Goal: Task Accomplishment & Management: Manage account settings

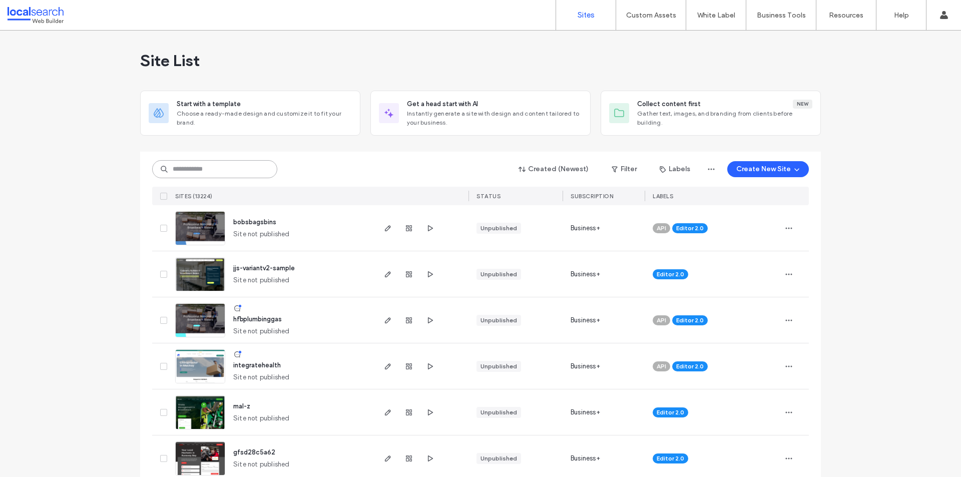
click at [226, 172] on input at bounding box center [214, 169] width 125 height 18
paste input "*******"
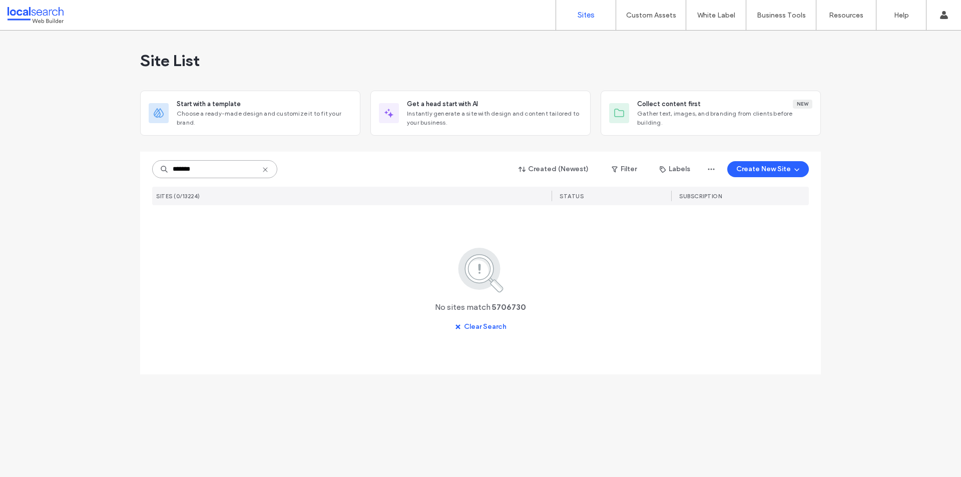
click at [204, 170] on input "*******" at bounding box center [214, 169] width 125 height 18
drag, startPoint x: 213, startPoint y: 173, endPoint x: 142, endPoint y: 176, distance: 71.1
click at [142, 175] on div "******* Created (Newest) Filter Labels Create New Site SITES (0/13224) STATUS S…" at bounding box center [480, 263] width 680 height 223
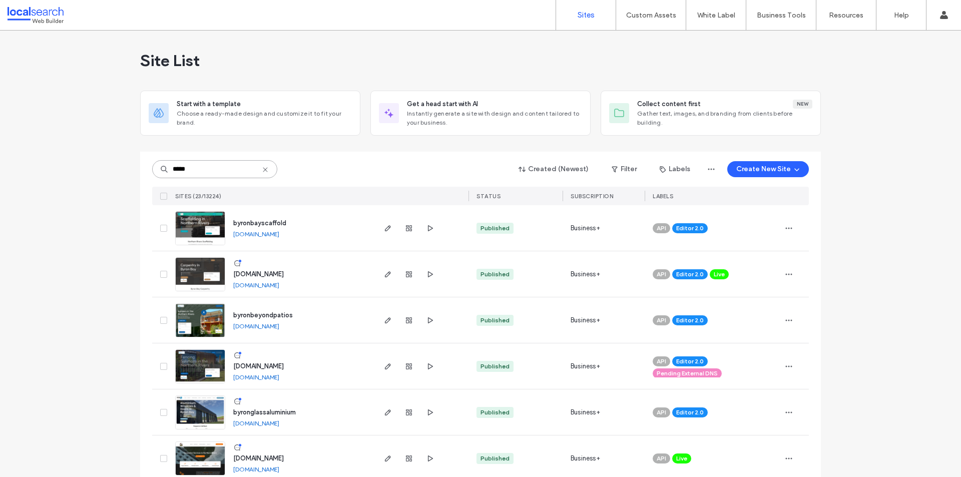
click at [210, 169] on input "*****" at bounding box center [214, 169] width 125 height 18
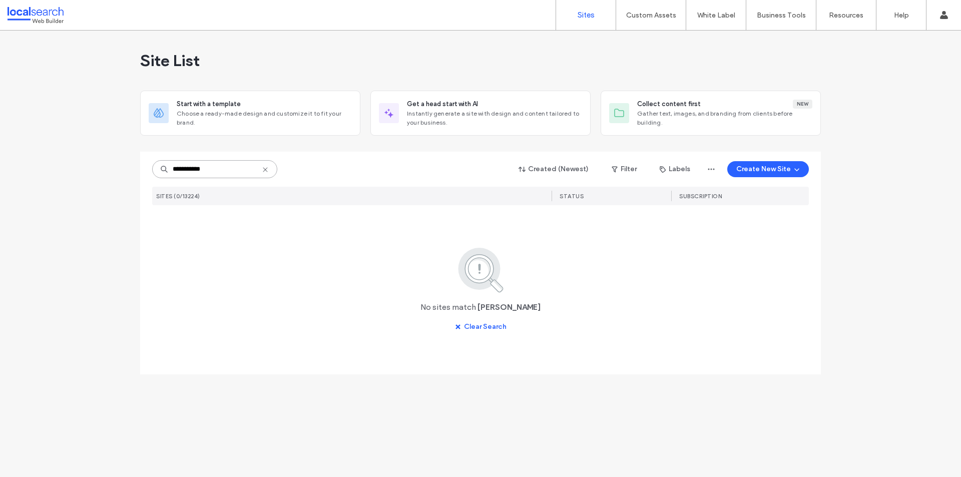
click at [191, 170] on input "**********" at bounding box center [214, 169] width 125 height 18
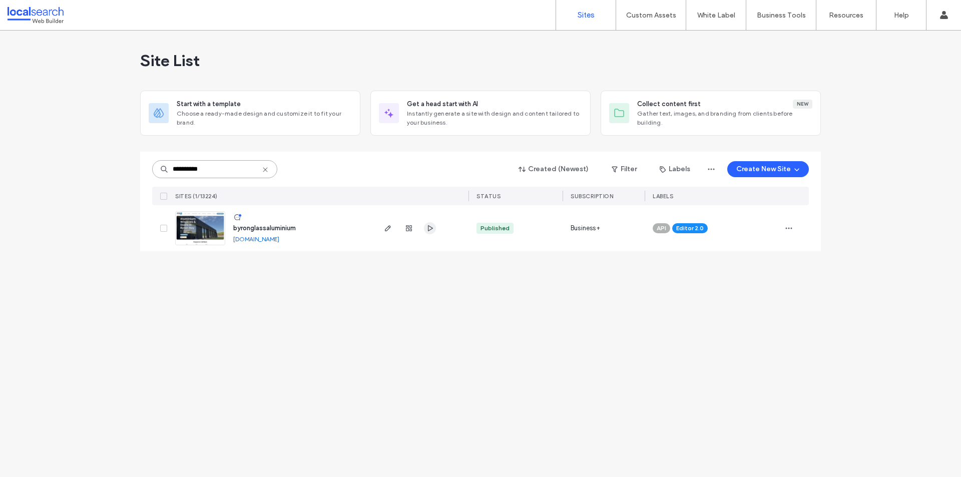
type input "**********"
click at [429, 228] on icon "button" at bounding box center [430, 228] width 8 height 8
click at [384, 227] on icon "button" at bounding box center [388, 228] width 8 height 8
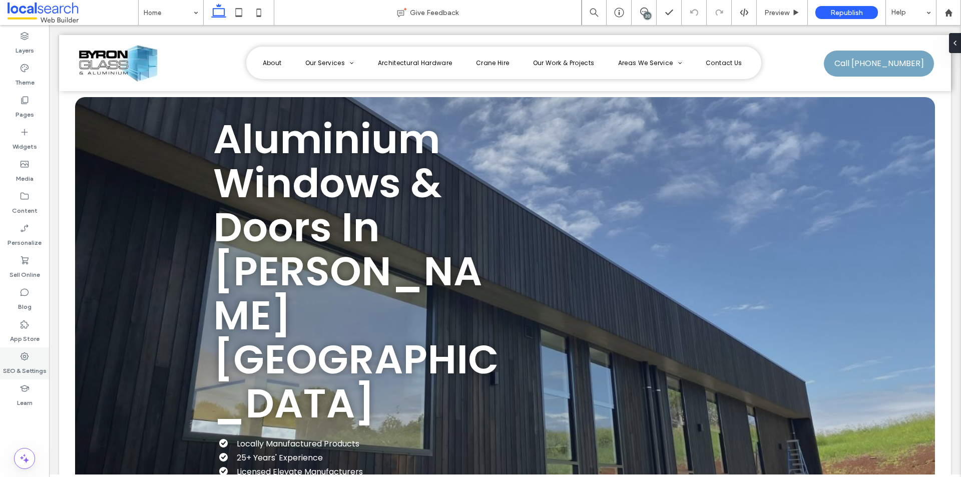
drag, startPoint x: 27, startPoint y: 365, endPoint x: 45, endPoint y: 351, distance: 23.5
click at [26, 365] on label "SEO & Settings" at bounding box center [25, 368] width 44 height 14
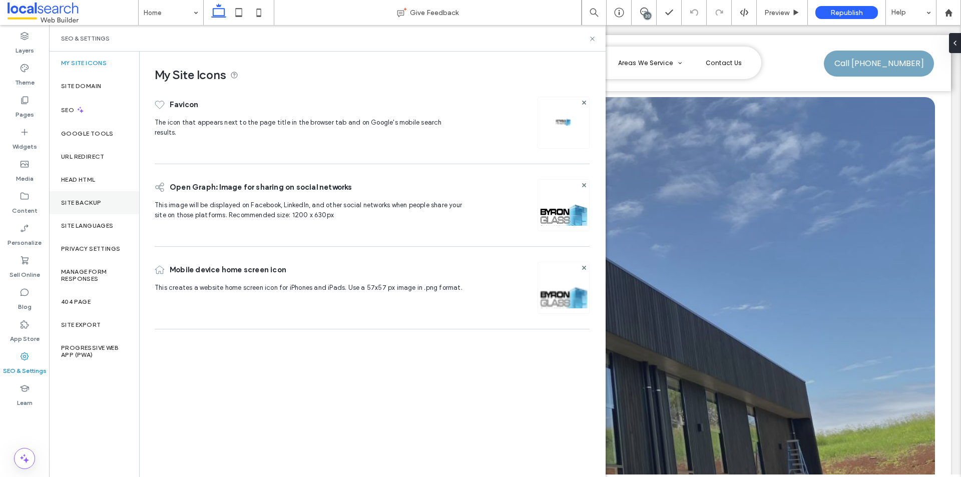
click at [89, 210] on div "Site Backup" at bounding box center [94, 202] width 90 height 23
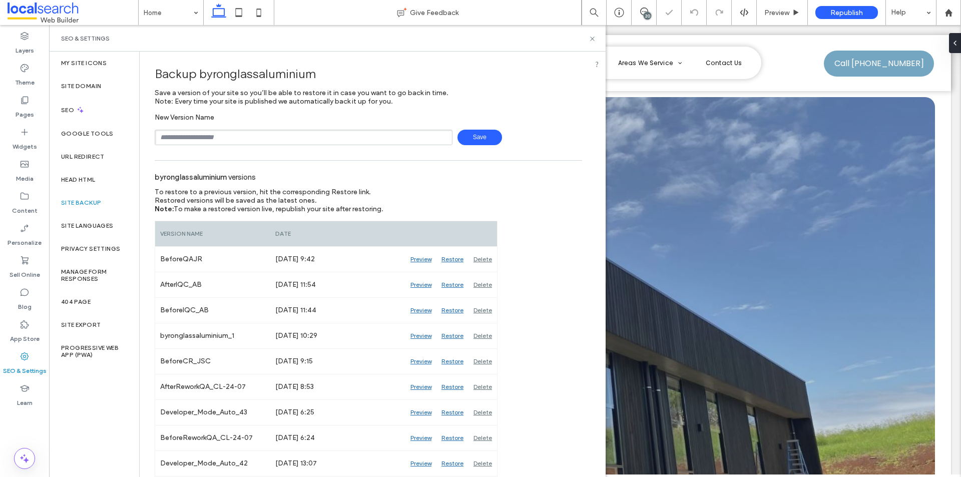
click at [314, 136] on input "text" at bounding box center [304, 138] width 298 height 16
drag, startPoint x: 182, startPoint y: 136, endPoint x: 190, endPoint y: 136, distance: 8.0
click at [190, 136] on input "**********" at bounding box center [304, 138] width 298 height 16
type input "**********"
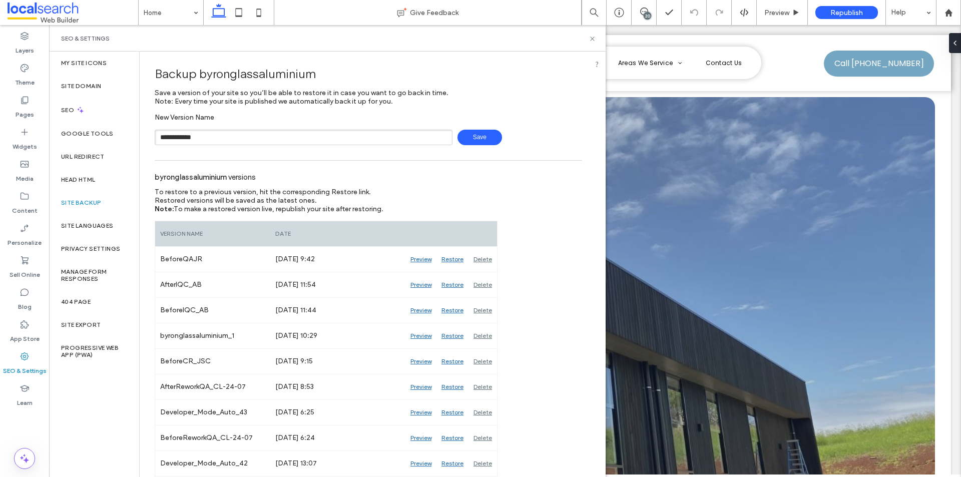
click at [483, 135] on span "Save" at bounding box center [479, 138] width 45 height 16
click at [592, 40] on icon at bounding box center [592, 39] width 8 height 8
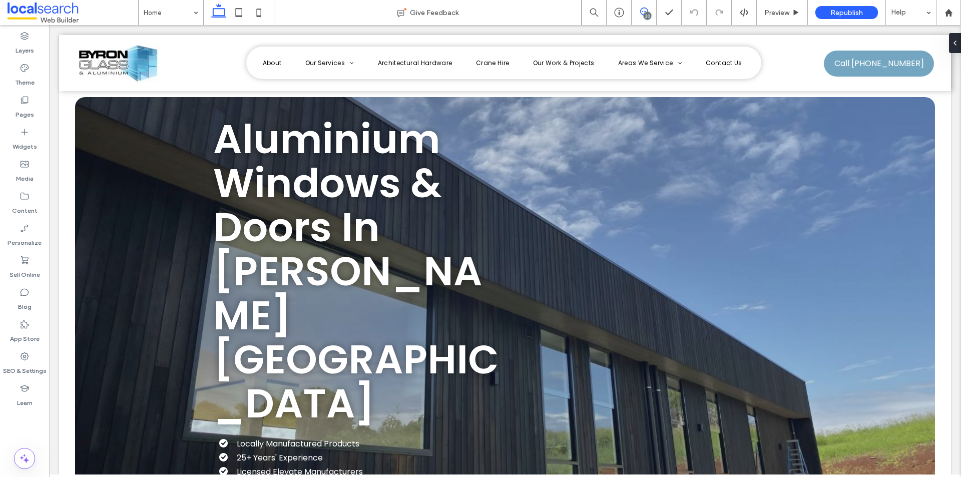
click at [644, 11] on icon at bounding box center [644, 12] width 8 height 8
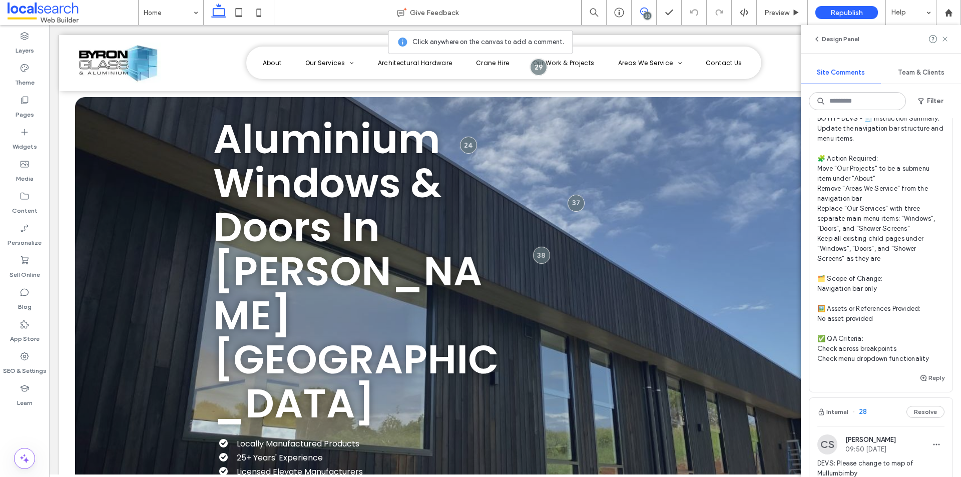
scroll to position [3107, 0]
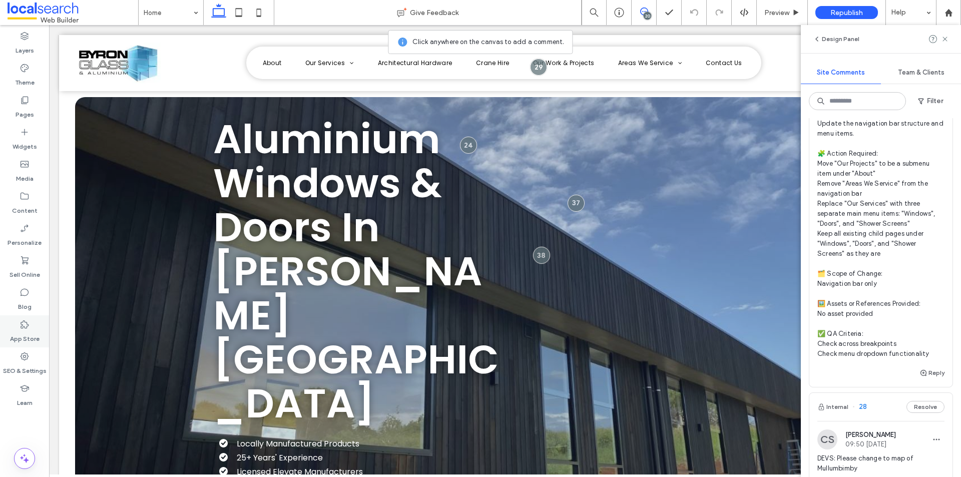
drag, startPoint x: 33, startPoint y: 370, endPoint x: 46, endPoint y: 330, distance: 42.6
click at [33, 370] on label "SEO & Settings" at bounding box center [25, 368] width 44 height 14
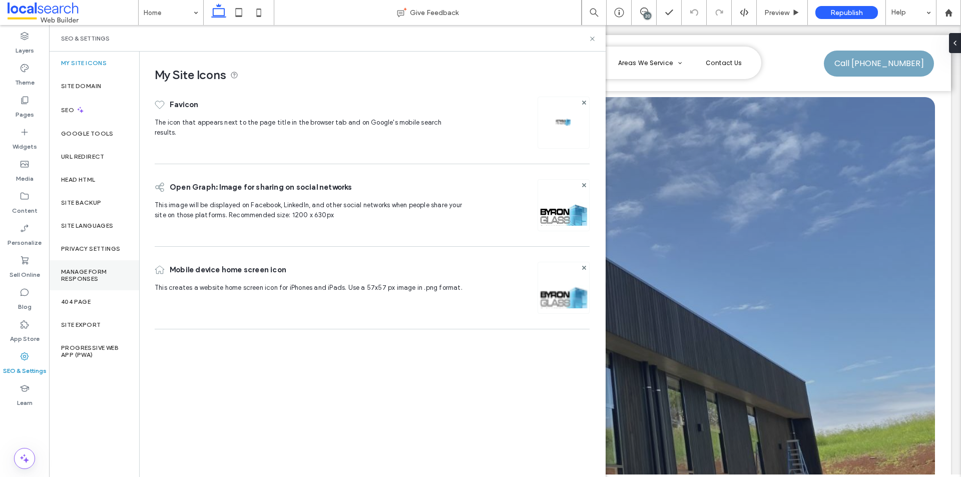
scroll to position [0, 0]
click at [85, 202] on label "Site Backup" at bounding box center [81, 202] width 40 height 7
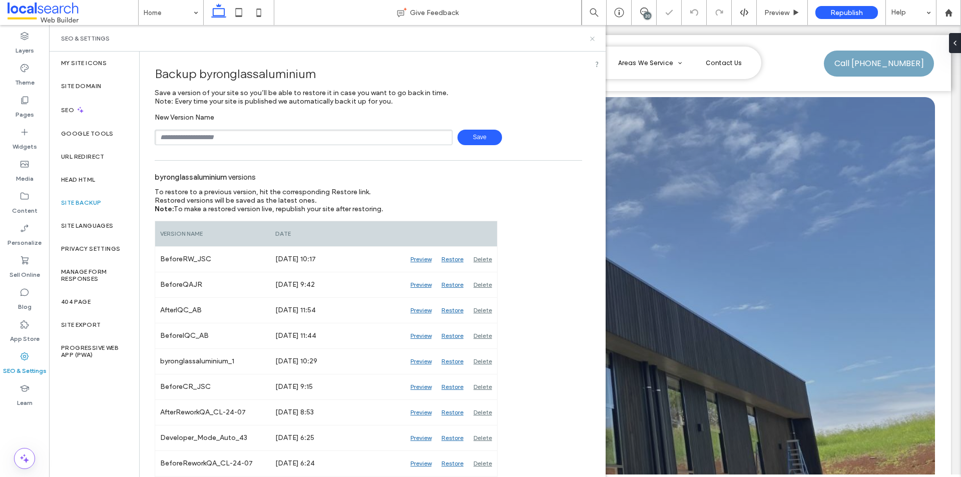
drag, startPoint x: 593, startPoint y: 39, endPoint x: 570, endPoint y: 2, distance: 44.0
click at [593, 39] on icon at bounding box center [592, 39] width 8 height 8
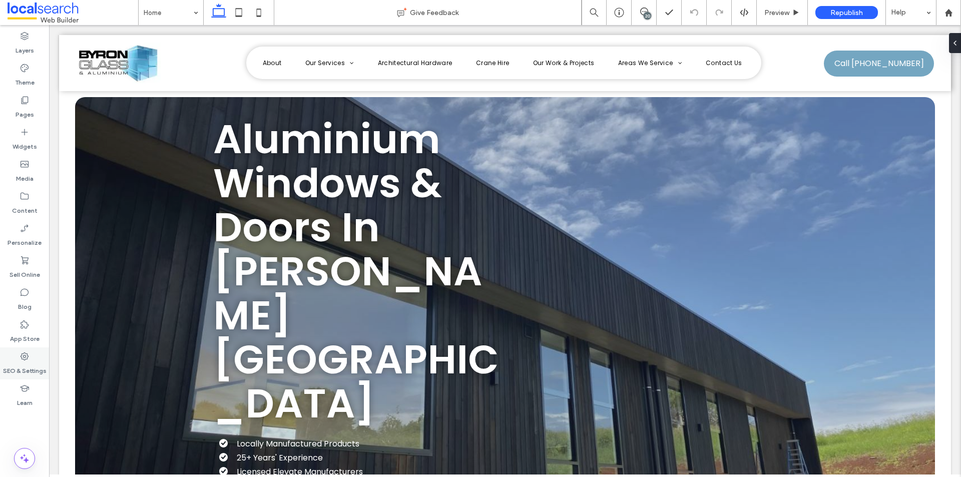
click at [32, 371] on label "SEO & Settings" at bounding box center [25, 368] width 44 height 14
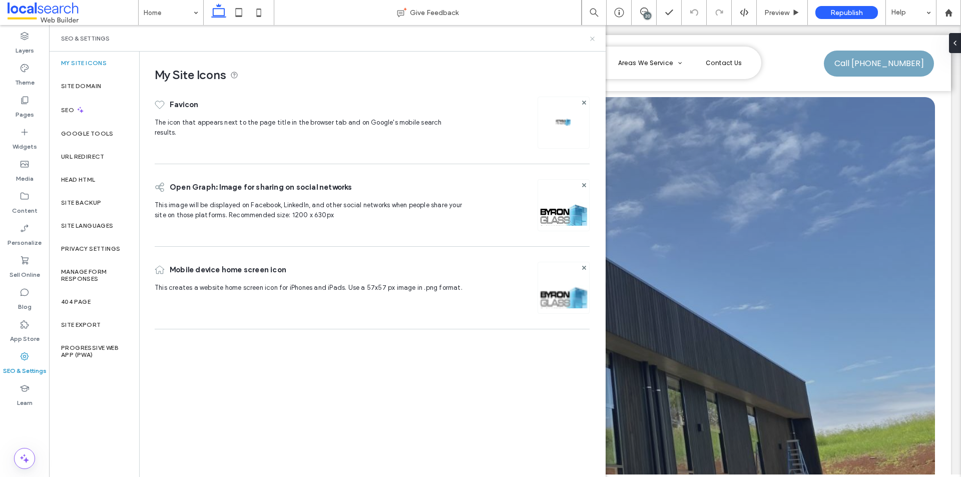
drag, startPoint x: 590, startPoint y: 38, endPoint x: 583, endPoint y: 4, distance: 34.7
click at [590, 38] on icon at bounding box center [592, 39] width 8 height 8
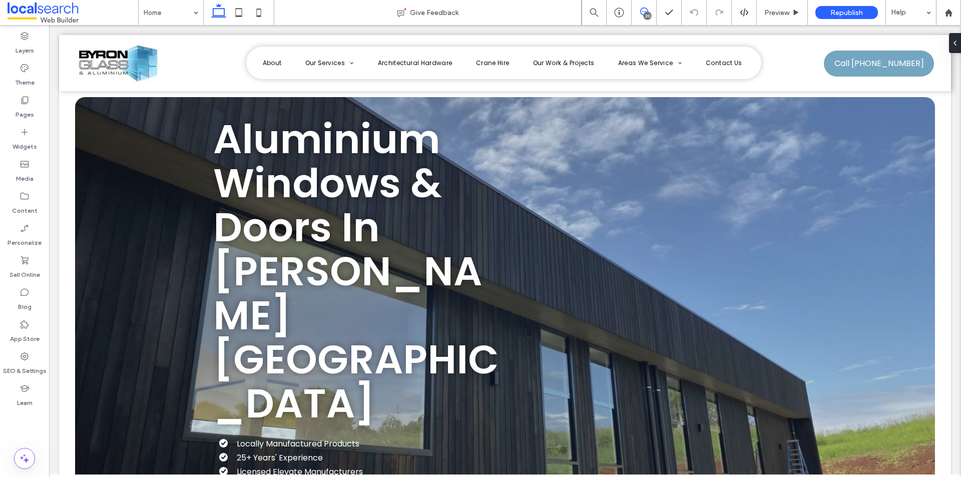
click at [642, 13] on icon at bounding box center [644, 12] width 8 height 8
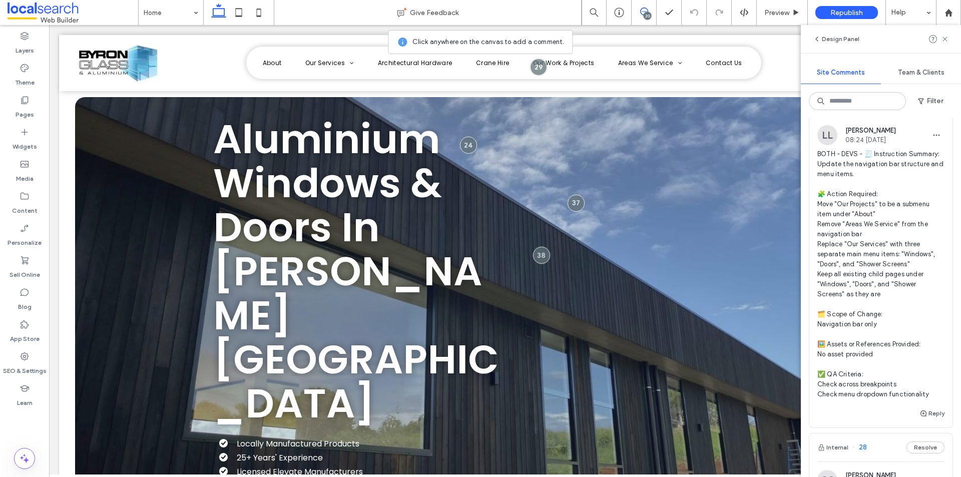
scroll to position [3059, 0]
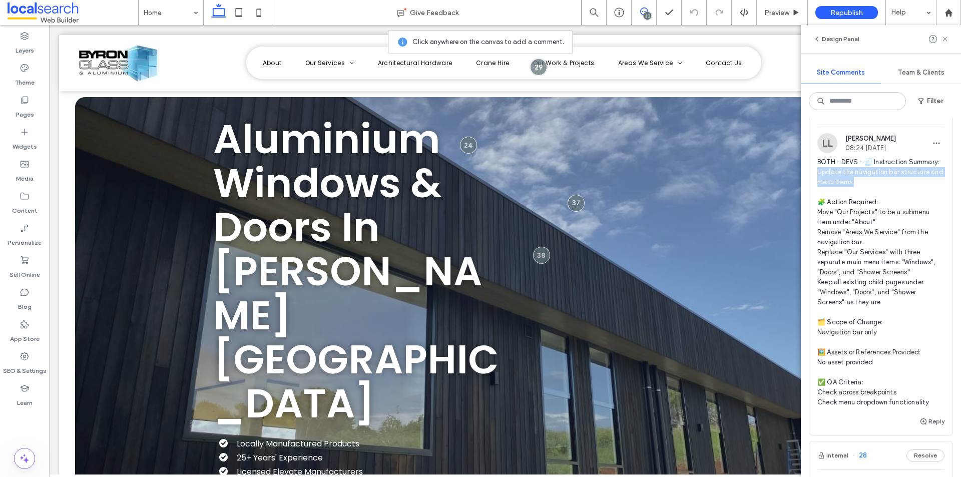
drag, startPoint x: 819, startPoint y: 233, endPoint x: 875, endPoint y: 245, distance: 57.2
click at [875, 245] on span "BOTH - DEVS - 🧾 Instruction Summary: Update the navigation bar structure and me…" at bounding box center [880, 282] width 127 height 250
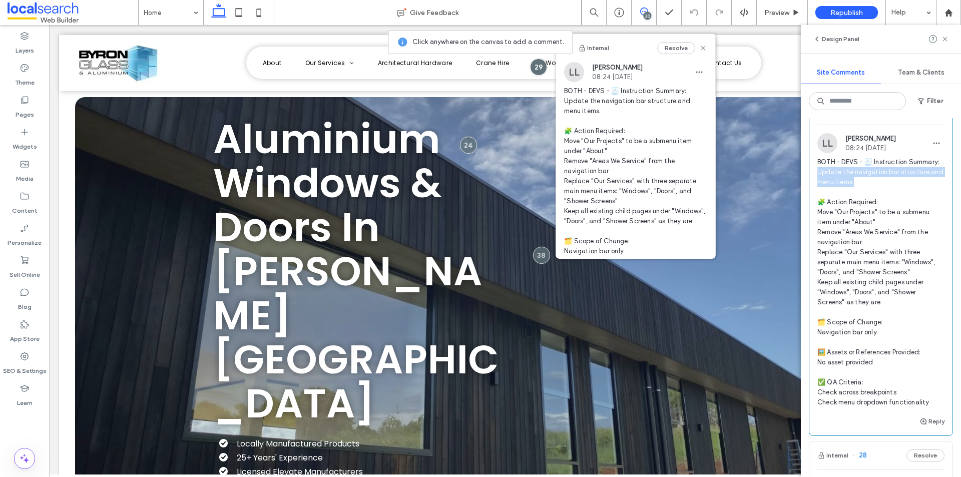
copy span "pdate the navigation bar structure and menu items."
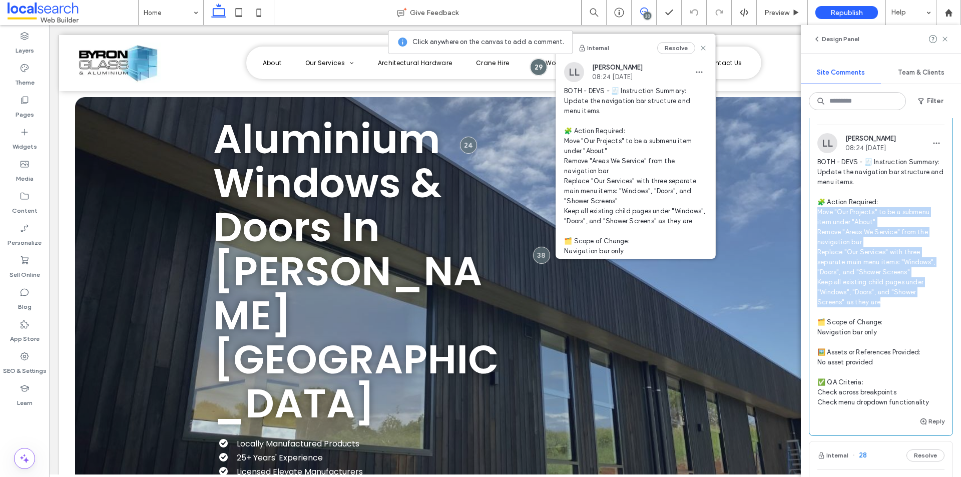
drag, startPoint x: 817, startPoint y: 271, endPoint x: 869, endPoint y: 333, distance: 80.9
click at [890, 362] on div "LL Lucca Lind 08:24 Aug 8 2025 BOTH - DEVS - 🧾 Instruction Summary: Update the …" at bounding box center [880, 274] width 143 height 282
copy span "ve "Our Projects" to be a submenu item under "About" Remove "Areas We Service" …"
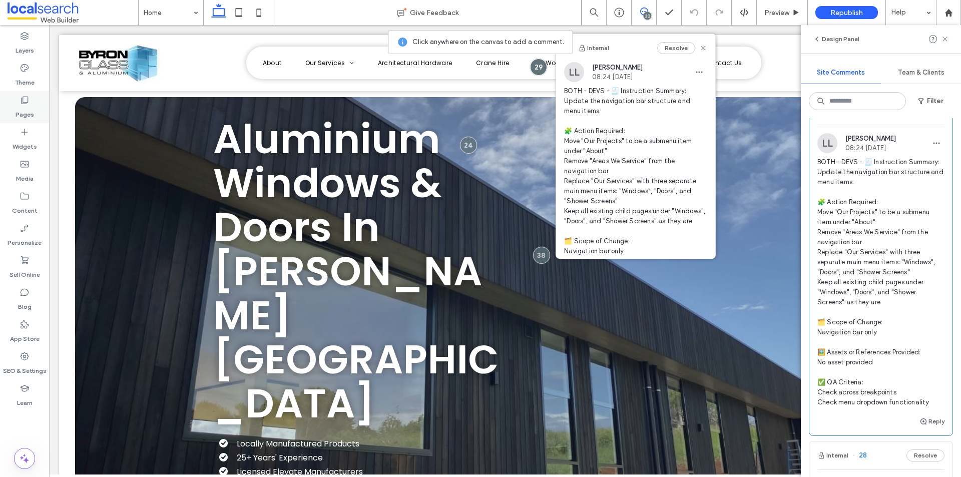
click at [20, 100] on icon at bounding box center [25, 100] width 10 height 10
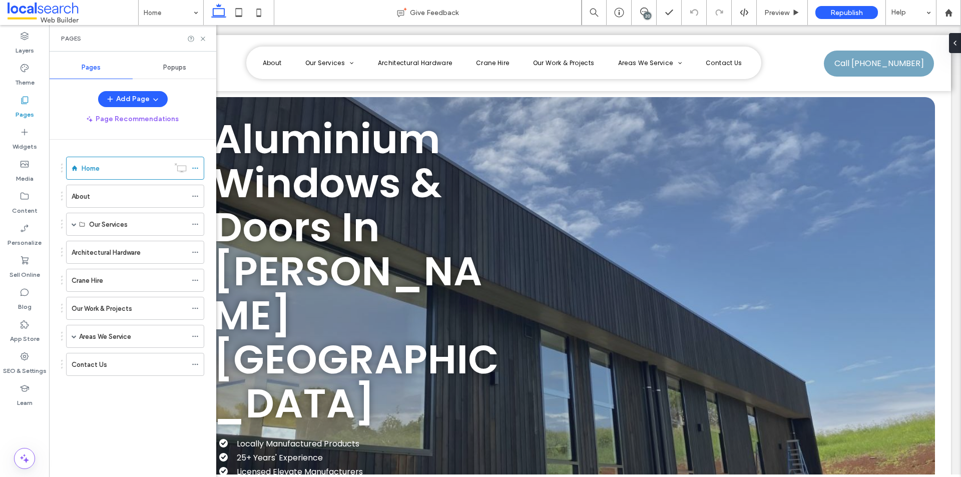
scroll to position [0, 0]
click at [73, 222] on span at bounding box center [74, 224] width 5 height 5
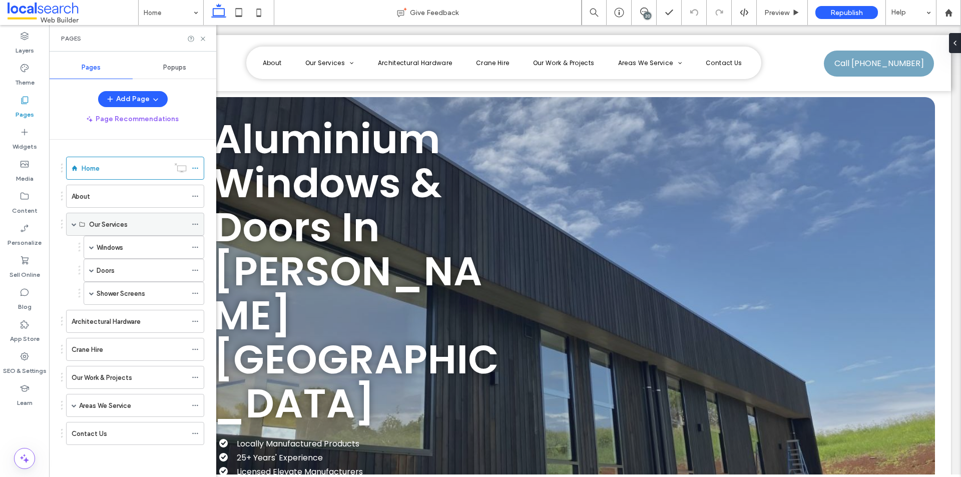
click at [74, 222] on span at bounding box center [74, 224] width 5 height 5
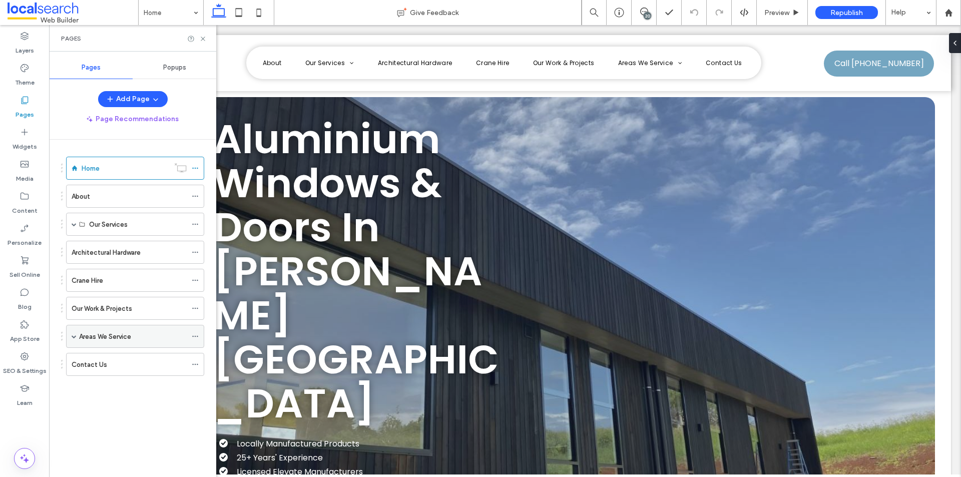
click at [75, 335] on span at bounding box center [74, 336] width 5 height 5
click at [73, 334] on span at bounding box center [74, 336] width 5 height 5
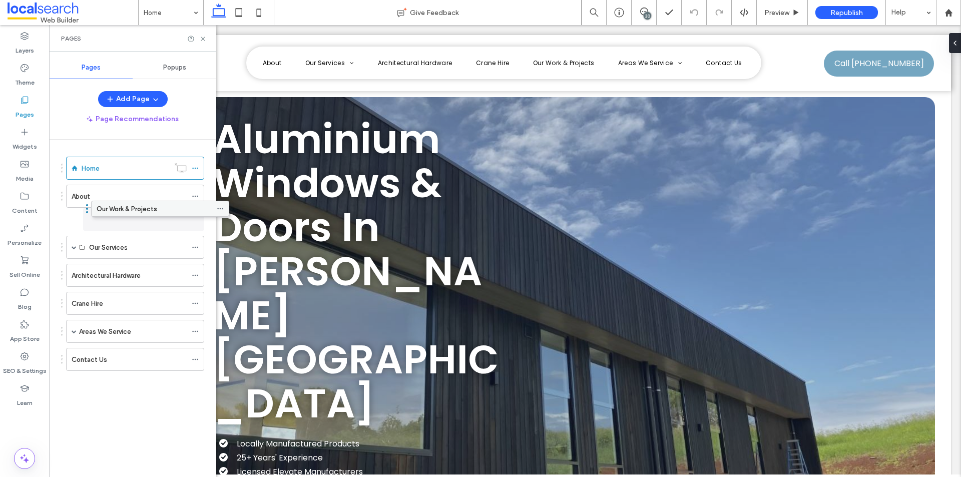
drag, startPoint x: 92, startPoint y: 309, endPoint x: 118, endPoint y: 217, distance: 95.2
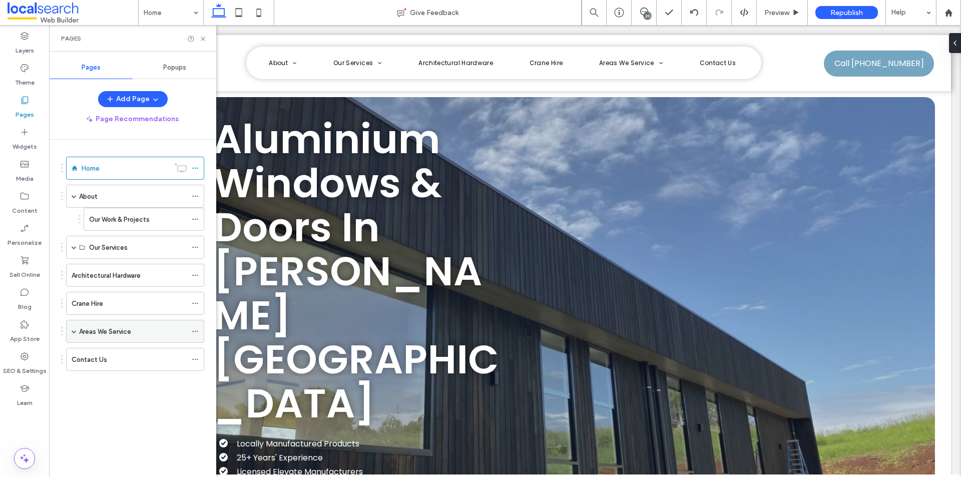
click at [76, 329] on span at bounding box center [74, 331] width 5 height 5
click at [72, 330] on span at bounding box center [74, 331] width 5 height 5
drag, startPoint x: 203, startPoint y: 37, endPoint x: 144, endPoint y: 69, distance: 67.2
click at [203, 37] on icon at bounding box center [203, 39] width 8 height 8
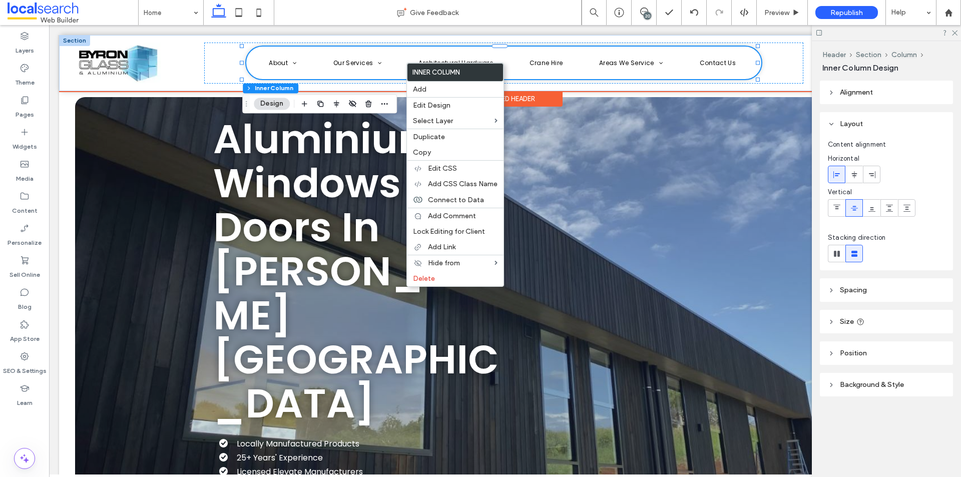
type input "***"
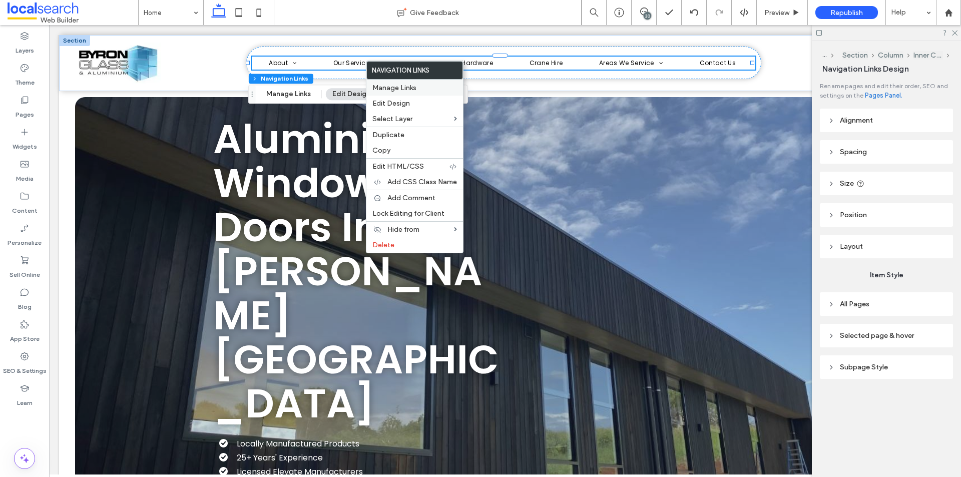
click at [397, 83] on div "Manage Links" at bounding box center [414, 88] width 97 height 16
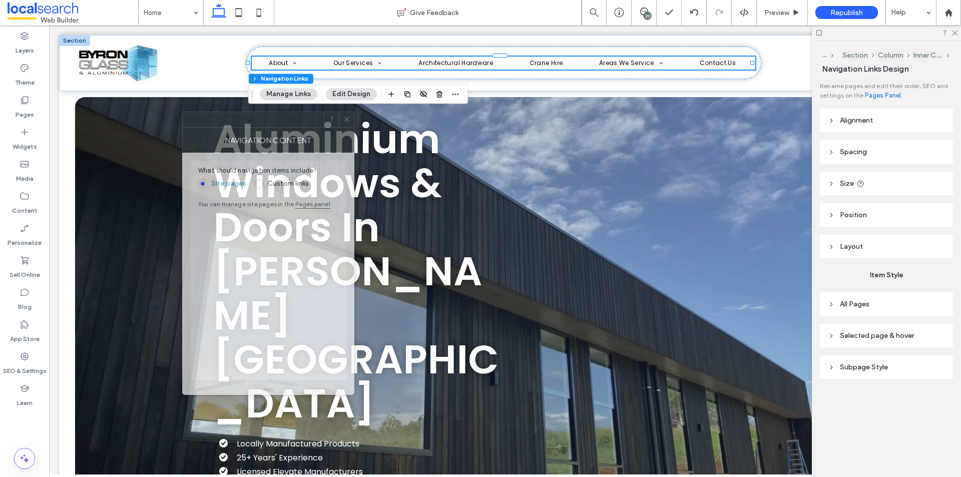
drag, startPoint x: 843, startPoint y: 109, endPoint x: 247, endPoint y: 124, distance: 595.6
click at [247, 124] on div at bounding box center [253, 119] width 141 height 15
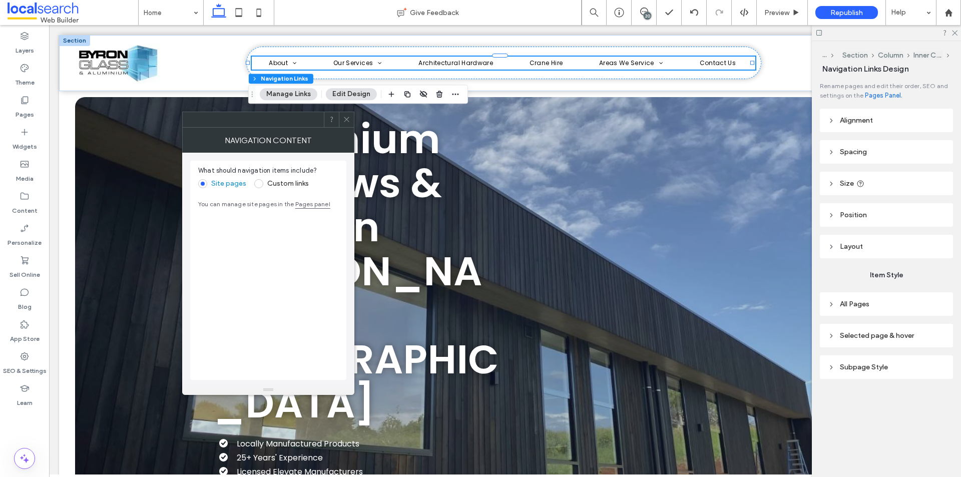
click at [257, 184] on span at bounding box center [258, 183] width 9 height 9
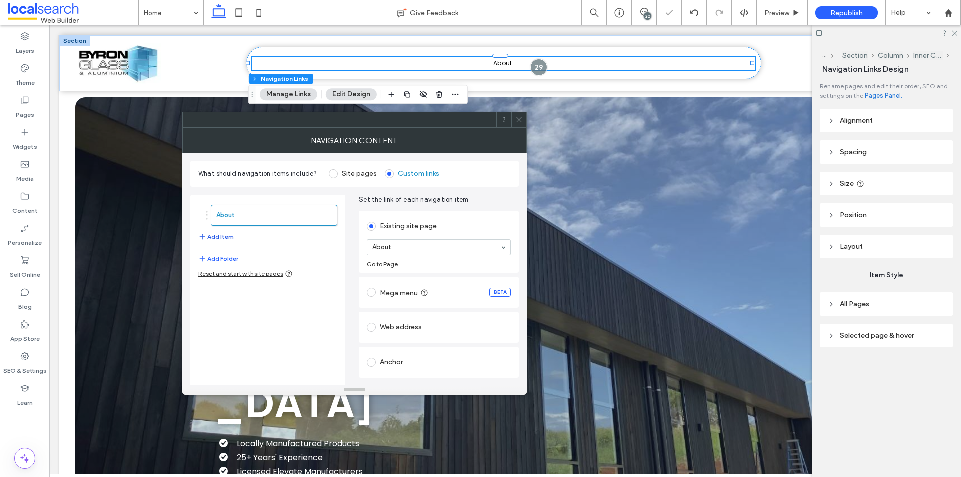
click at [223, 235] on button "Add Item" at bounding box center [216, 237] width 36 height 12
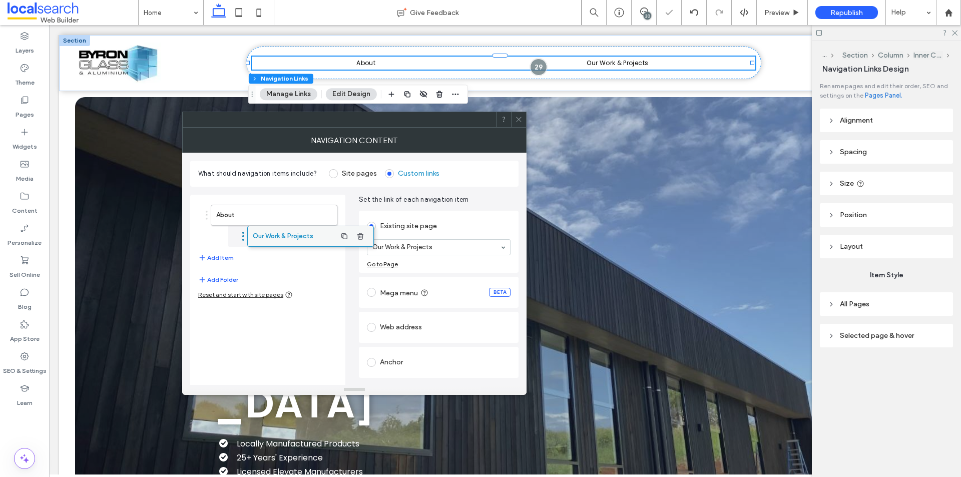
drag, startPoint x: 252, startPoint y: 243, endPoint x: 289, endPoint y: 238, distance: 36.9
click at [223, 258] on button "Add Item" at bounding box center [216, 258] width 36 height 12
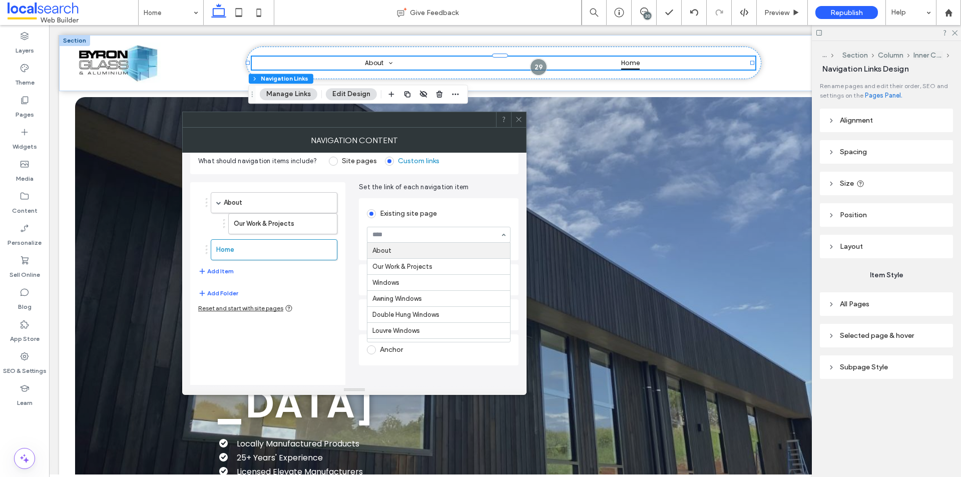
scroll to position [24, 0]
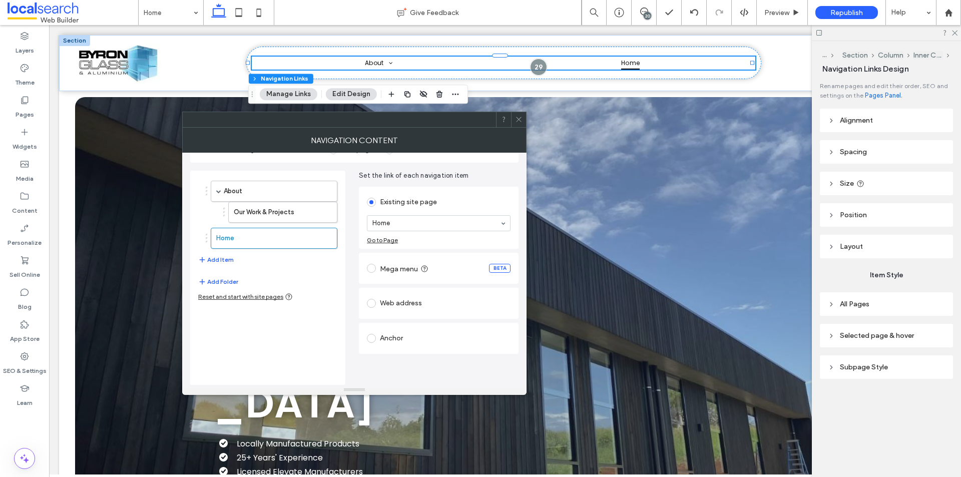
click at [345, 248] on div "About Our Work & Projects Home Add Item Add Folder Reset and start with site pa…" at bounding box center [267, 278] width 155 height 214
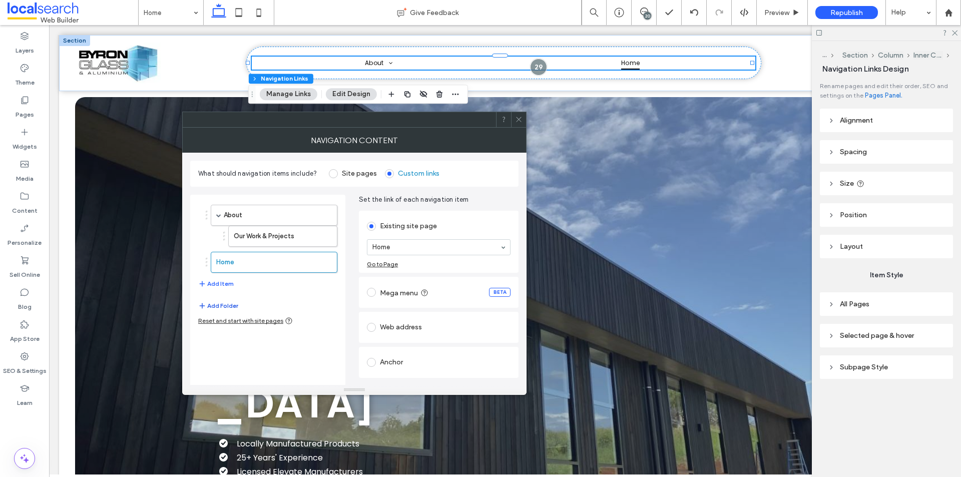
click at [224, 305] on button "Add Folder" at bounding box center [218, 306] width 40 height 12
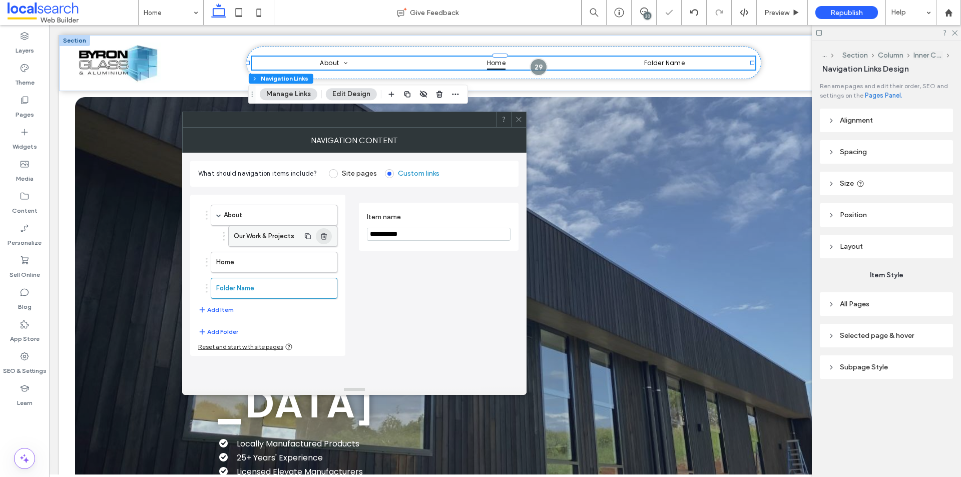
drag, startPoint x: 420, startPoint y: 232, endPoint x: 332, endPoint y: 234, distance: 88.6
click at [332, 234] on div "**********" at bounding box center [354, 271] width 328 height 169
type input "**********"
click at [437, 295] on div "**********" at bounding box center [439, 275] width 160 height 161
drag, startPoint x: 285, startPoint y: 287, endPoint x: 291, endPoint y: 263, distance: 24.6
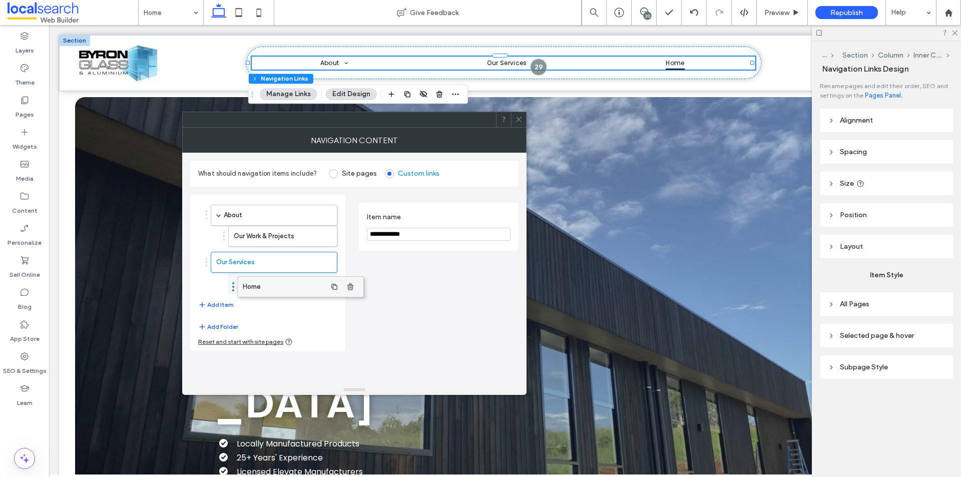
drag, startPoint x: 258, startPoint y: 288, endPoint x: 285, endPoint y: 286, distance: 27.1
click at [283, 283] on label "Home" at bounding box center [267, 283] width 66 height 20
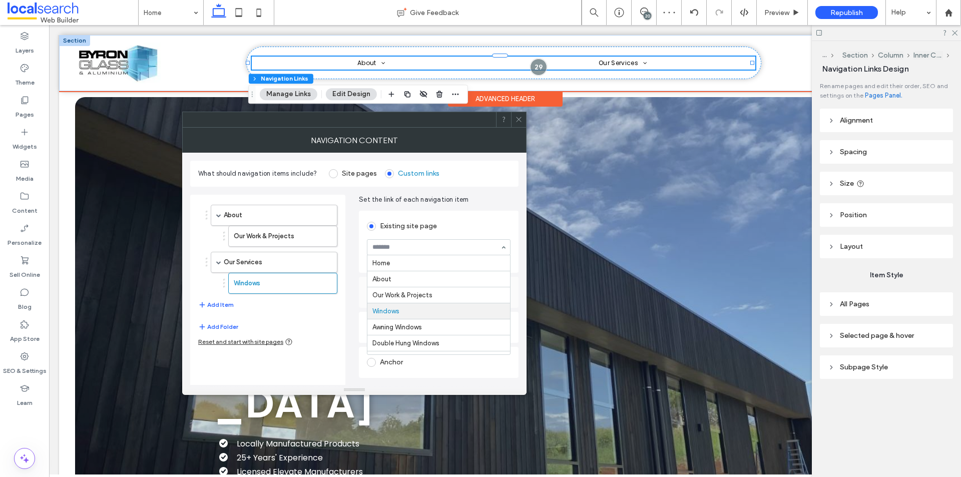
scroll to position [48, 0]
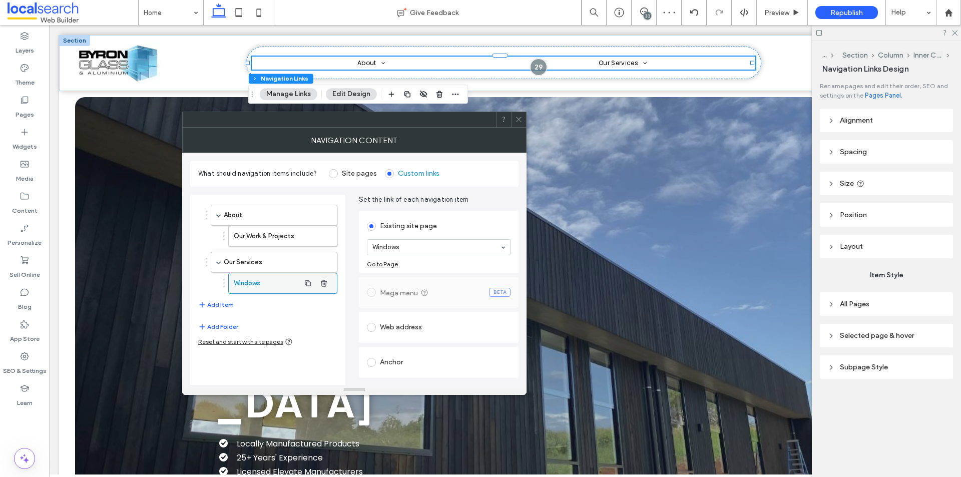
drag, startPoint x: 226, startPoint y: 305, endPoint x: 323, endPoint y: 293, distance: 97.8
click at [226, 305] on button "Add Item" at bounding box center [216, 305] width 36 height 12
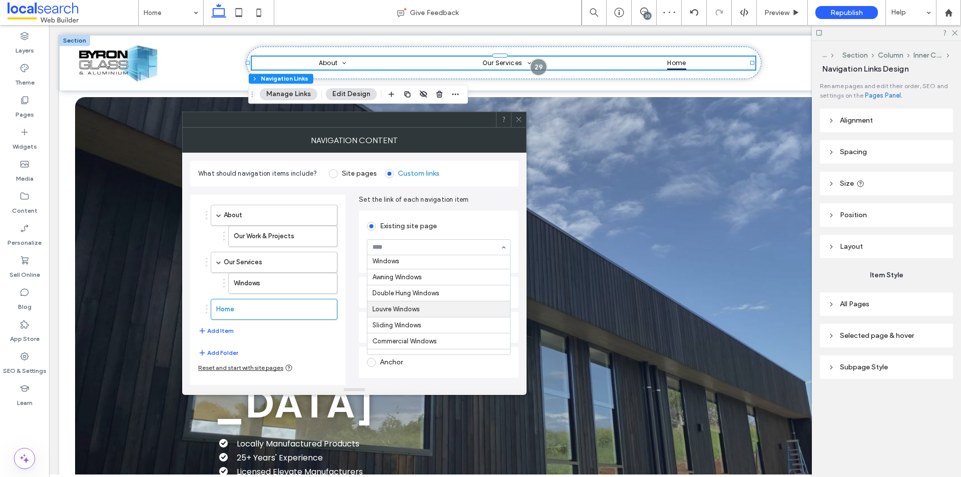
scroll to position [100, 0]
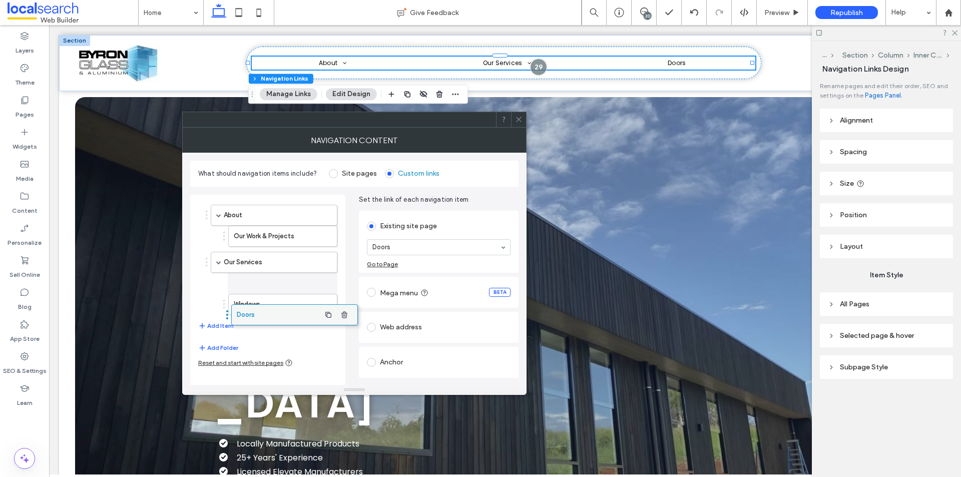
drag, startPoint x: 244, startPoint y: 304, endPoint x: 265, endPoint y: 309, distance: 21.6
click at [226, 323] on button "Add Item" at bounding box center [216, 326] width 36 height 12
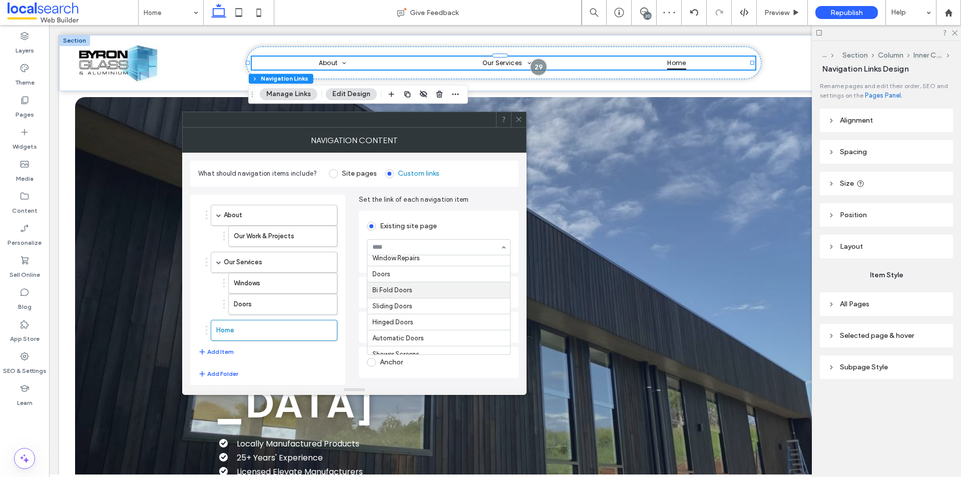
scroll to position [150, 0]
type input "*"
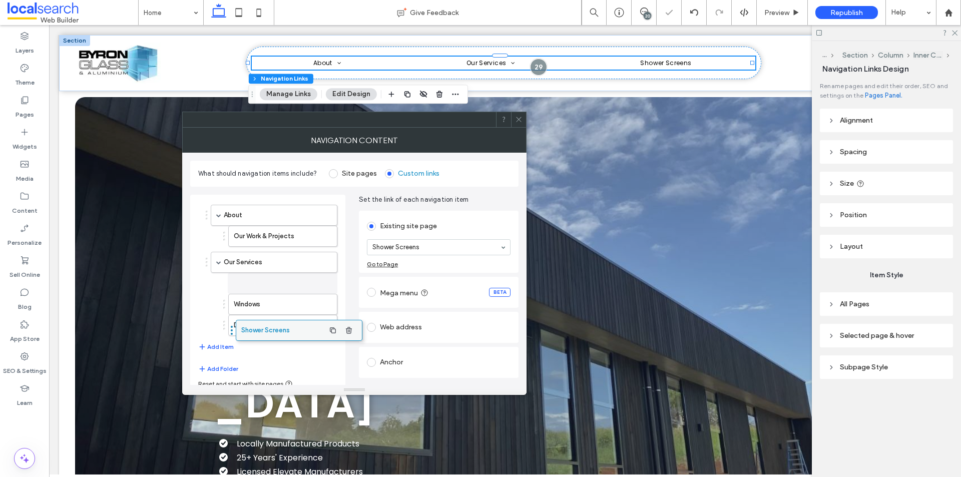
drag, startPoint x: 240, startPoint y: 332, endPoint x: 265, endPoint y: 332, distance: 25.0
click at [228, 347] on button "Add Item" at bounding box center [216, 347] width 36 height 12
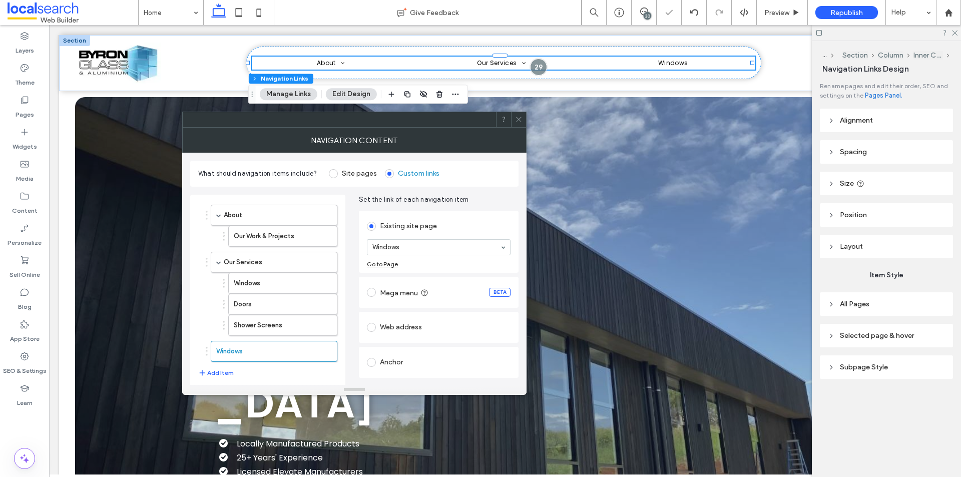
click at [408, 245] on input at bounding box center [436, 247] width 128 height 7
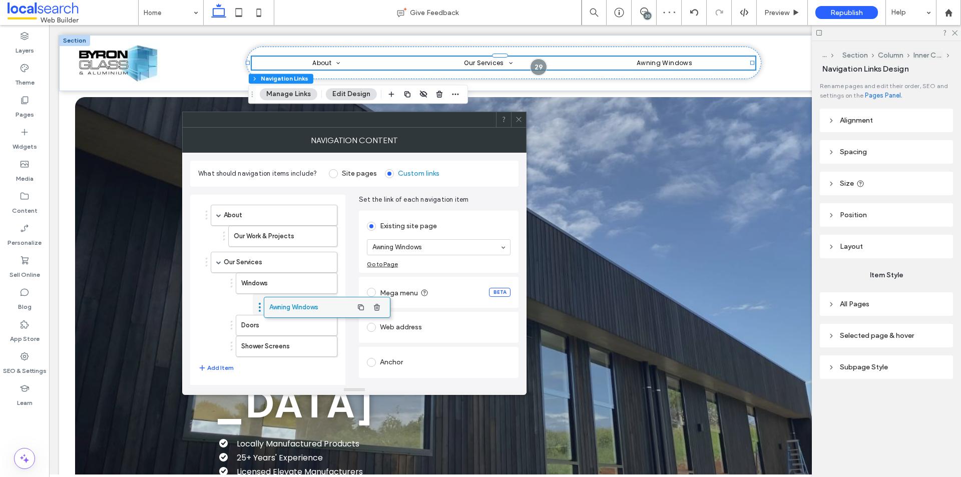
drag, startPoint x: 266, startPoint y: 349, endPoint x: 319, endPoint y: 305, distance: 69.3
click at [223, 367] on button "Add Item" at bounding box center [216, 368] width 36 height 12
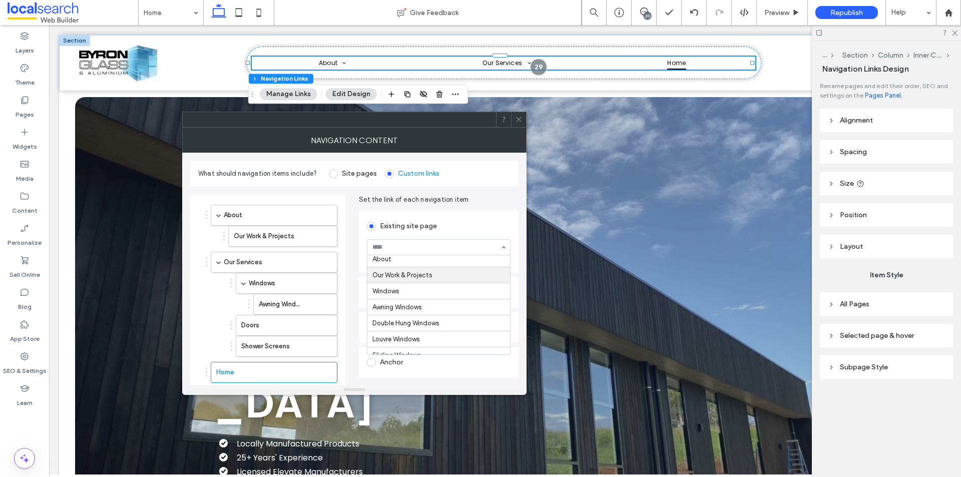
scroll to position [50, 0]
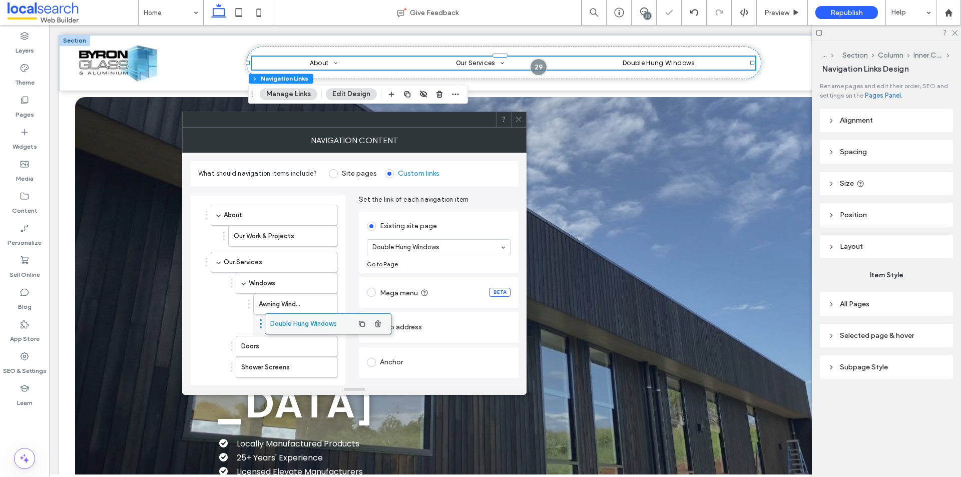
drag, startPoint x: 263, startPoint y: 371, endPoint x: 317, endPoint y: 322, distance: 72.6
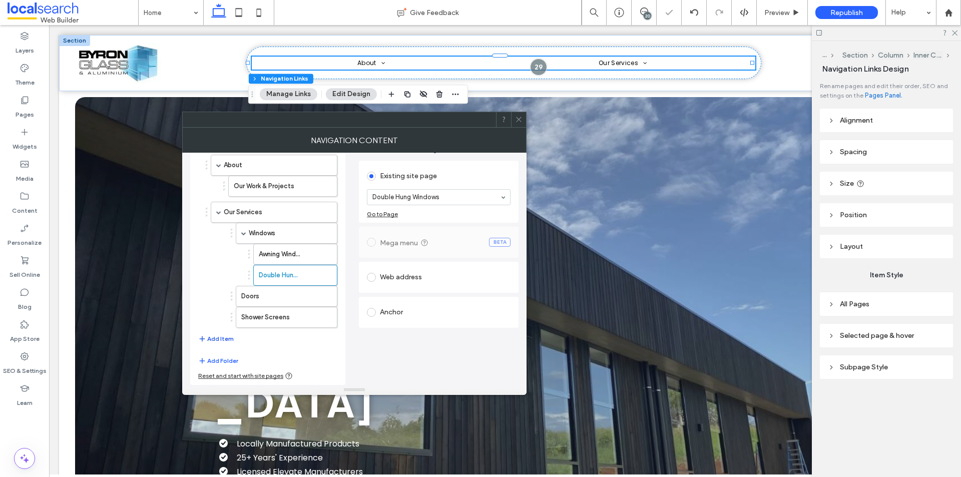
click at [224, 338] on button "Add Item" at bounding box center [216, 339] width 36 height 12
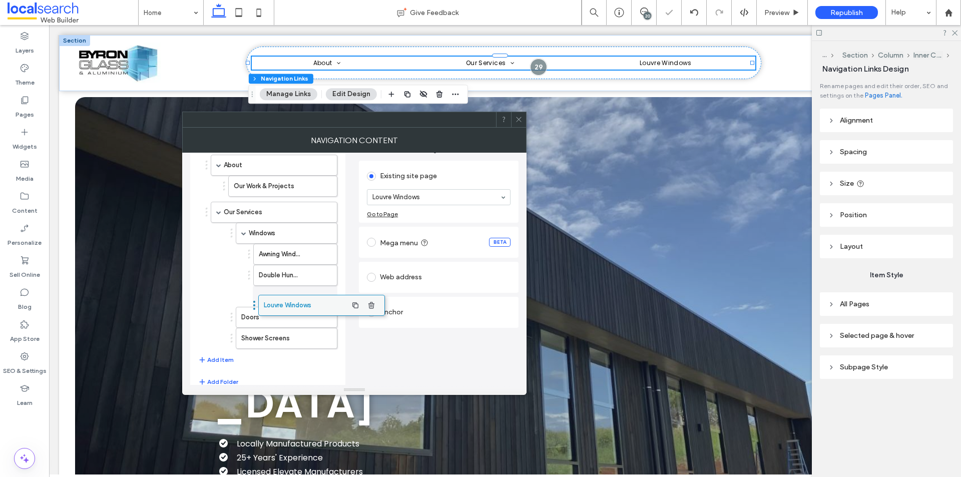
drag, startPoint x: 242, startPoint y: 344, endPoint x: 289, endPoint y: 306, distance: 61.2
click at [228, 358] on button "Add Item" at bounding box center [216, 360] width 36 height 12
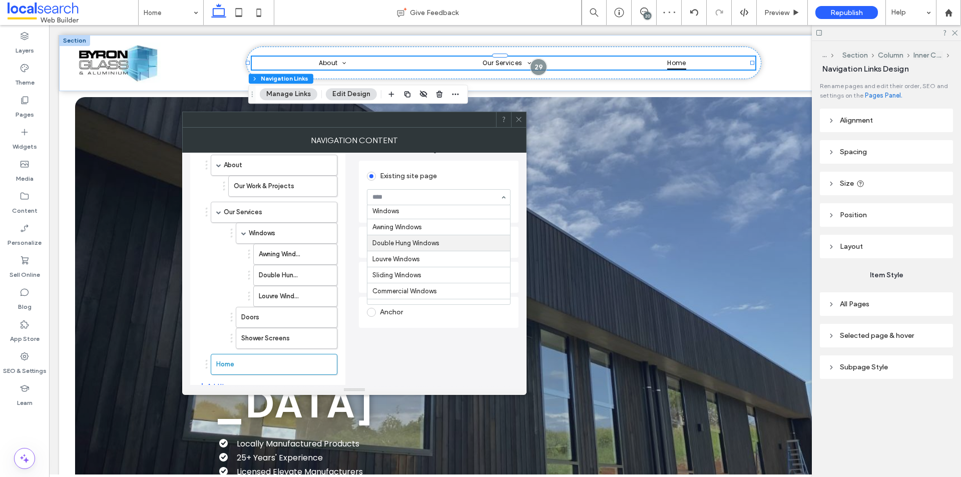
scroll to position [100, 0]
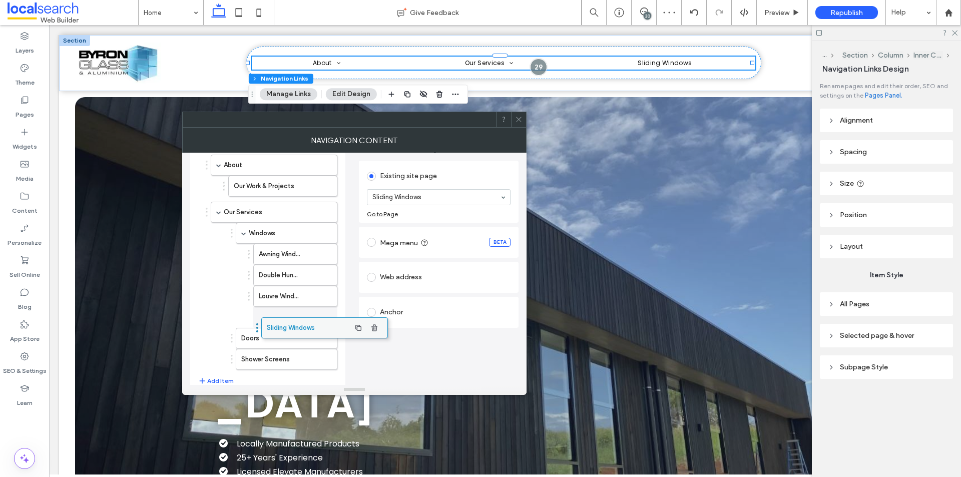
drag, startPoint x: 294, startPoint y: 308, endPoint x: 301, endPoint y: 327, distance: 20.0
click at [223, 379] on button "Add Item" at bounding box center [216, 381] width 36 height 12
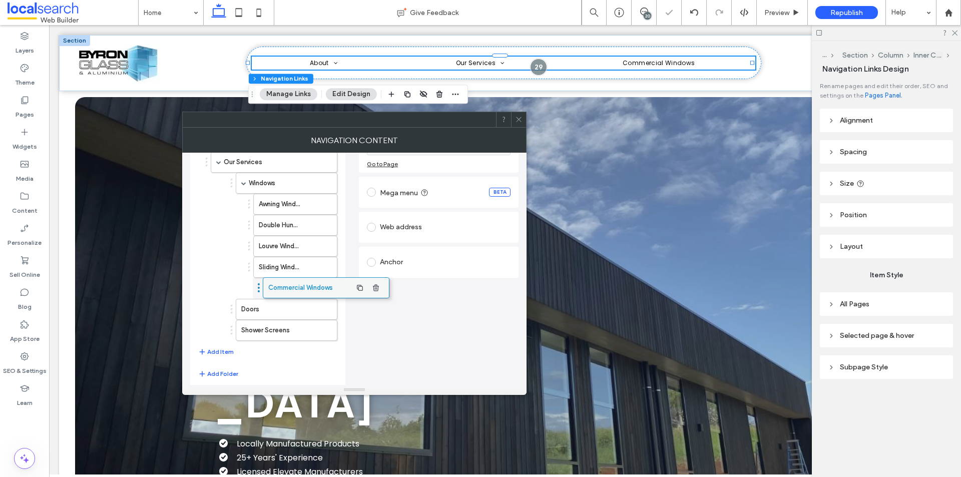
drag, startPoint x: 250, startPoint y: 337, endPoint x: 300, endPoint y: 291, distance: 68.0
drag, startPoint x: 223, startPoint y: 350, endPoint x: 253, endPoint y: 342, distance: 30.6
click at [223, 350] on button "Add Item" at bounding box center [216, 352] width 36 height 12
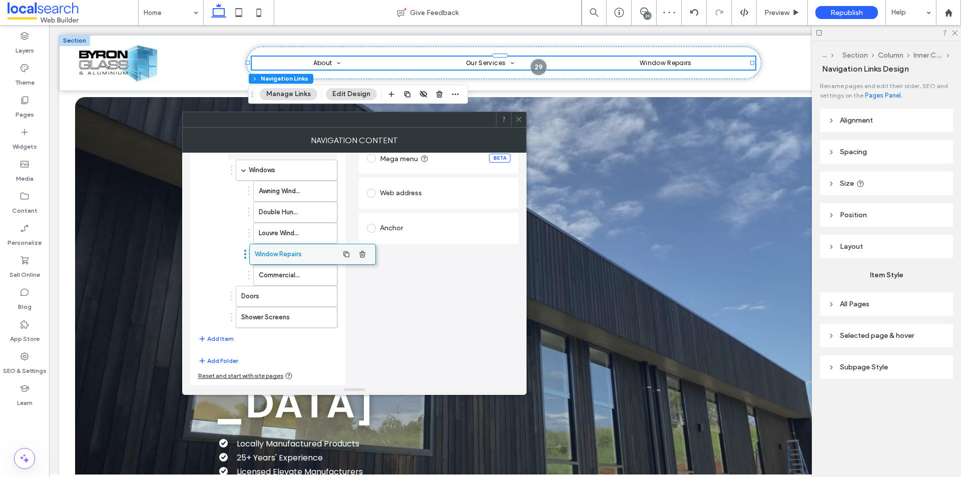
scroll to position [134, 0]
drag, startPoint x: 306, startPoint y: 256, endPoint x: 327, endPoint y: 271, distance: 25.8
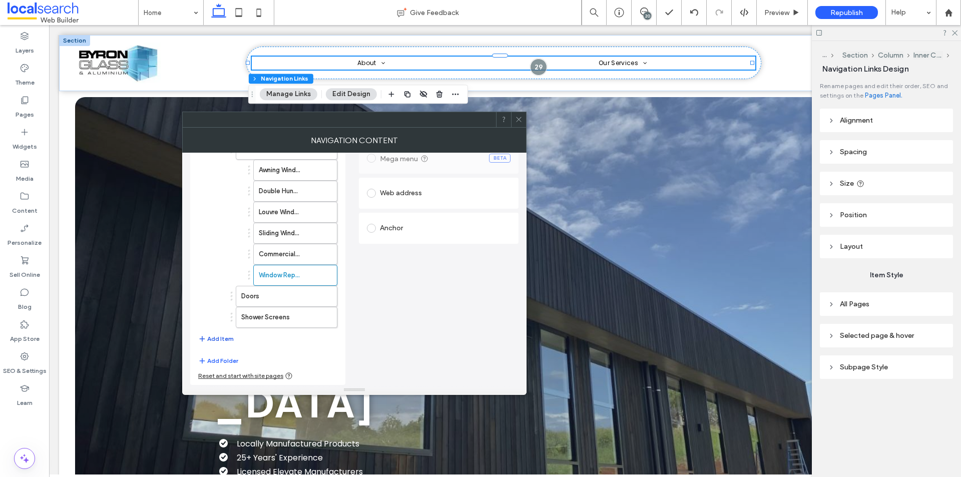
click at [225, 338] on button "Add Item" at bounding box center [216, 339] width 36 height 12
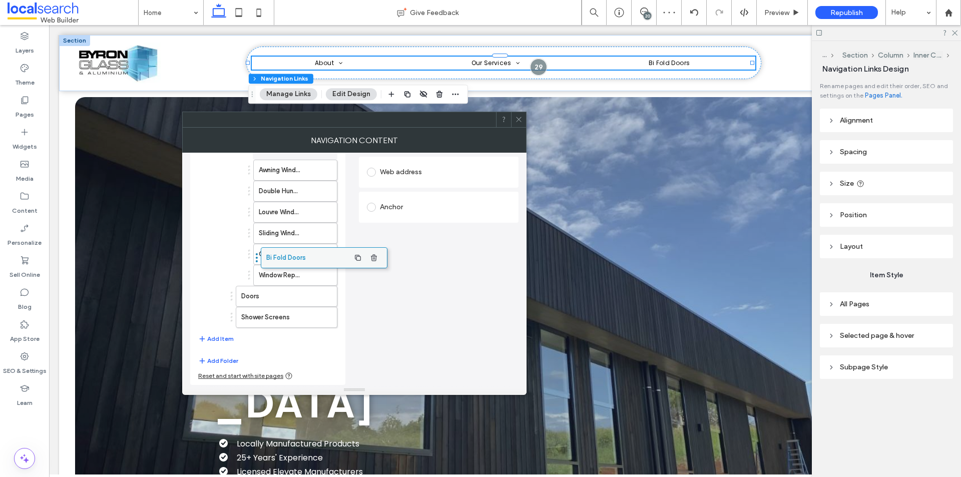
scroll to position [155, 0]
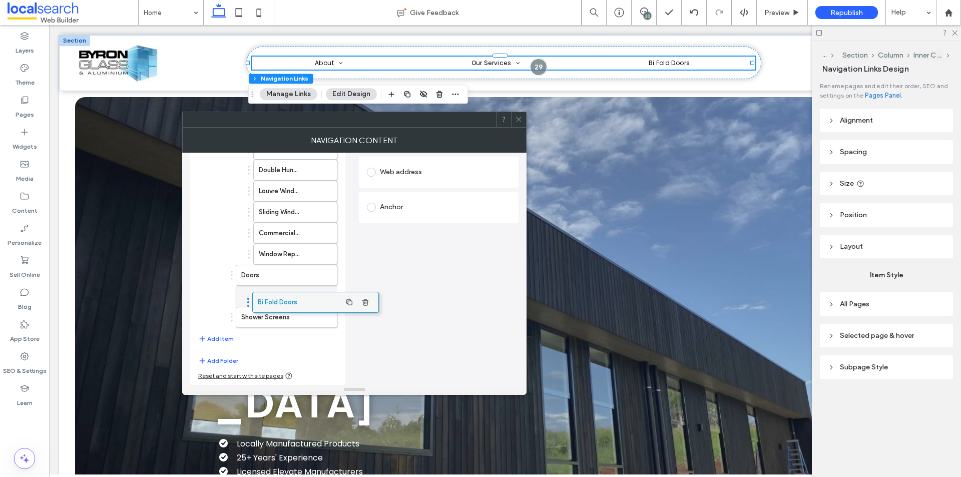
drag, startPoint x: 312, startPoint y: 261, endPoint x: 304, endPoint y: 305, distance: 44.7
click at [305, 307] on div "Shower Screens" at bounding box center [287, 317] width 102 height 21
drag, startPoint x: 259, startPoint y: 296, endPoint x: 304, endPoint y: 295, distance: 44.5
click at [226, 341] on button "Add Item" at bounding box center [216, 339] width 36 height 12
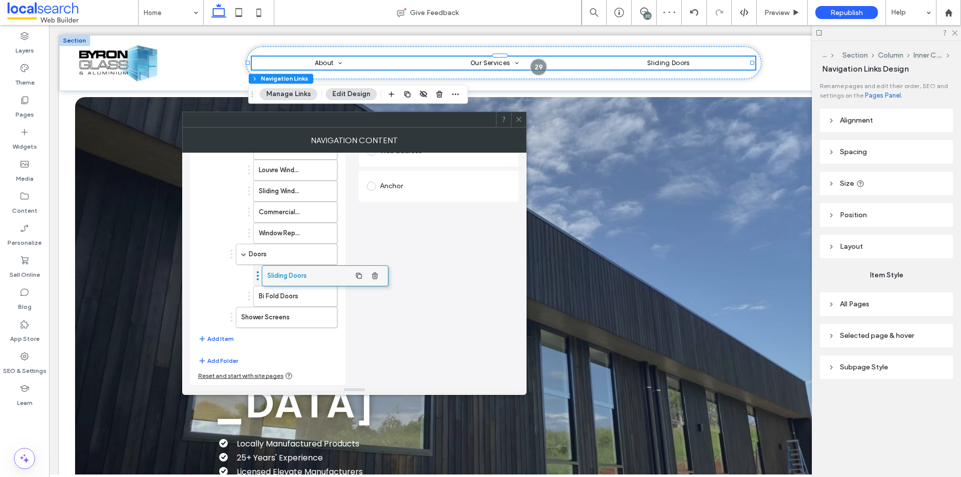
scroll to position [176, 0]
drag, startPoint x: 241, startPoint y: 320, endPoint x: 293, endPoint y: 305, distance: 54.2
click at [221, 340] on button "Add Item" at bounding box center [216, 339] width 36 height 12
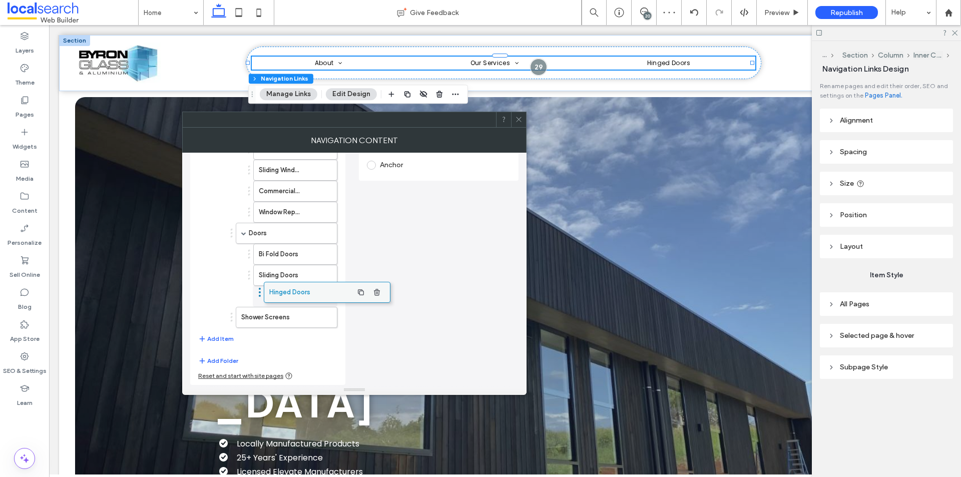
drag, startPoint x: 262, startPoint y: 321, endPoint x: 315, endPoint y: 294, distance: 59.5
click at [228, 338] on button "Add Item" at bounding box center [216, 339] width 36 height 12
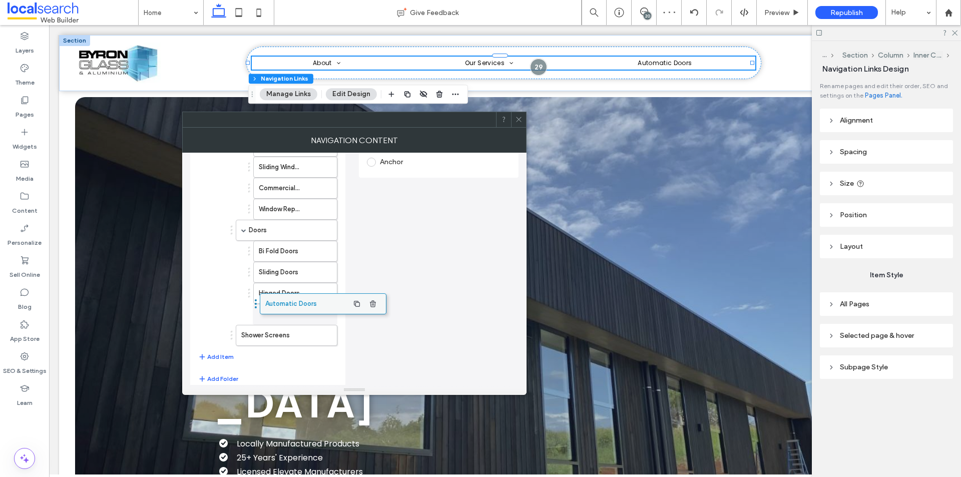
scroll to position [200, 0]
drag, startPoint x: 257, startPoint y: 340, endPoint x: 308, endPoint y: 313, distance: 58.2
click at [222, 356] on button "Add Item" at bounding box center [216, 357] width 36 height 12
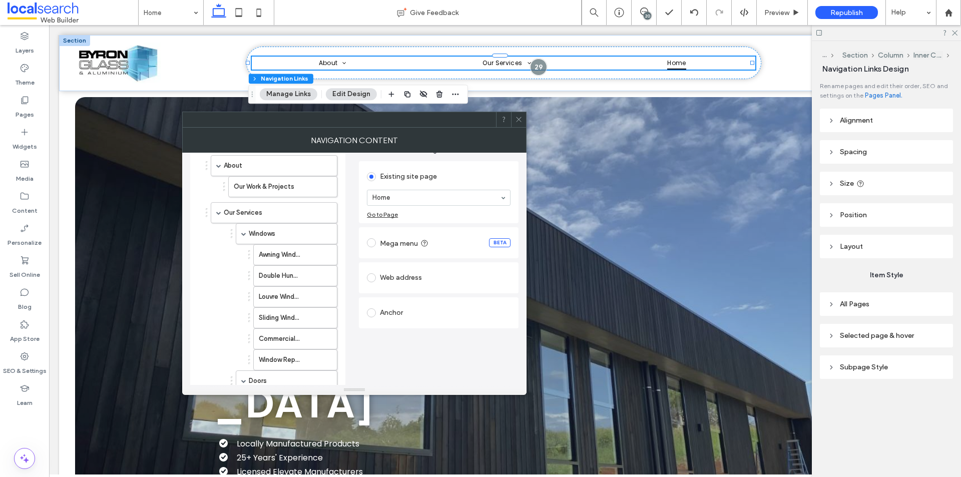
scroll to position [44, 0]
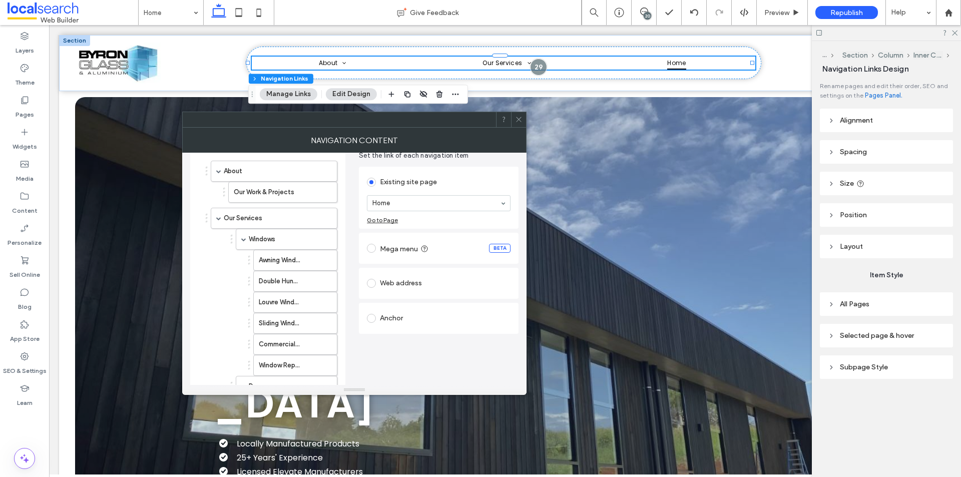
click at [420, 194] on section "Home" at bounding box center [439, 203] width 144 height 26
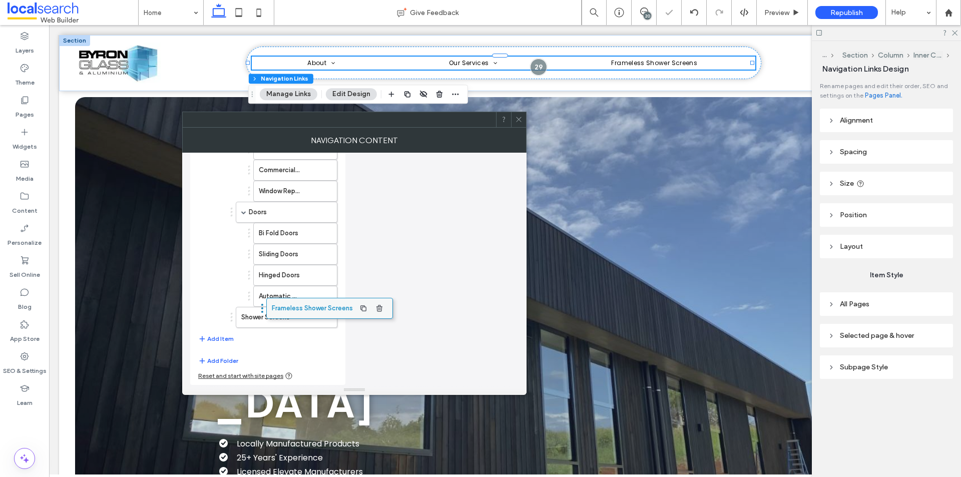
scroll to position [239, 0]
drag, startPoint x: 246, startPoint y: 316, endPoint x: 282, endPoint y: 330, distance: 38.9
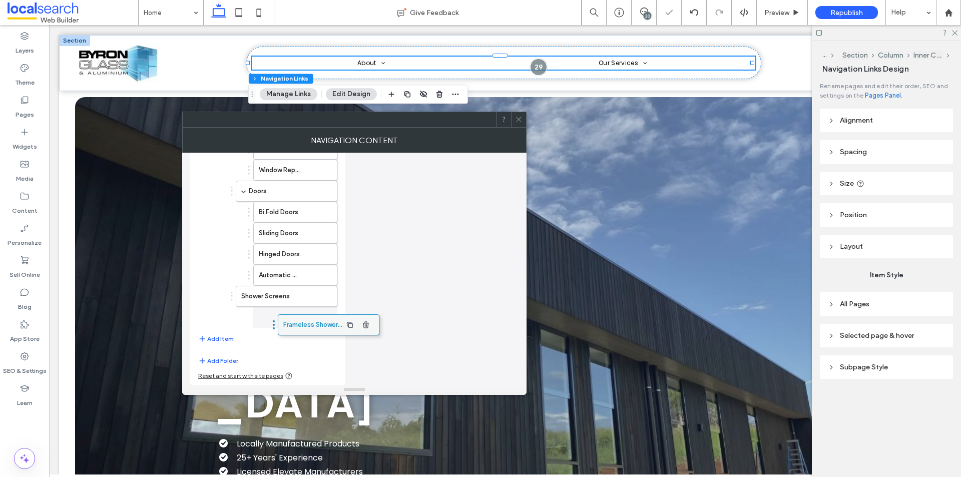
drag, startPoint x: 269, startPoint y: 316, endPoint x: 309, endPoint y: 319, distance: 39.6
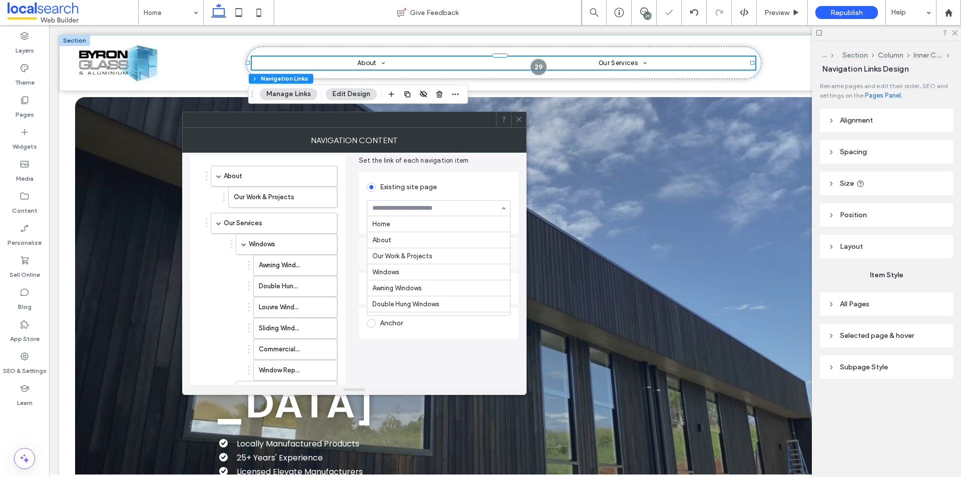
scroll to position [256, 0]
click at [347, 318] on div "About Our Work & Projects Our Services Windows Awning Windows Double Hung Windo…" at bounding box center [354, 366] width 328 height 437
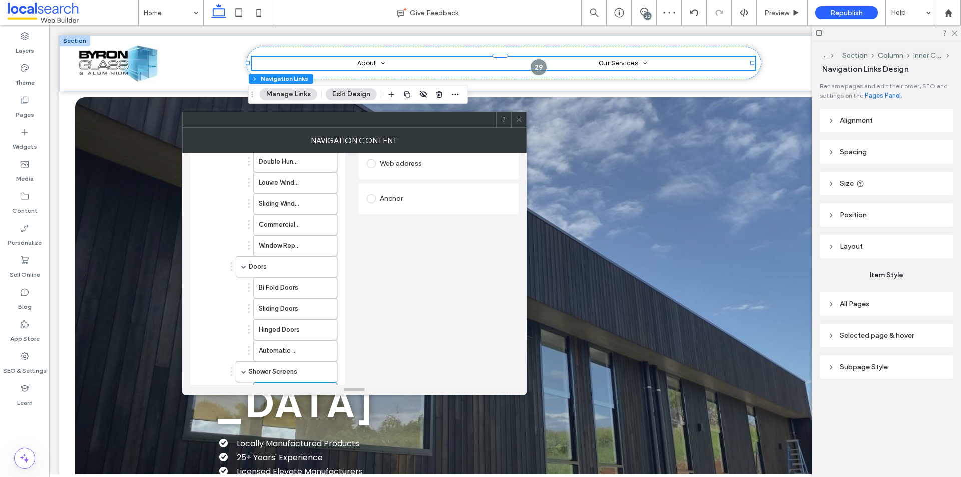
scroll to position [239, 0]
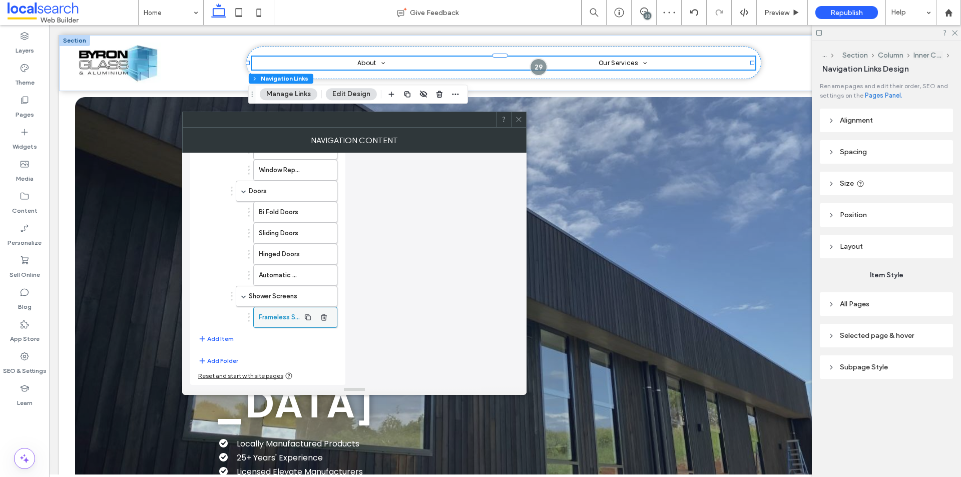
click at [223, 337] on button "Add Item" at bounding box center [216, 339] width 36 height 12
drag, startPoint x: 234, startPoint y: 318, endPoint x: 281, endPoint y: 320, distance: 47.1
drag, startPoint x: 267, startPoint y: 317, endPoint x: 294, endPoint y: 318, distance: 27.0
click at [220, 335] on button "Add Item" at bounding box center [216, 339] width 36 height 12
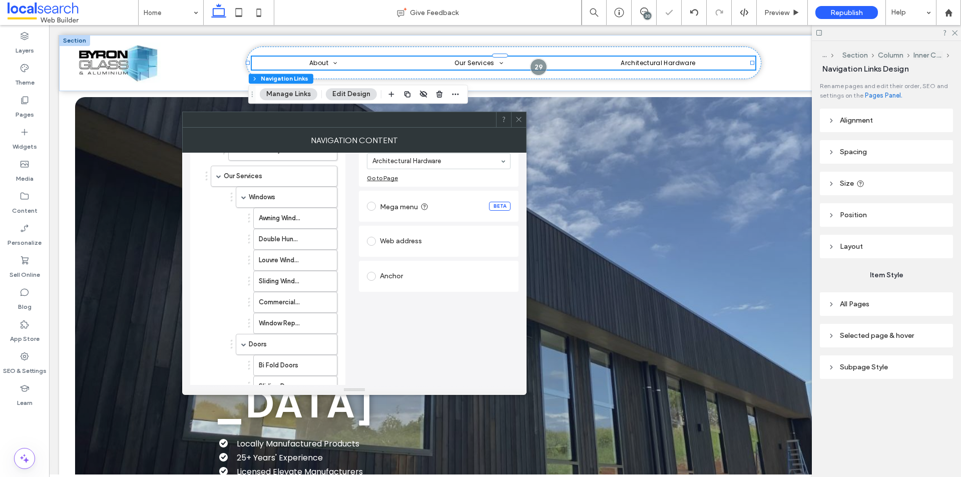
scroll to position [286, 0]
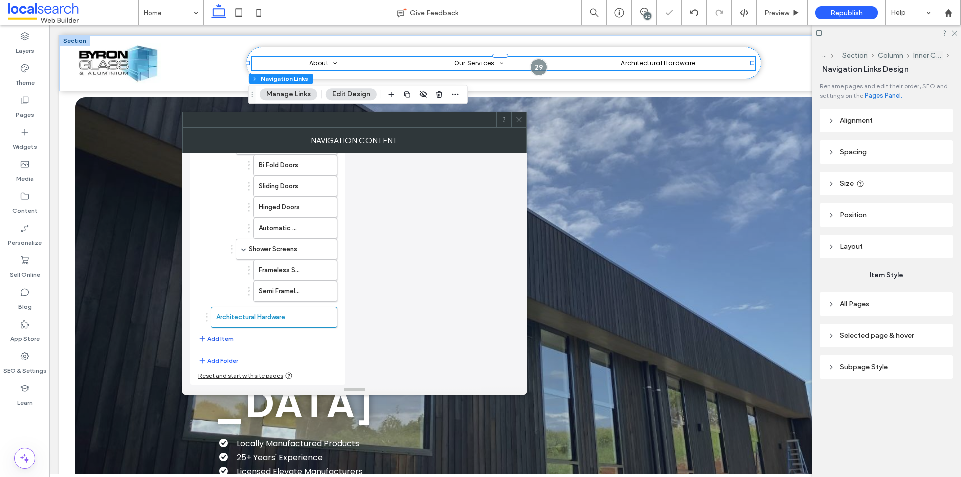
click at [221, 340] on button "Add Item" at bounding box center [216, 339] width 36 height 12
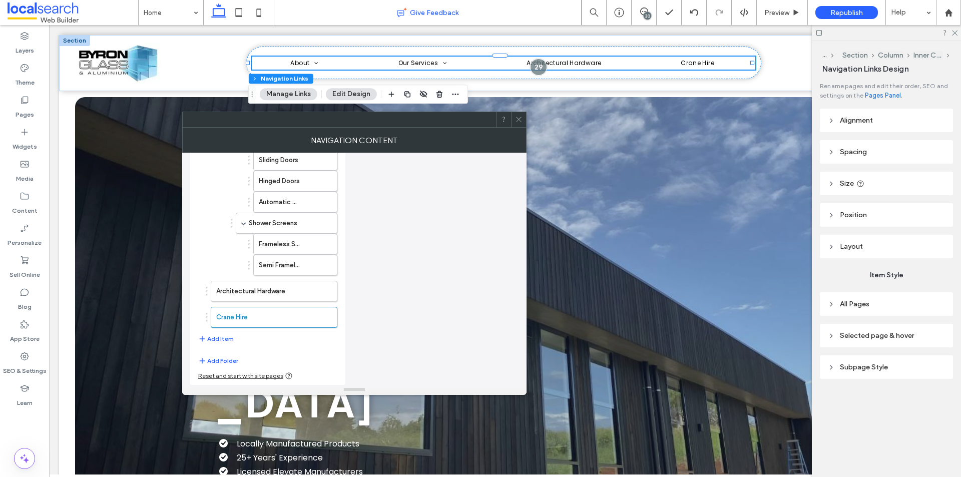
scroll to position [304, 0]
click at [229, 338] on button "Add Item" at bounding box center [216, 339] width 36 height 12
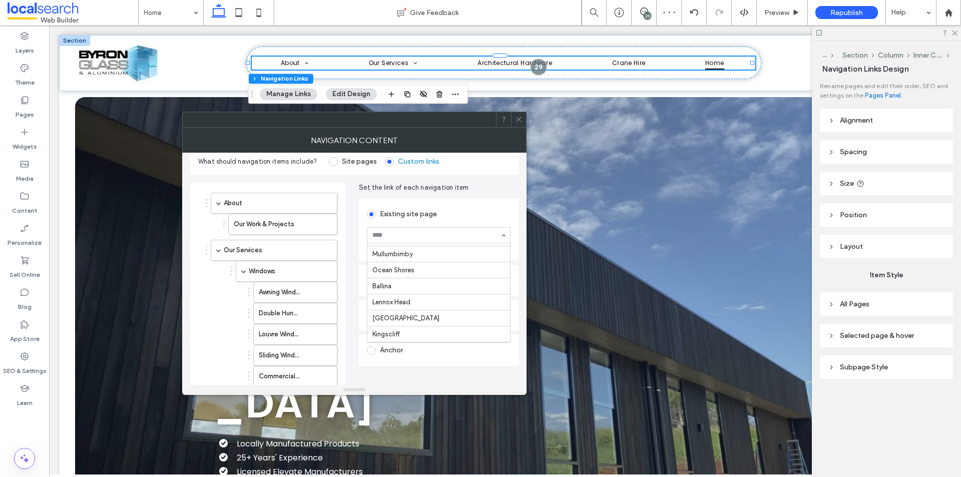
scroll to position [445, 0]
click at [405, 374] on div "Existing site page Contact Us Go to Page Mega menu BETA Web address Anchor" at bounding box center [439, 297] width 160 height 200
click at [521, 118] on icon at bounding box center [519, 120] width 8 height 8
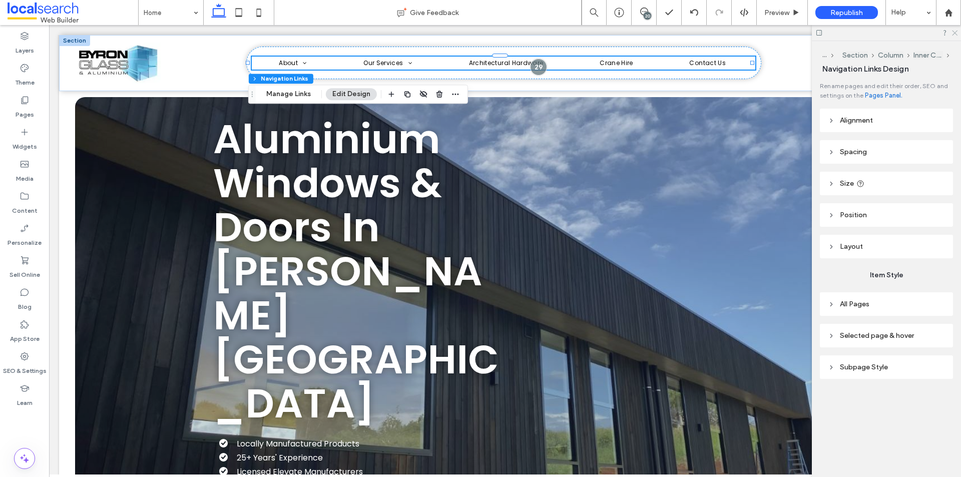
click at [955, 32] on icon at bounding box center [954, 32] width 7 height 7
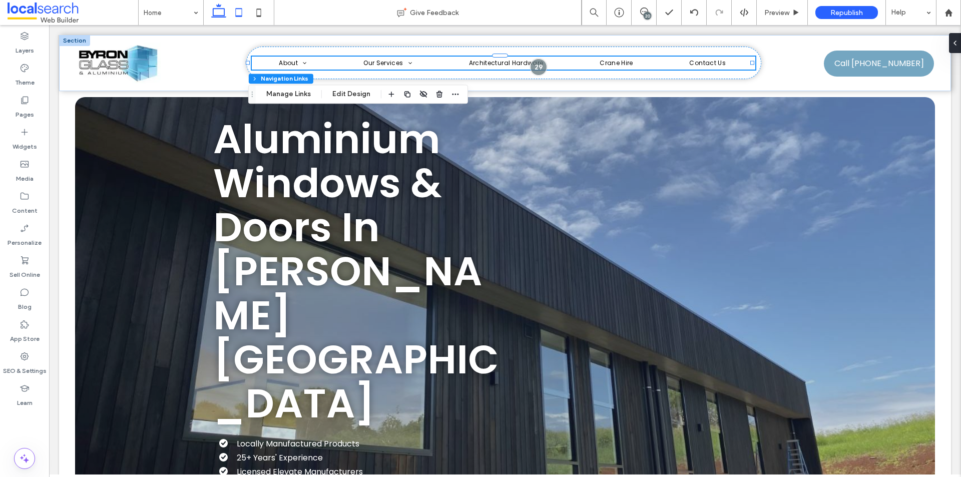
click at [240, 9] on use at bounding box center [239, 12] width 7 height 9
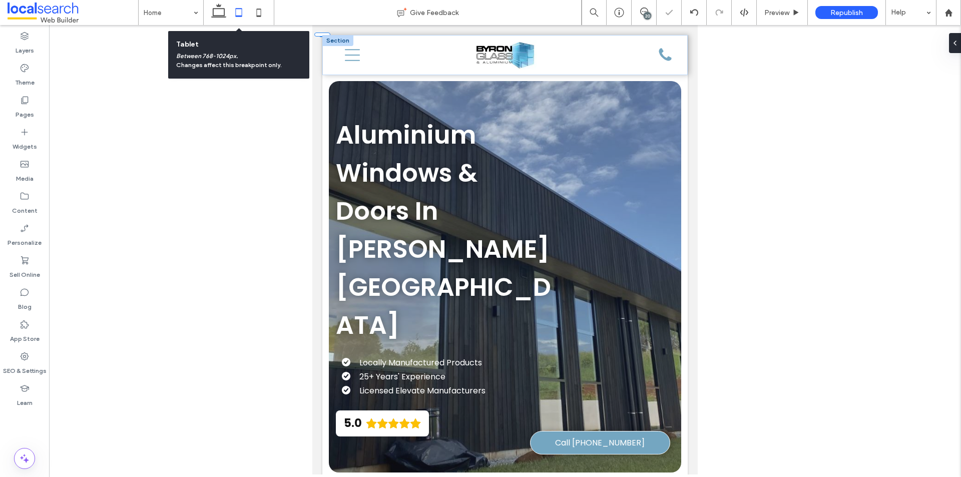
scroll to position [0, 10]
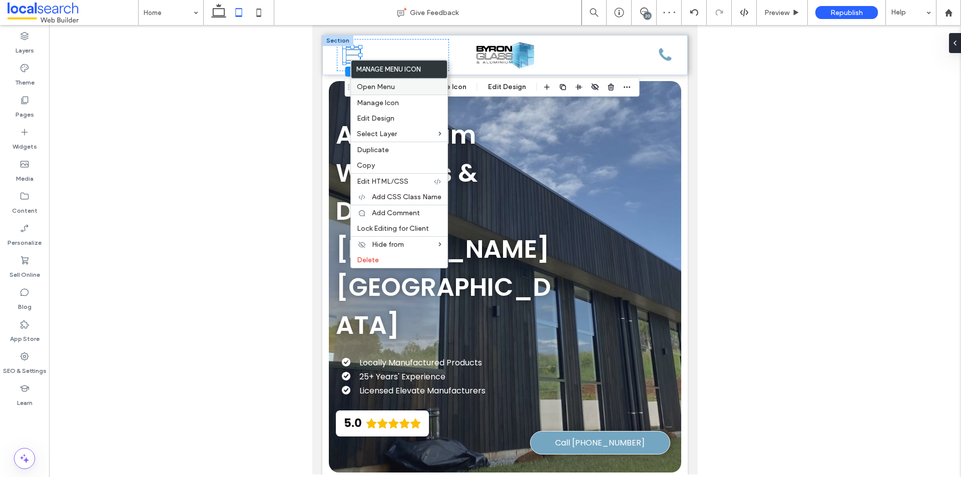
click at [381, 85] on span "Open Menu" at bounding box center [376, 87] width 38 height 9
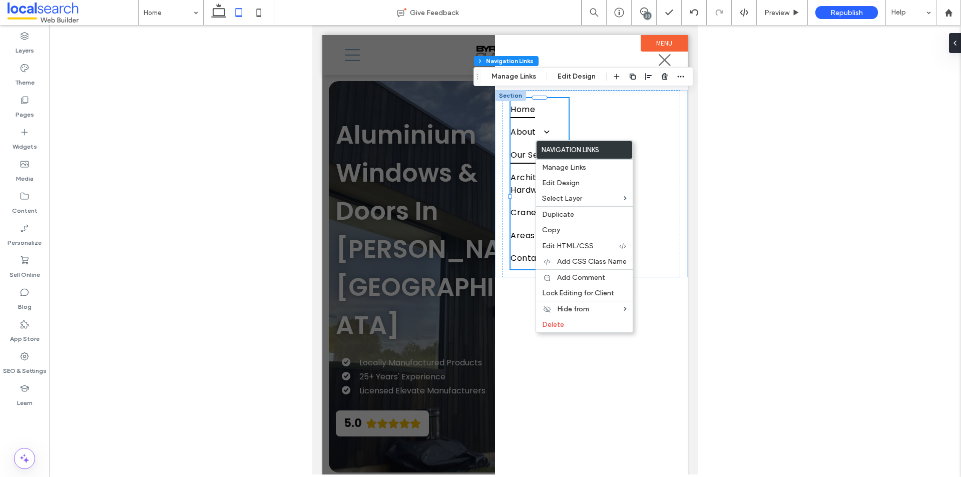
type input "***"
type input "****"
click at [549, 164] on span "Manage Links" at bounding box center [564, 167] width 44 height 9
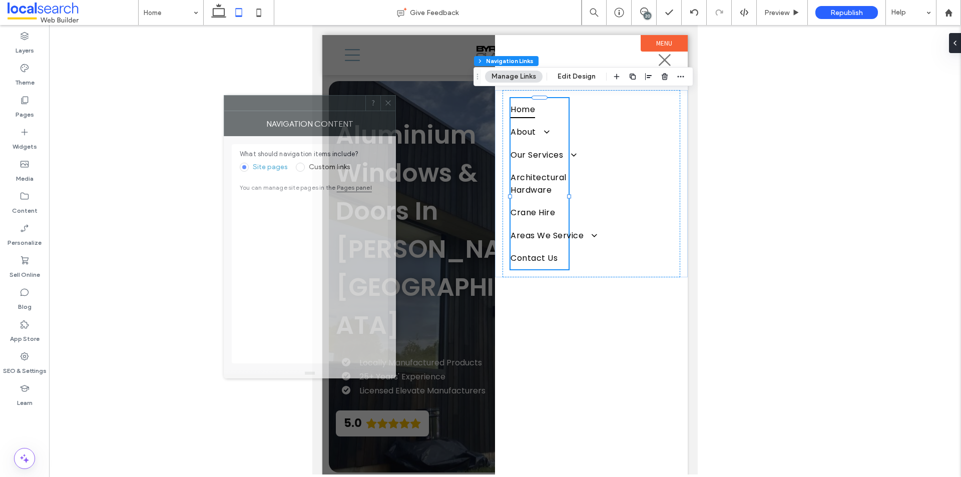
drag, startPoint x: 705, startPoint y: 112, endPoint x: 293, endPoint y: 108, distance: 412.3
click at [292, 108] on div at bounding box center [294, 103] width 141 height 15
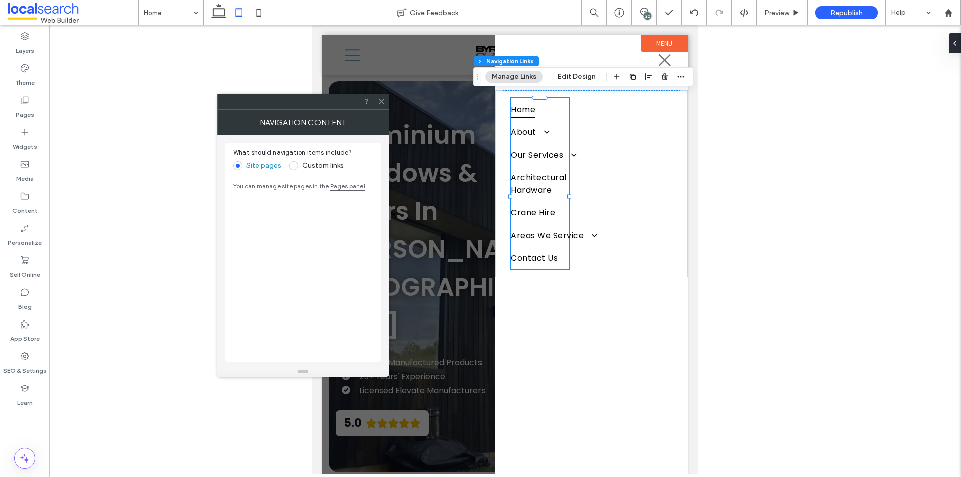
click at [306, 165] on label "Custom links" at bounding box center [323, 165] width 42 height 9
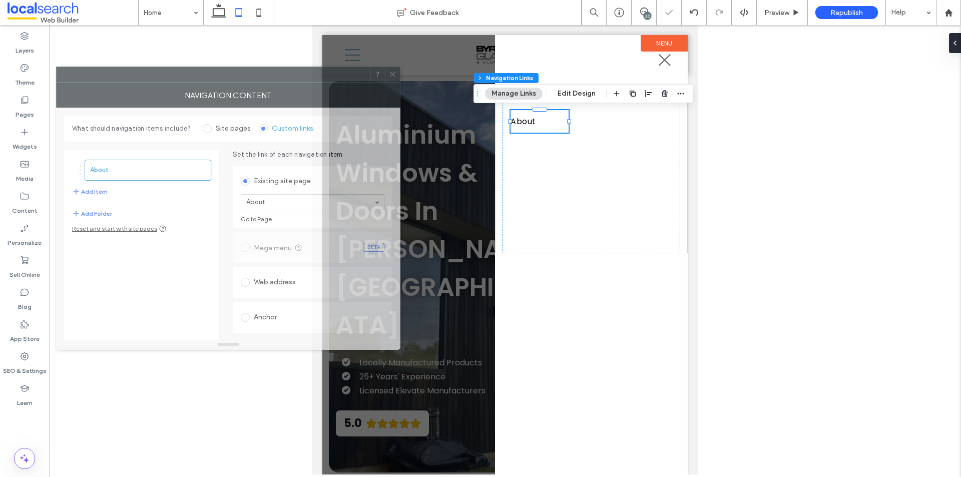
drag, startPoint x: 297, startPoint y: 86, endPoint x: 267, endPoint y: 77, distance: 31.7
click at [267, 77] on div at bounding box center [213, 74] width 313 height 15
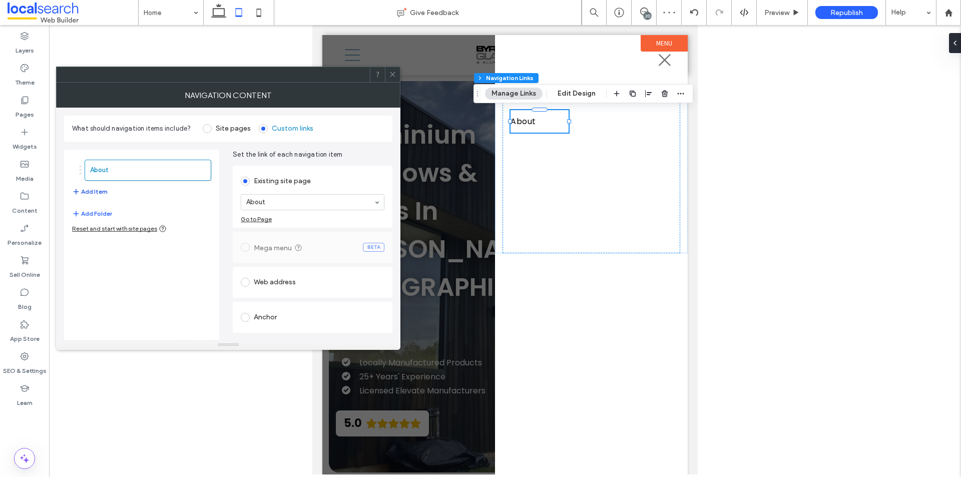
click at [103, 192] on button "Add Item" at bounding box center [90, 192] width 36 height 12
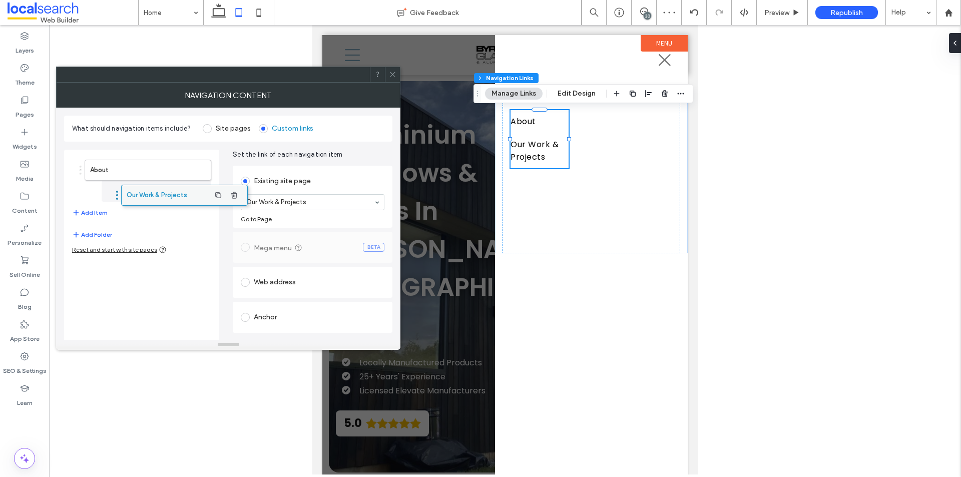
drag, startPoint x: 125, startPoint y: 196, endPoint x: 159, endPoint y: 196, distance: 34.0
click at [100, 213] on button "Add Item" at bounding box center [90, 213] width 36 height 12
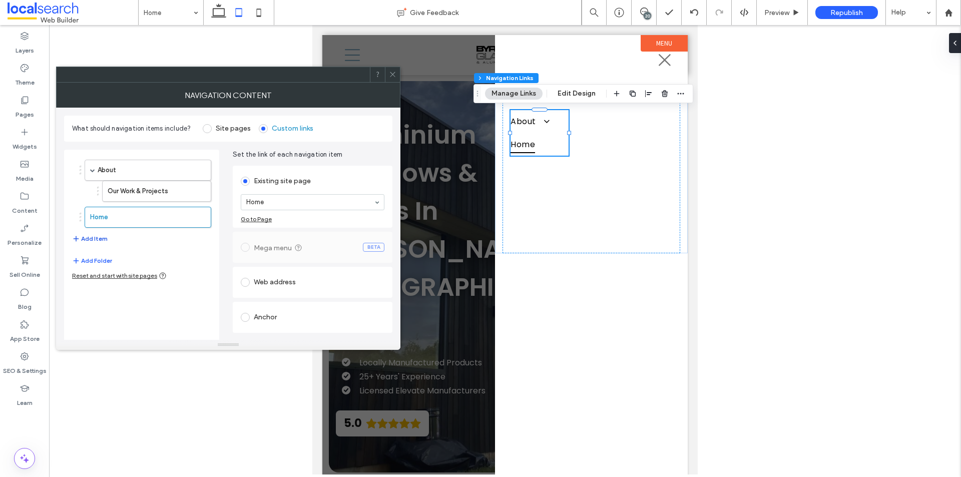
click at [96, 259] on button "Add Folder" at bounding box center [92, 261] width 40 height 12
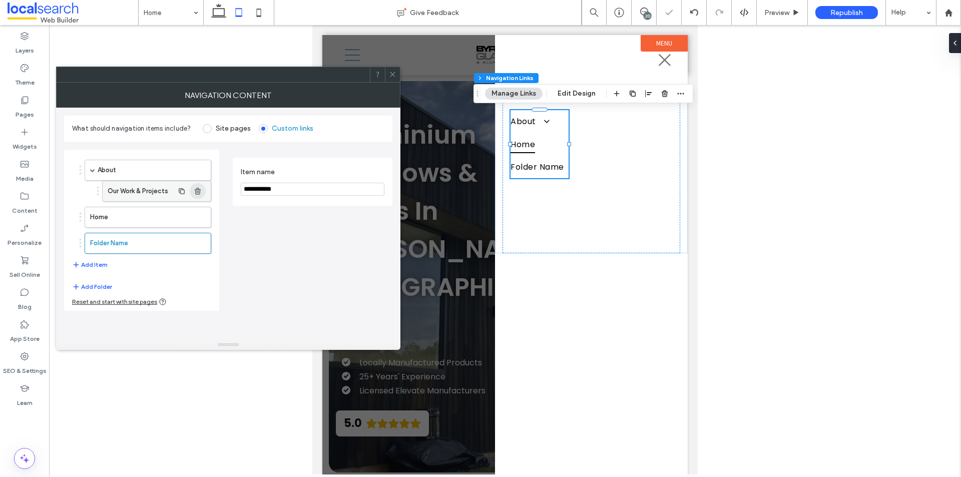
drag, startPoint x: 297, startPoint y: 191, endPoint x: 198, endPoint y: 188, distance: 98.6
click at [199, 188] on div "**********" at bounding box center [228, 226] width 328 height 169
type input "**********"
click at [310, 261] on div "**********" at bounding box center [313, 230] width 160 height 161
drag, startPoint x: 149, startPoint y: 238, endPoint x: 154, endPoint y: 204, distance: 33.8
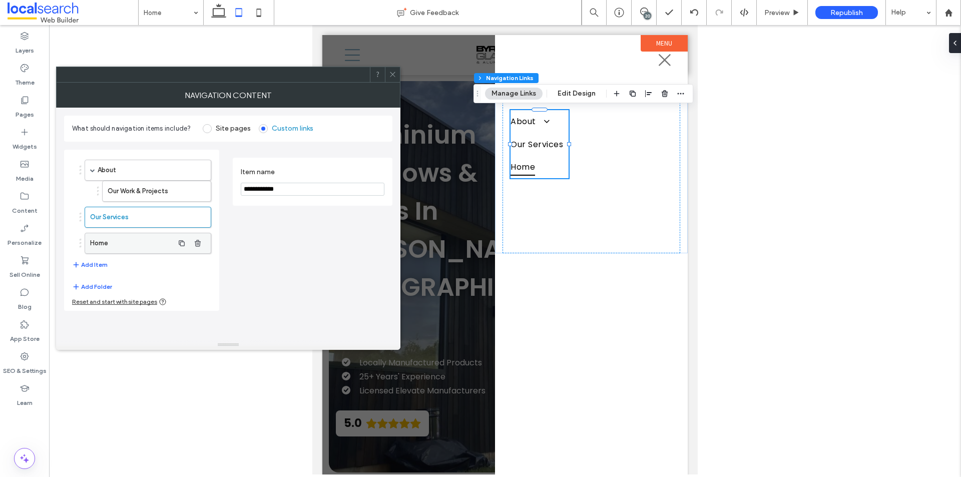
click at [113, 244] on label "Home" at bounding box center [132, 243] width 84 height 20
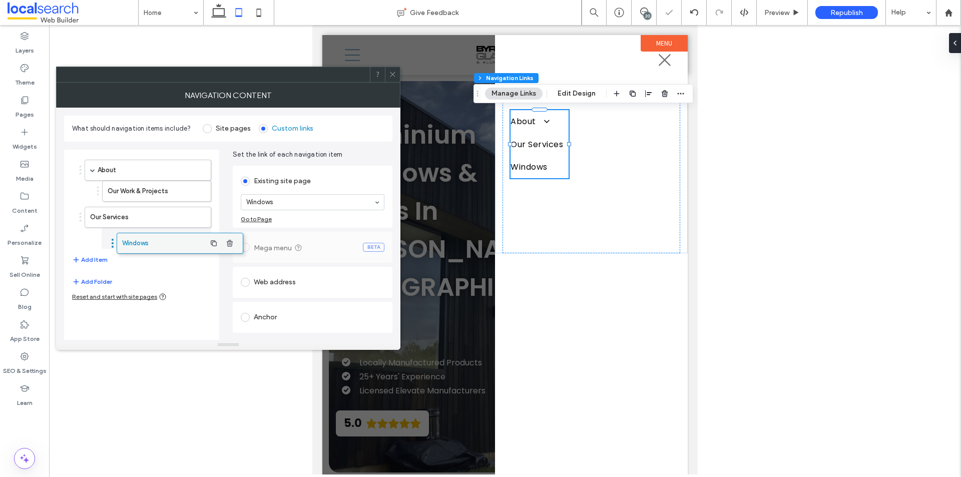
drag, startPoint x: 136, startPoint y: 243, endPoint x: 168, endPoint y: 243, distance: 32.0
click at [101, 256] on button "Add Item" at bounding box center [90, 260] width 36 height 12
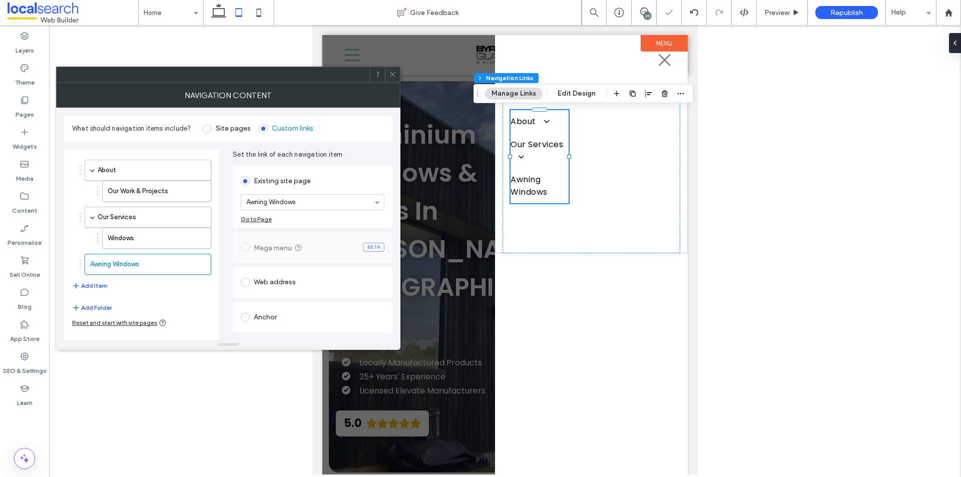
click at [99, 286] on button "Add Item" at bounding box center [90, 286] width 36 height 12
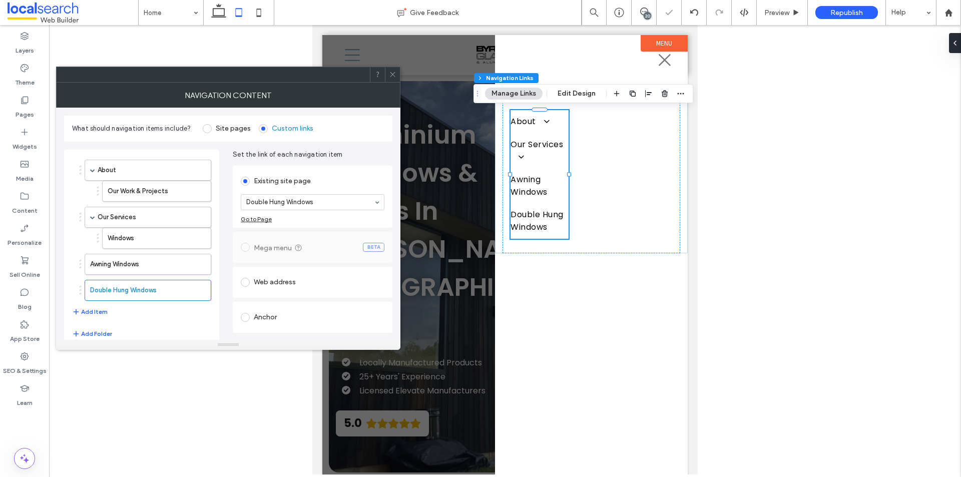
click at [99, 309] on button "Add Item" at bounding box center [90, 312] width 36 height 12
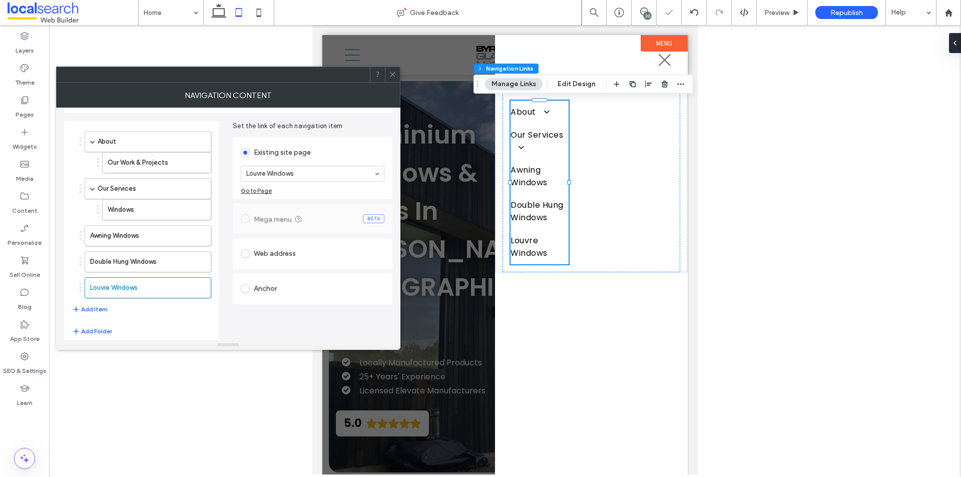
scroll to position [44, 0]
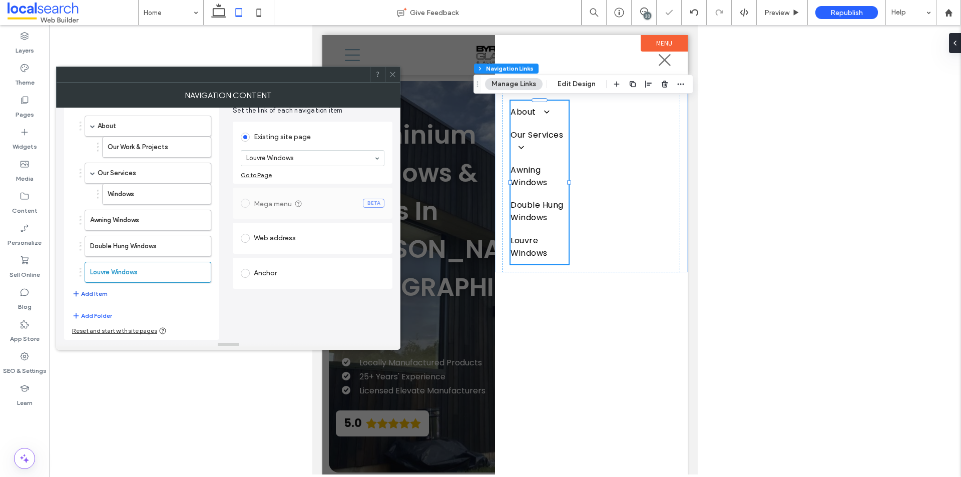
click at [98, 290] on button "Add Item" at bounding box center [90, 294] width 36 height 12
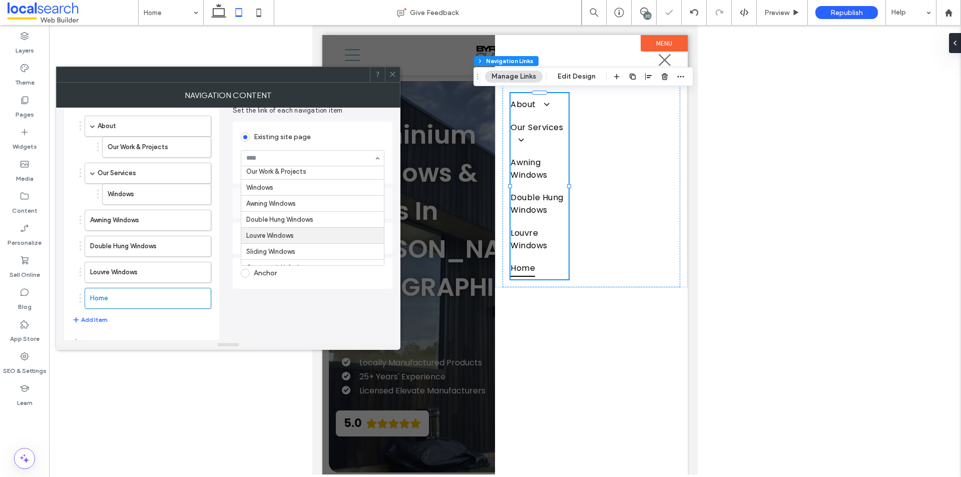
scroll to position [50, 0]
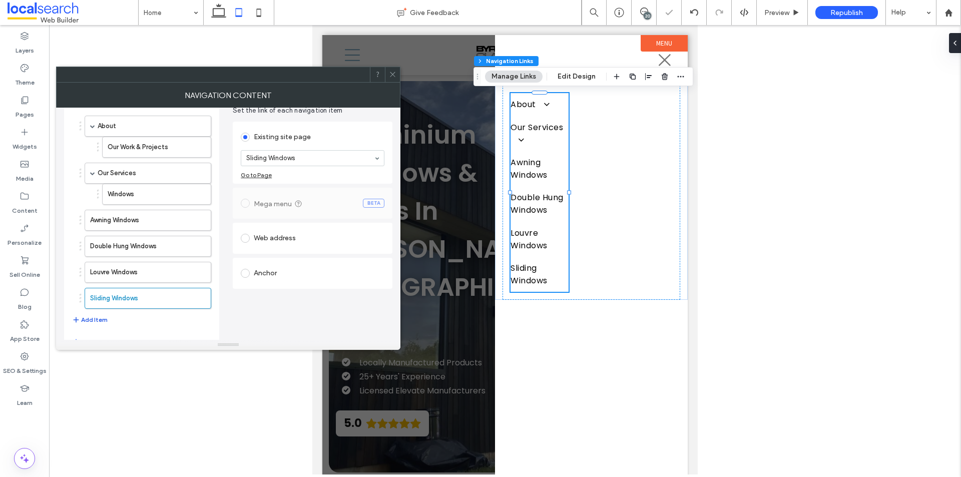
click at [96, 317] on button "Add Item" at bounding box center [90, 320] width 36 height 12
drag, startPoint x: 318, startPoint y: 158, endPoint x: 322, endPoint y: 163, distance: 6.5
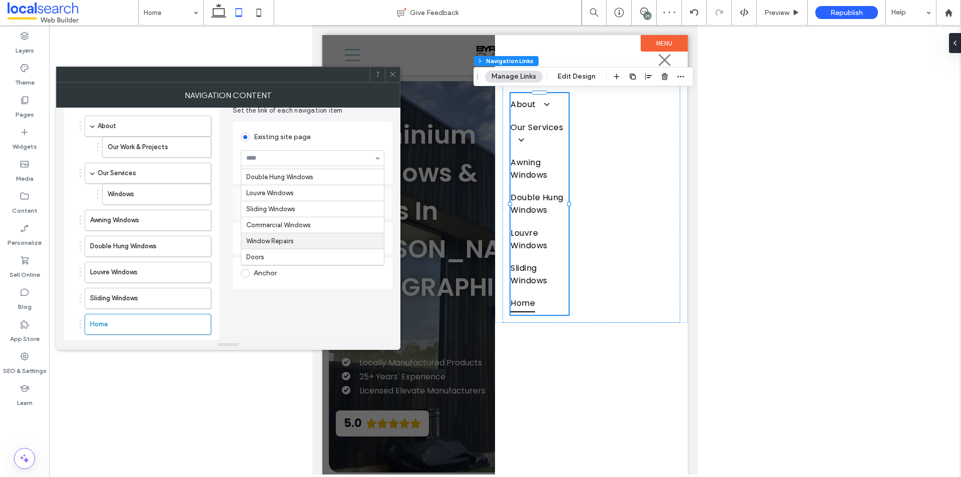
scroll to position [100, 0]
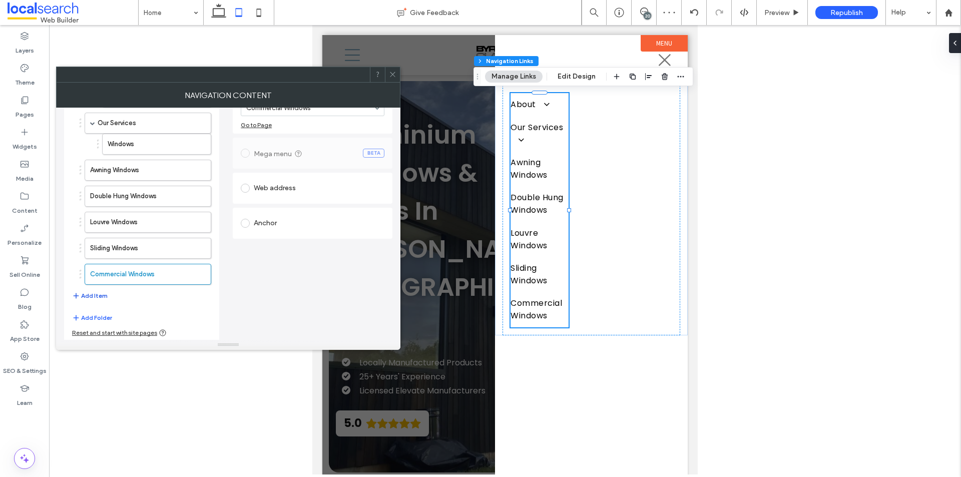
click at [96, 294] on button "Add Item" at bounding box center [90, 296] width 36 height 12
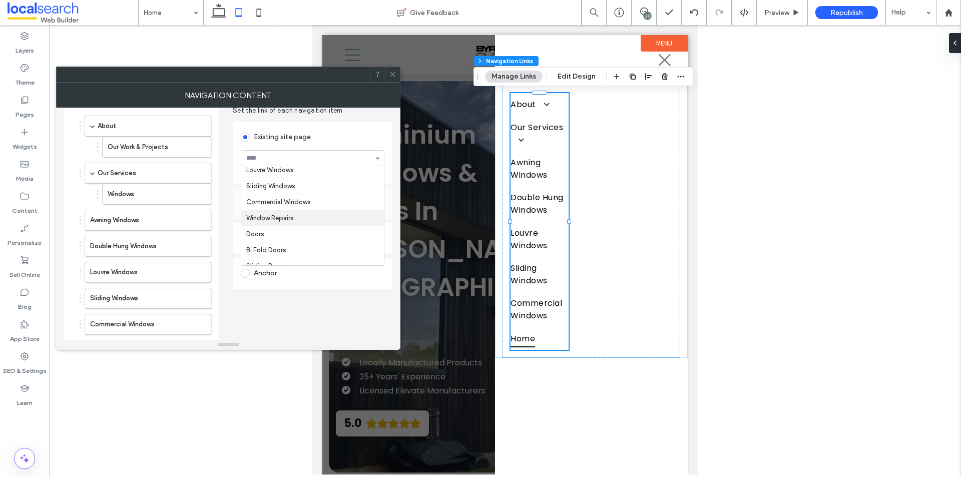
drag, startPoint x: 298, startPoint y: 219, endPoint x: 264, endPoint y: 233, distance: 37.0
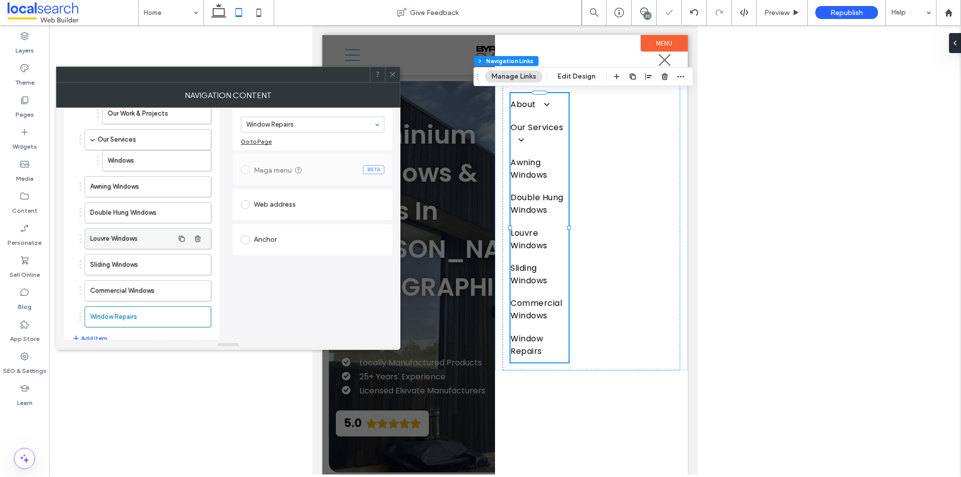
scroll to position [94, 0]
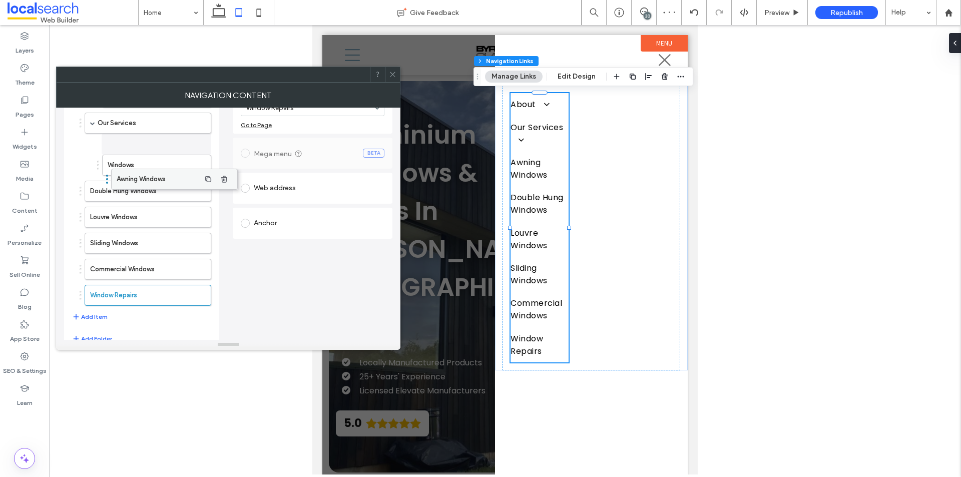
drag, startPoint x: 118, startPoint y: 168, endPoint x: 145, endPoint y: 177, distance: 28.0
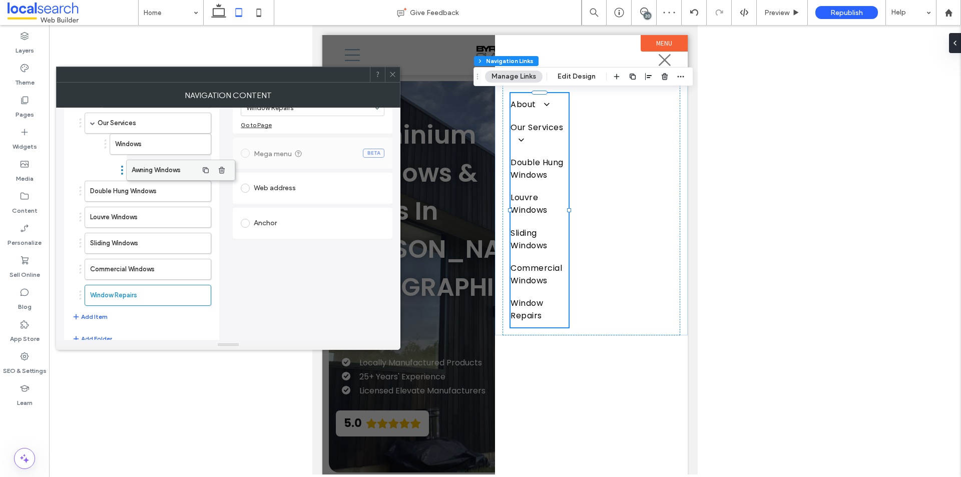
drag, startPoint x: 140, startPoint y: 165, endPoint x: 160, endPoint y: 165, distance: 20.0
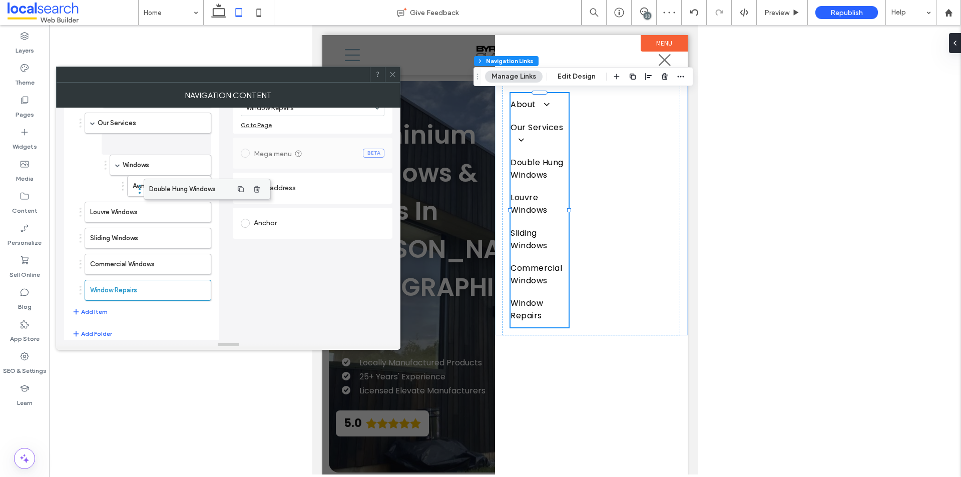
drag, startPoint x: 119, startPoint y: 190, endPoint x: 174, endPoint y: 189, distance: 55.0
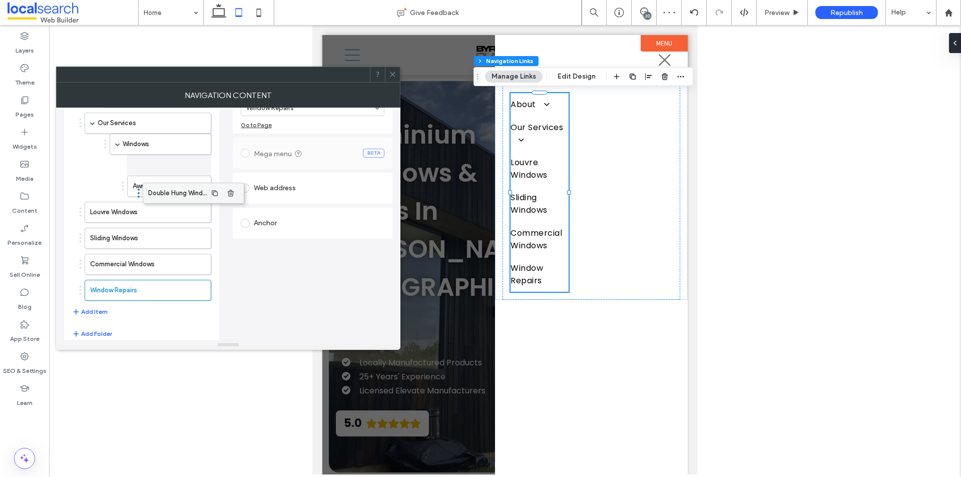
drag, startPoint x: 139, startPoint y: 185, endPoint x: 172, endPoint y: 187, distance: 33.1
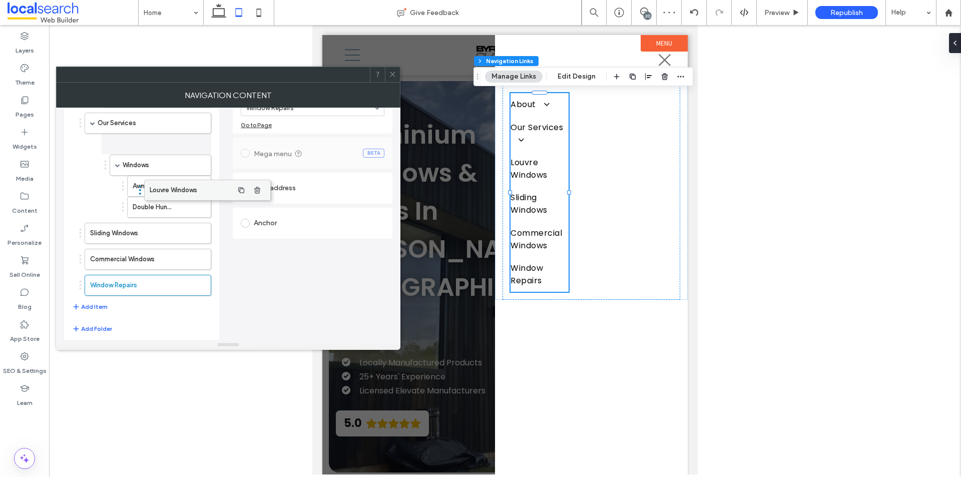
drag, startPoint x: 162, startPoint y: 188, endPoint x: 175, endPoint y: 187, distance: 13.5
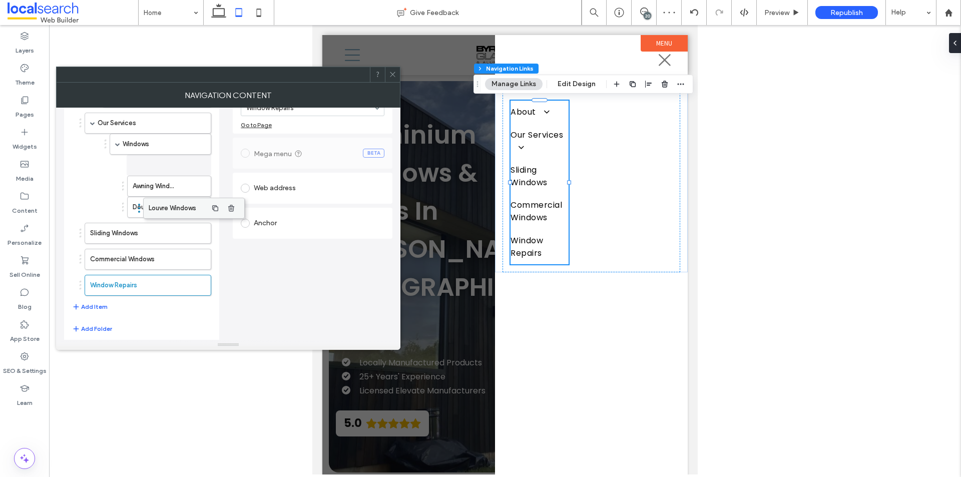
drag, startPoint x: 133, startPoint y: 208, endPoint x: 167, endPoint y: 207, distance: 33.5
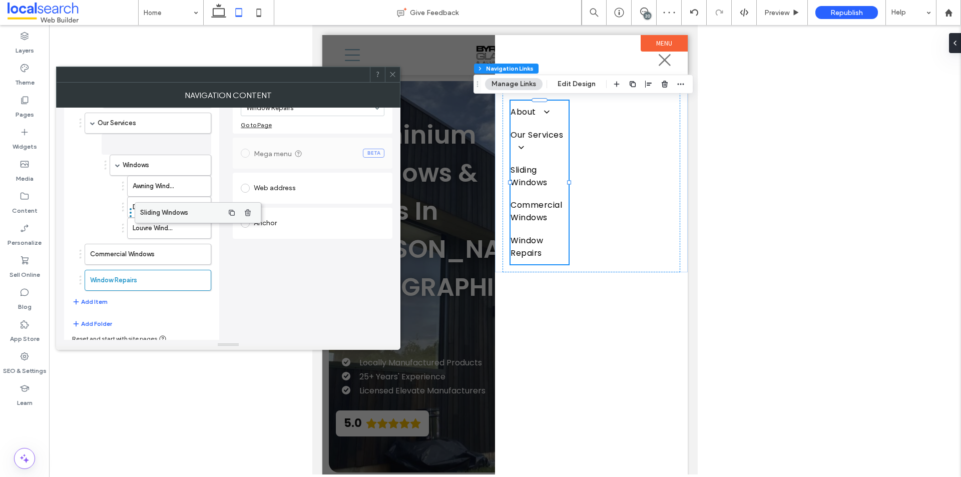
drag, startPoint x: 114, startPoint y: 230, endPoint x: 168, endPoint y: 210, distance: 57.9
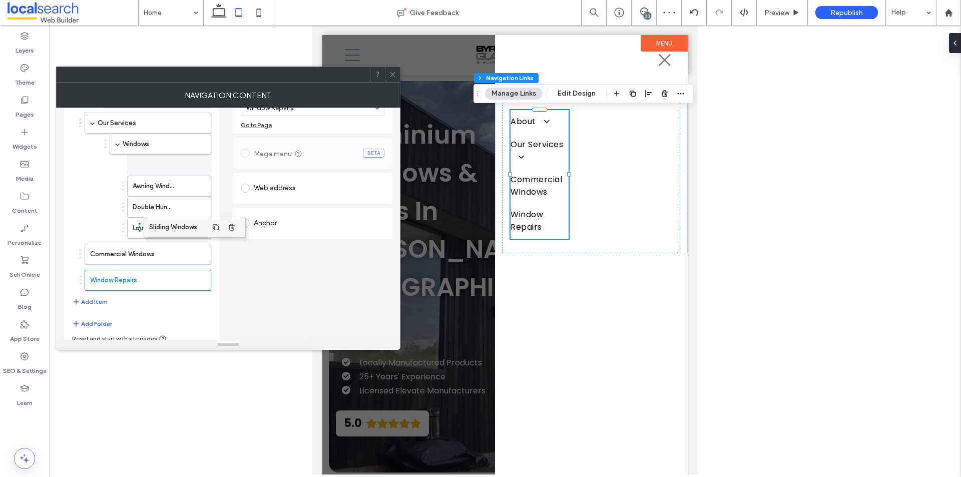
drag, startPoint x: 133, startPoint y: 229, endPoint x: 166, endPoint y: 223, distance: 33.1
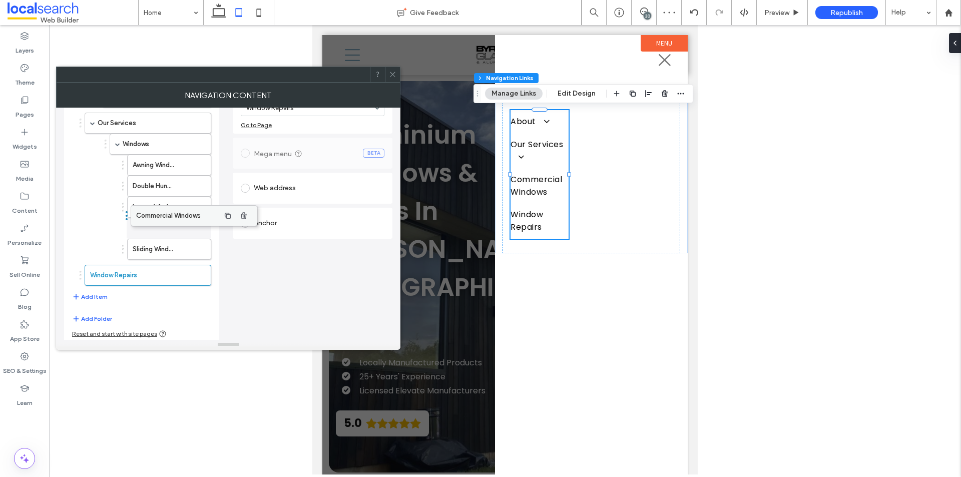
drag, startPoint x: 118, startPoint y: 252, endPoint x: 164, endPoint y: 214, distance: 60.0
drag, startPoint x: 163, startPoint y: 251, endPoint x: 165, endPoint y: 218, distance: 33.6
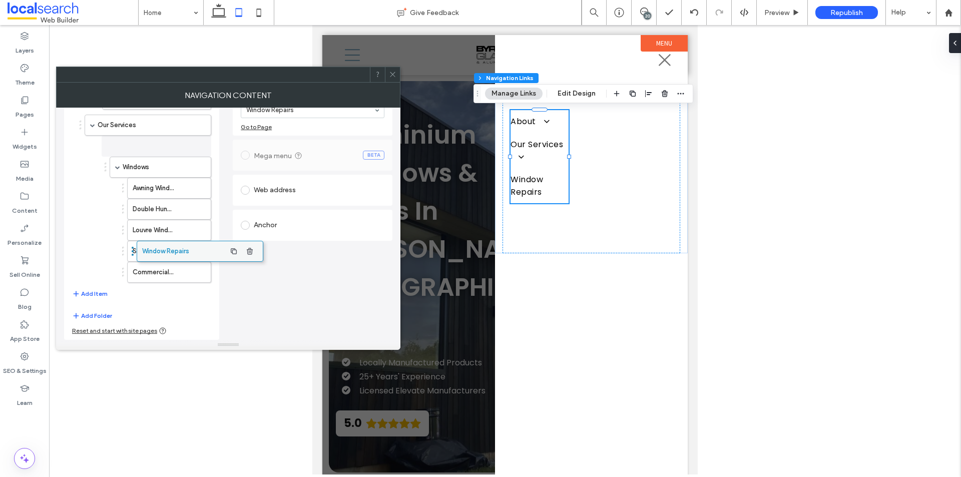
scroll to position [92, 0]
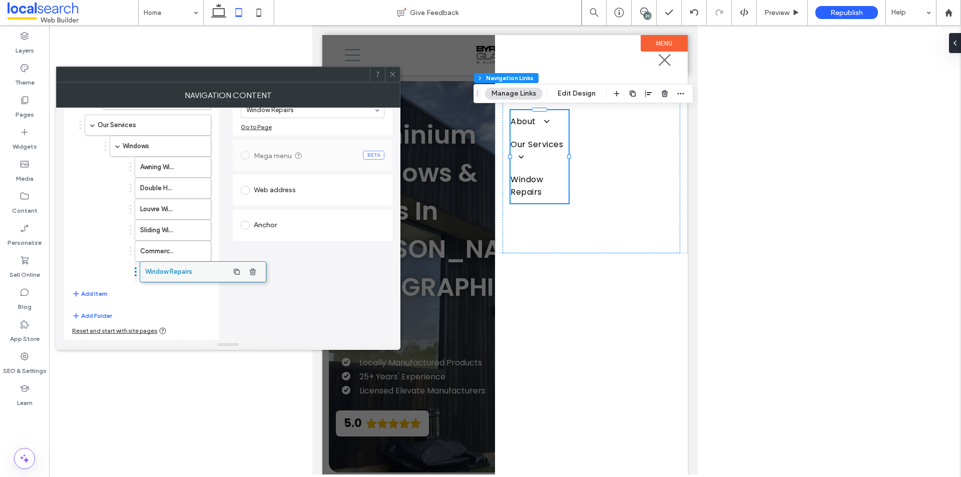
drag, startPoint x: 181, startPoint y: 256, endPoint x: 185, endPoint y: 276, distance: 19.9
click at [102, 293] on button "Add Item" at bounding box center [90, 294] width 36 height 12
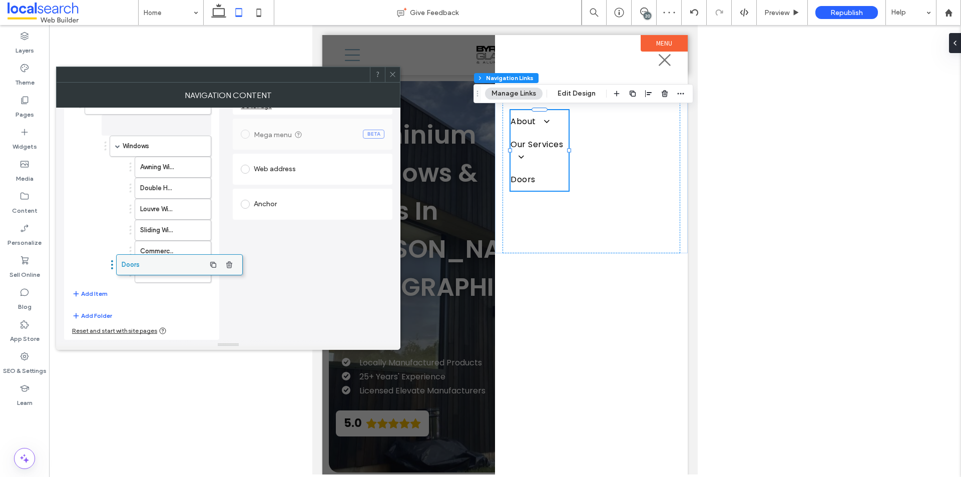
scroll to position [113, 0]
drag, startPoint x: 126, startPoint y: 274, endPoint x: 153, endPoint y: 284, distance: 28.2
click at [96, 293] on button "Add Item" at bounding box center [90, 294] width 36 height 12
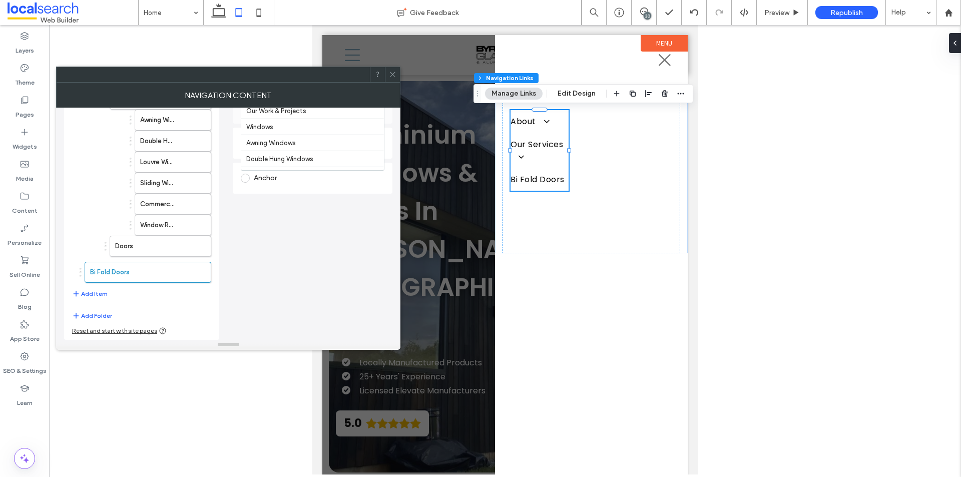
scroll to position [208, 0]
click at [99, 292] on button "Add Item" at bounding box center [90, 294] width 36 height 12
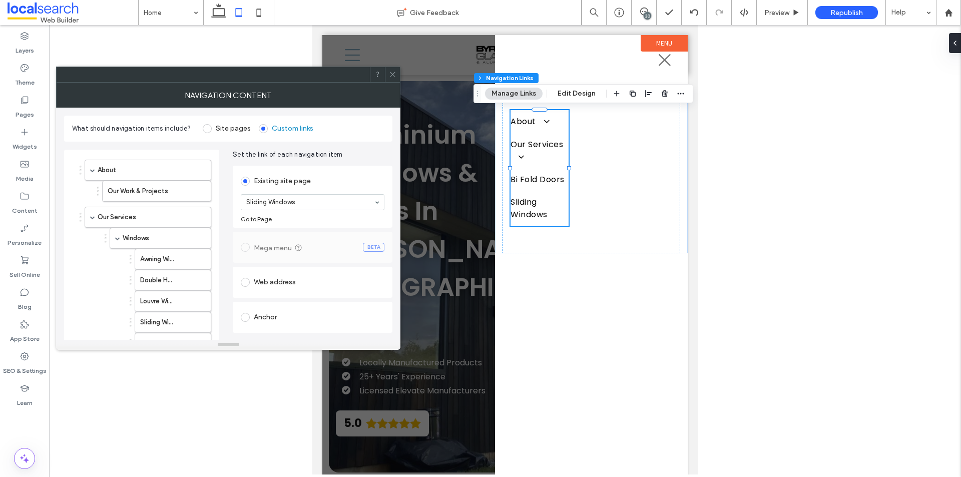
click at [289, 199] on input at bounding box center [310, 202] width 128 height 7
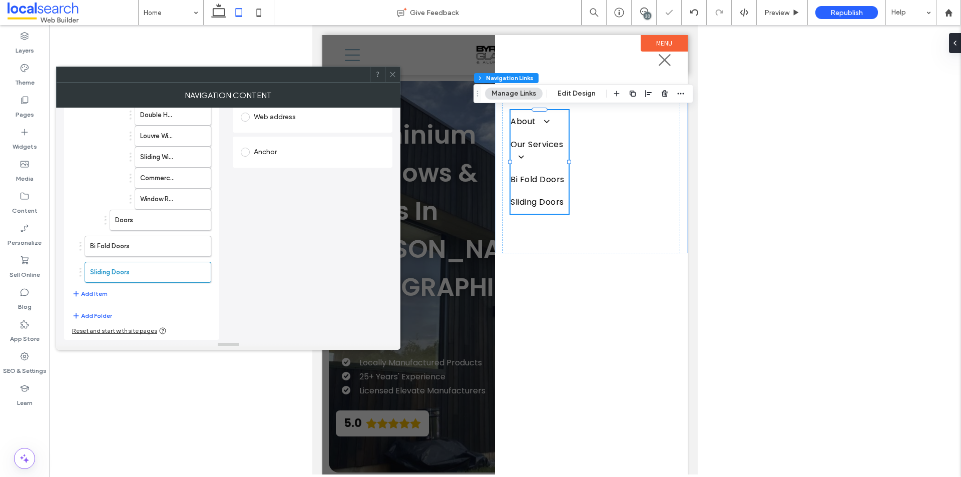
click at [95, 292] on button "Add Item" at bounding box center [90, 294] width 36 height 12
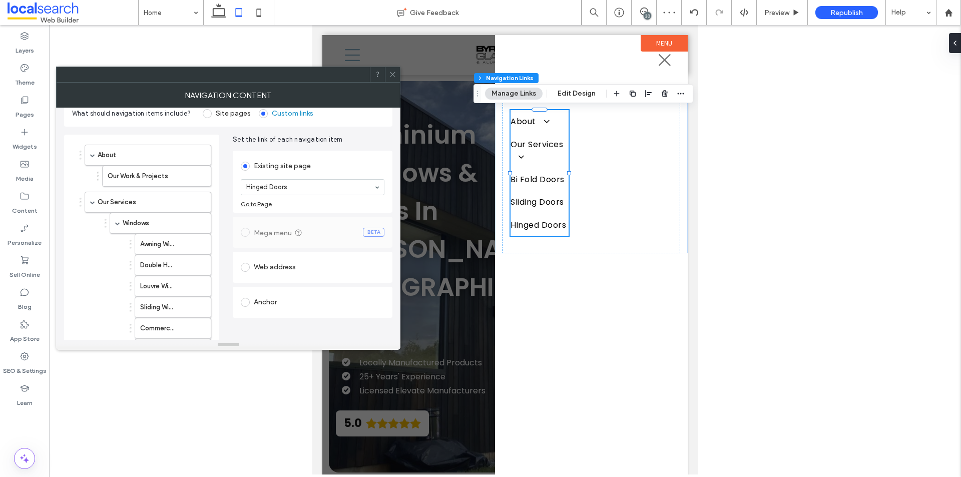
scroll to position [165, 0]
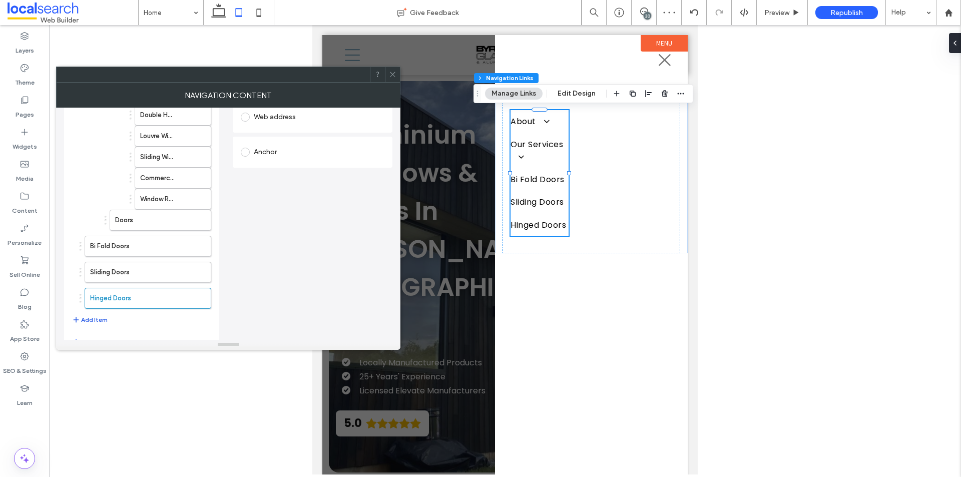
click at [99, 321] on button "Add Item" at bounding box center [90, 320] width 36 height 12
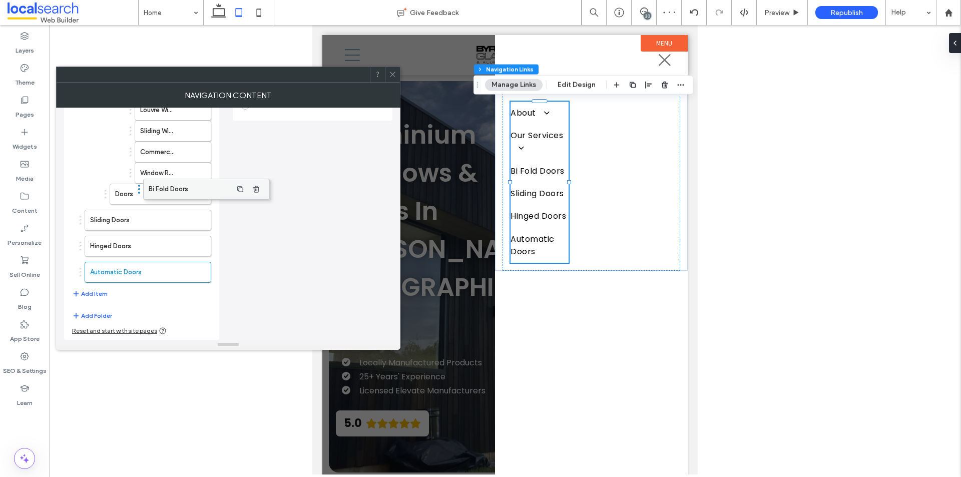
scroll to position [212, 0]
drag, startPoint x: 116, startPoint y: 197, endPoint x: 166, endPoint y: 196, distance: 50.0
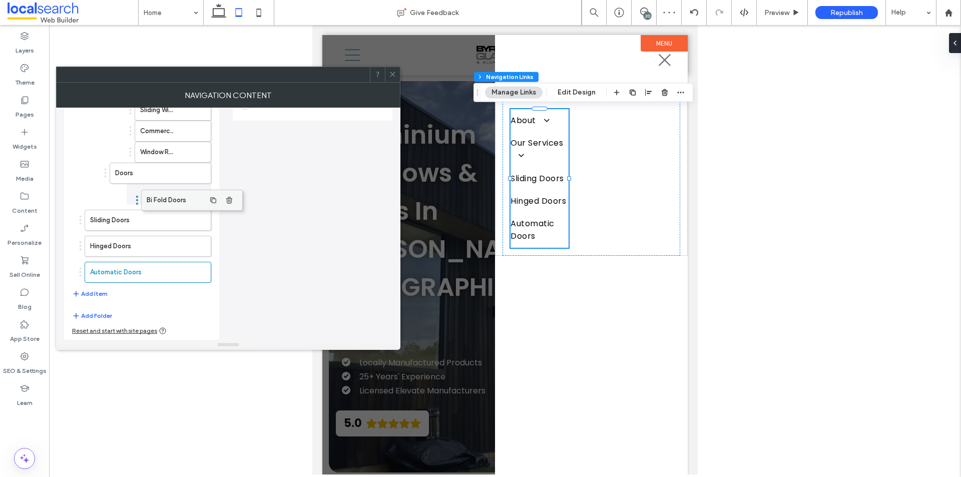
drag, startPoint x: 135, startPoint y: 191, endPoint x: 166, endPoint y: 192, distance: 31.0
drag, startPoint x: 121, startPoint y: 217, endPoint x: 174, endPoint y: 219, distance: 53.6
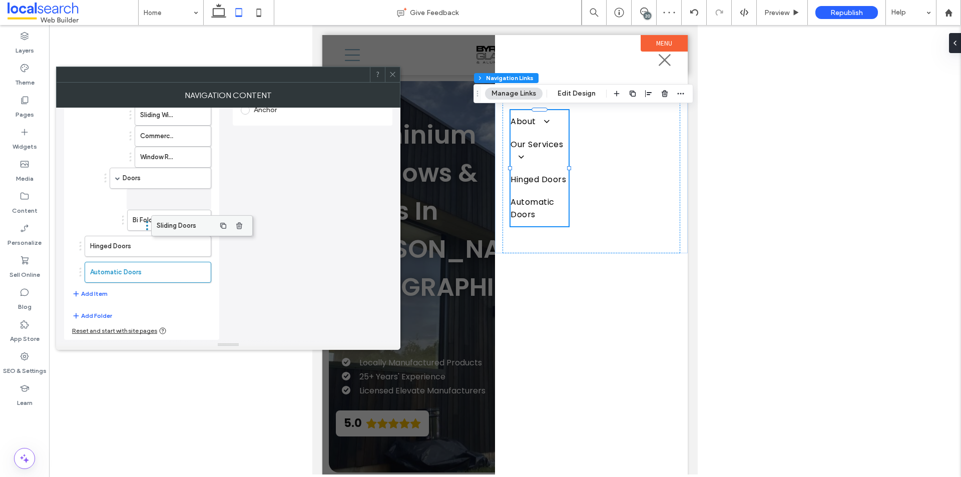
drag, startPoint x: 139, startPoint y: 218, endPoint x: 176, endPoint y: 219, distance: 37.0
drag, startPoint x: 167, startPoint y: 216, endPoint x: 178, endPoint y: 226, distance: 15.3
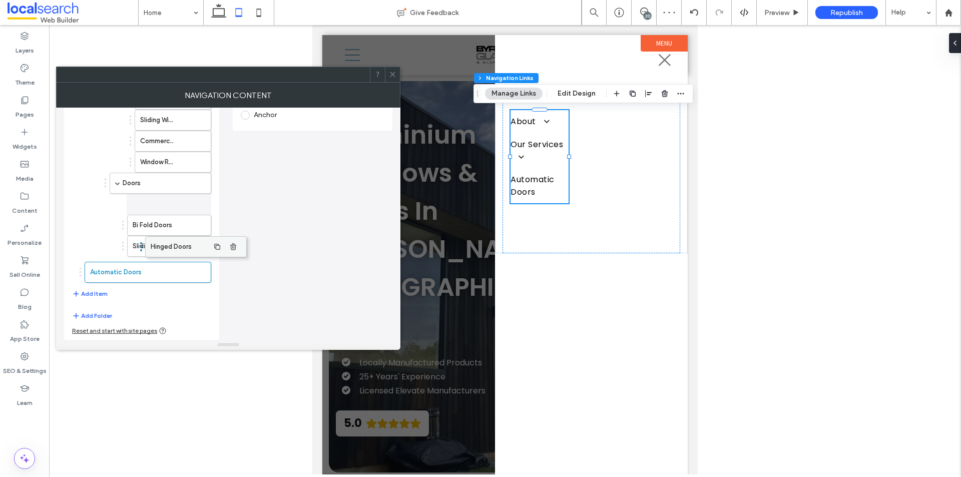
drag, startPoint x: 138, startPoint y: 245, endPoint x: 171, endPoint y: 239, distance: 33.5
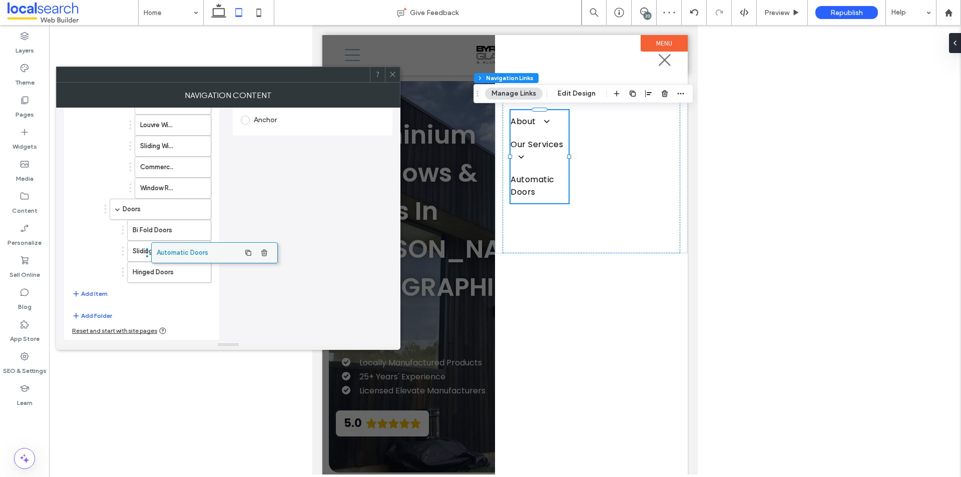
drag, startPoint x: 113, startPoint y: 270, endPoint x: 182, endPoint y: 257, distance: 70.2
drag, startPoint x: 125, startPoint y: 272, endPoint x: 163, endPoint y: 263, distance: 38.6
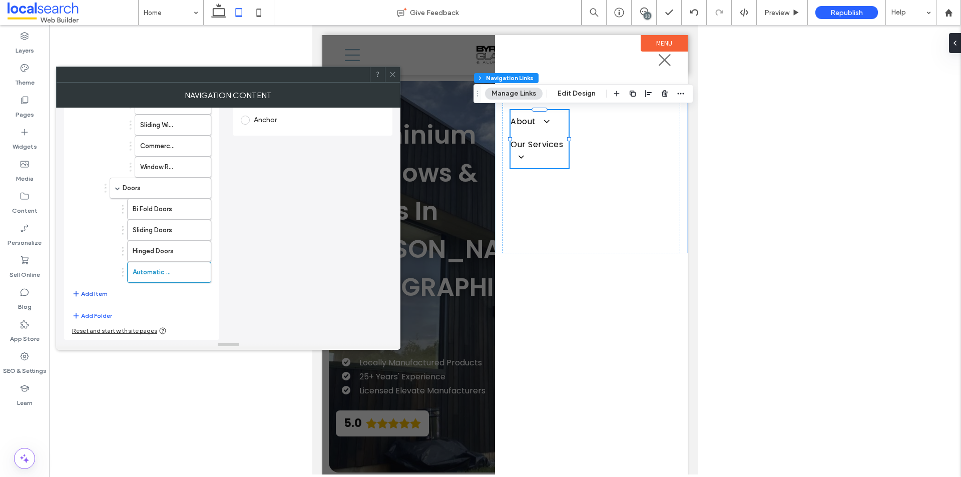
click at [102, 295] on button "Add Item" at bounding box center [90, 294] width 36 height 12
drag, startPoint x: 131, startPoint y: 269, endPoint x: 164, endPoint y: 265, distance: 33.7
click at [100, 293] on button "Add Item" at bounding box center [90, 294] width 36 height 12
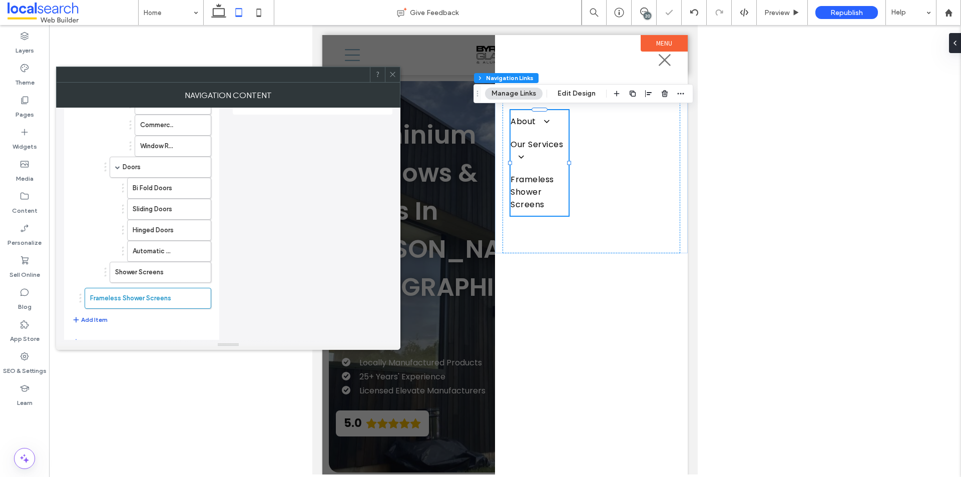
click at [94, 319] on button "Add Item" at bounding box center [90, 320] width 36 height 12
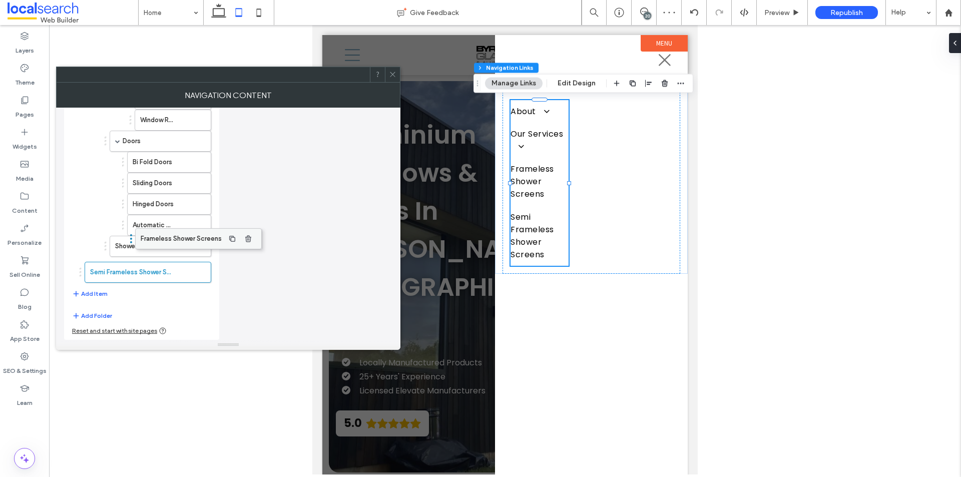
scroll to position [265, 0]
drag, startPoint x: 124, startPoint y: 246, endPoint x: 179, endPoint y: 248, distance: 54.6
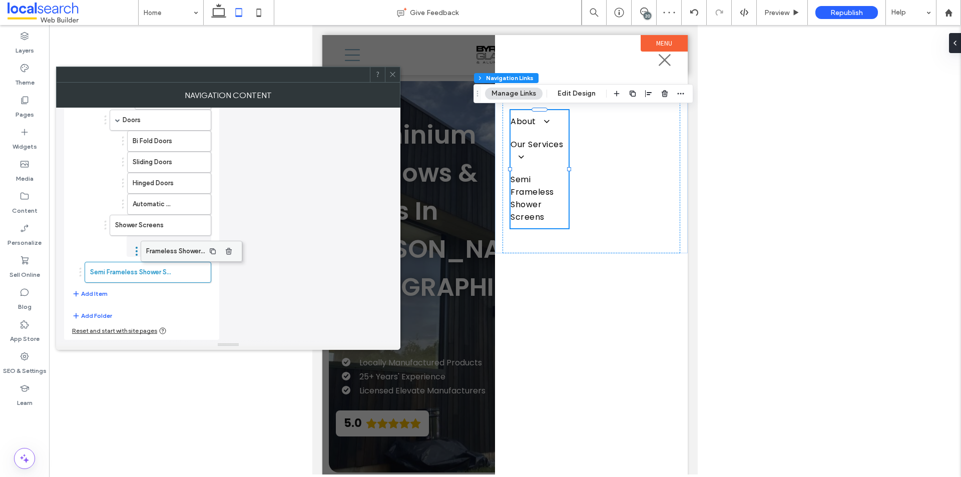
drag, startPoint x: 140, startPoint y: 244, endPoint x: 171, endPoint y: 244, distance: 31.0
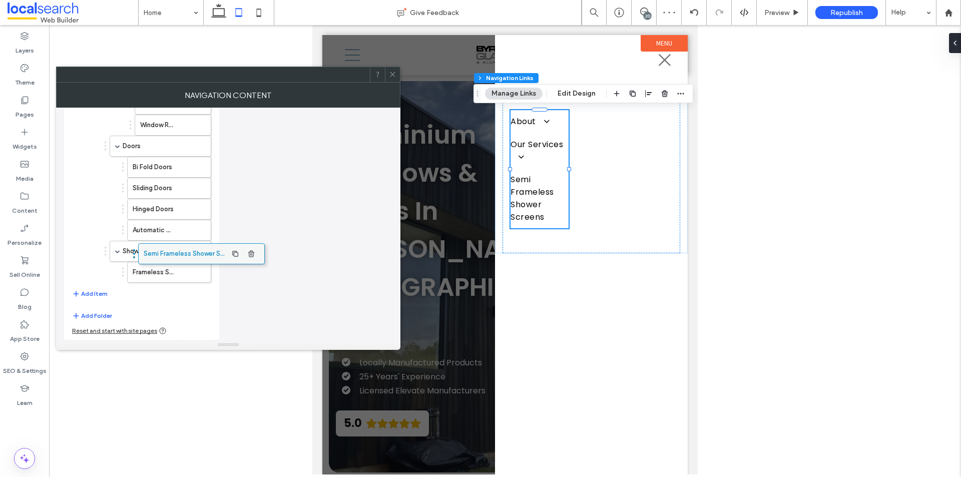
scroll to position [260, 0]
drag, startPoint x: 127, startPoint y: 271, endPoint x: 188, endPoint y: 261, distance: 62.3
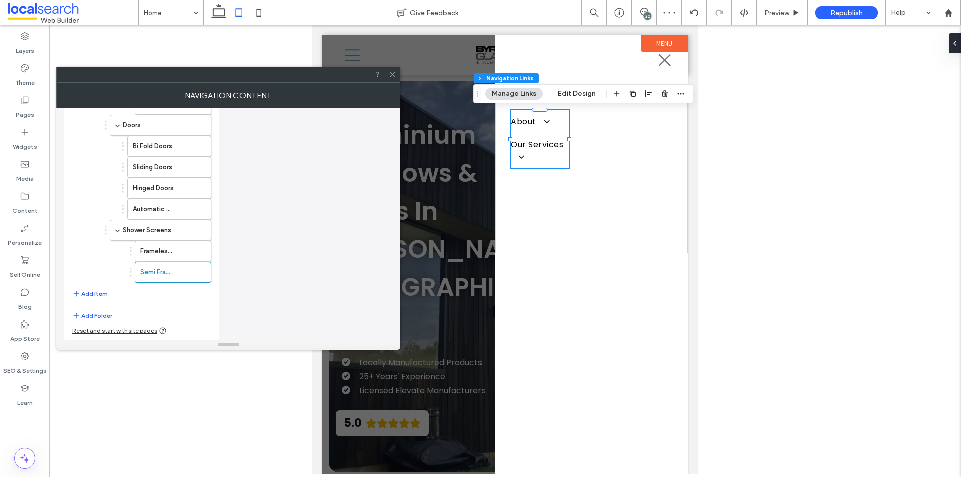
click at [100, 294] on button "Add Item" at bounding box center [90, 294] width 36 height 12
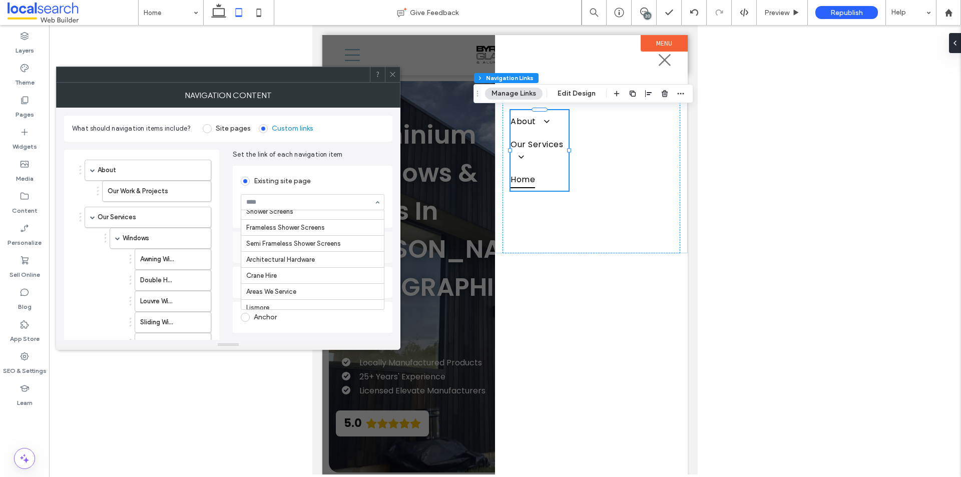
scroll to position [250, 0]
drag, startPoint x: 303, startPoint y: 254, endPoint x: 296, endPoint y: 256, distance: 7.3
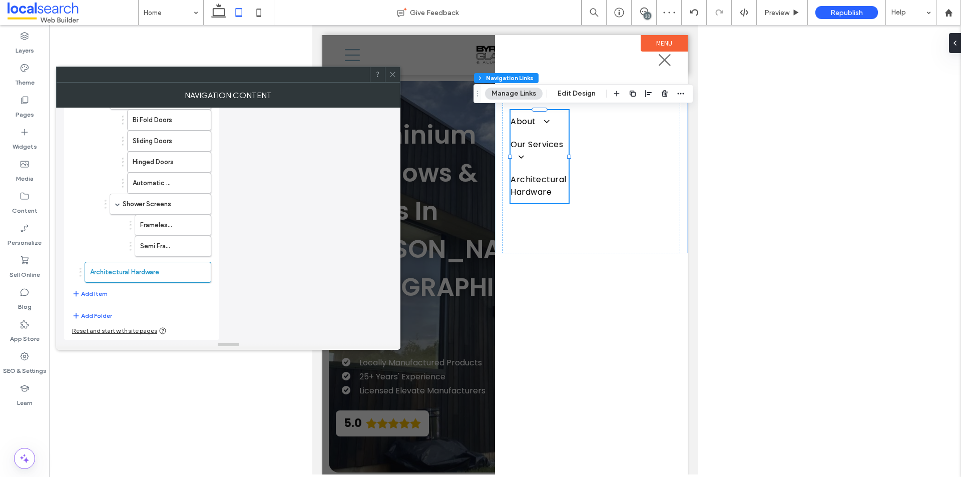
scroll to position [288, 0]
click at [95, 292] on button "Add Item" at bounding box center [90, 294] width 36 height 12
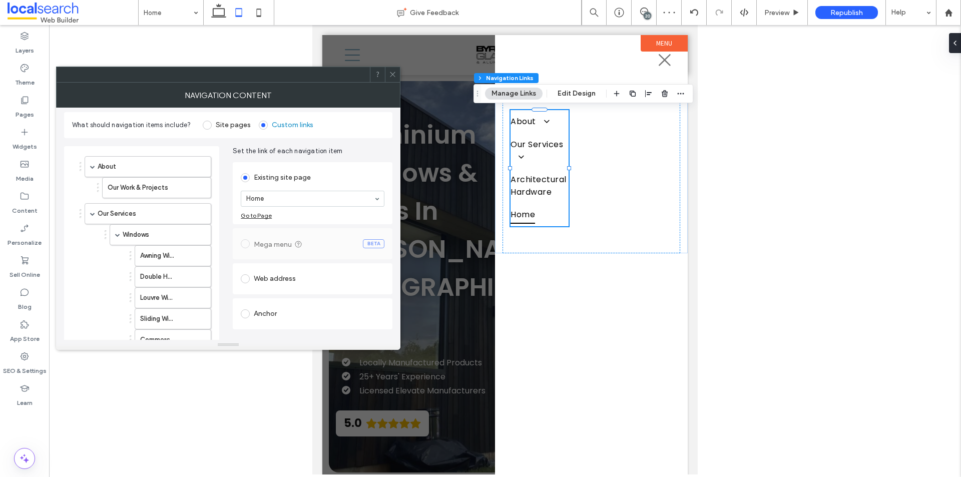
scroll to position [0, 0]
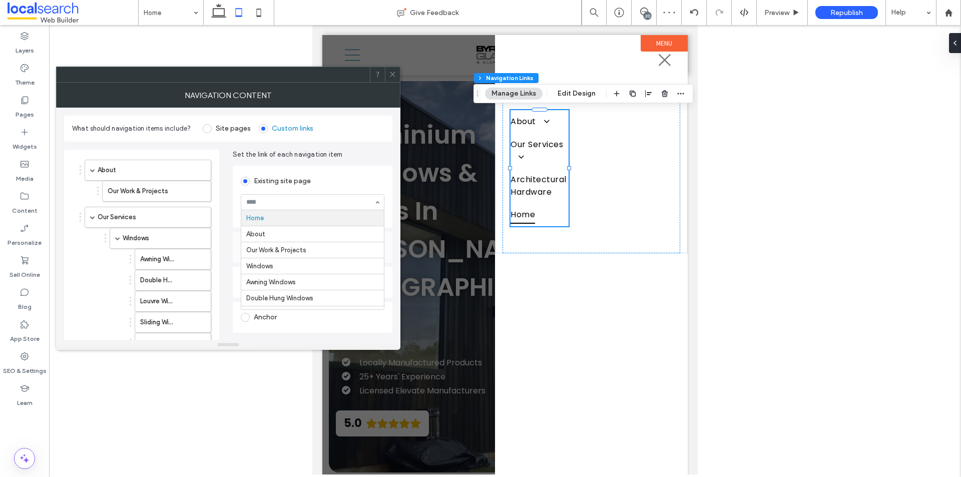
drag, startPoint x: 298, startPoint y: 200, endPoint x: 297, endPoint y: 228, distance: 28.0
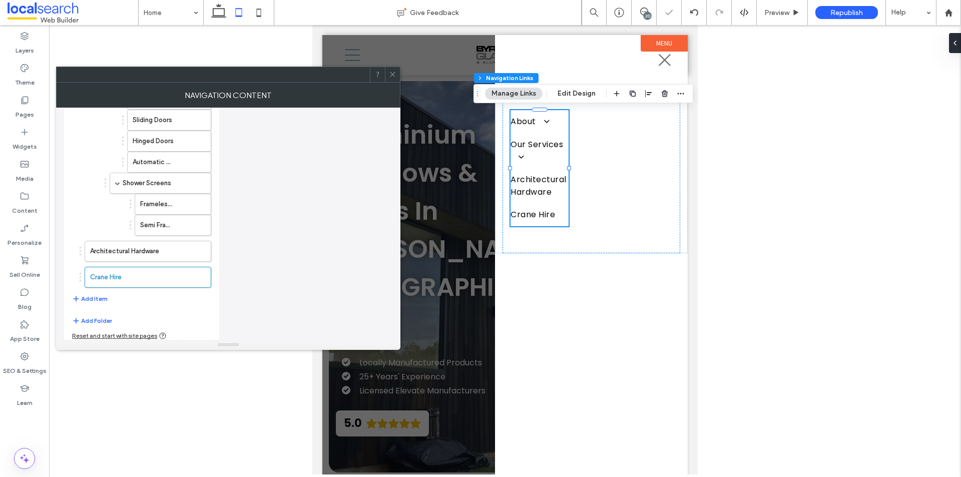
scroll to position [312, 0]
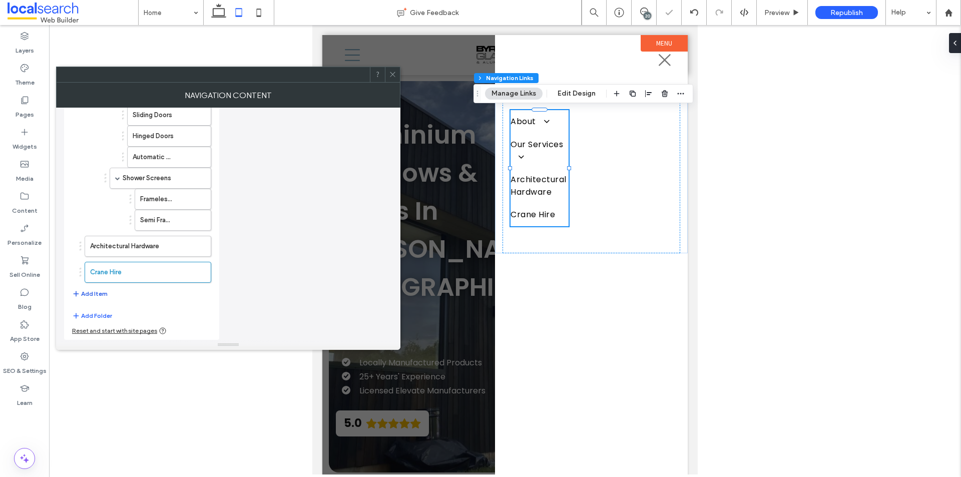
click at [100, 294] on button "Add Item" at bounding box center [90, 294] width 36 height 12
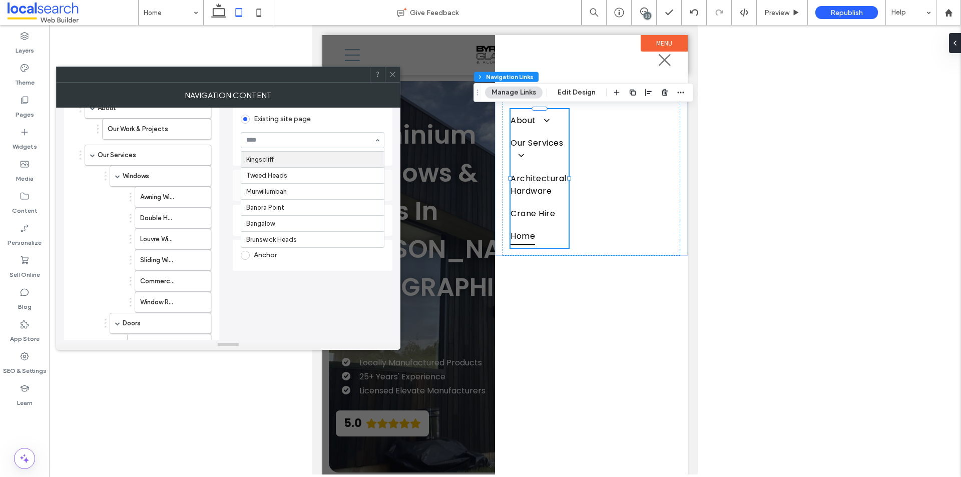
scroll to position [445, 0]
click at [258, 300] on div "Existing site page Contact Us Go to Page Mega menu BETA Web address Anchor" at bounding box center [313, 202] width 160 height 200
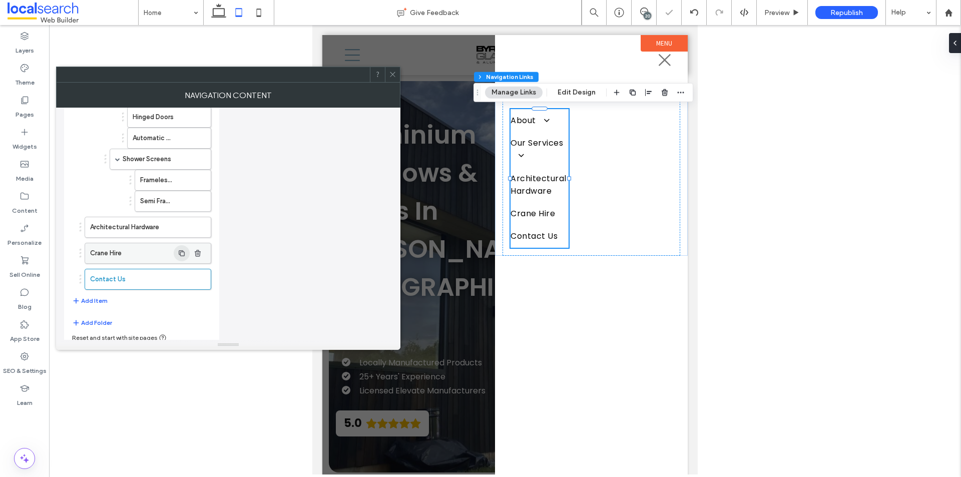
scroll to position [338, 0]
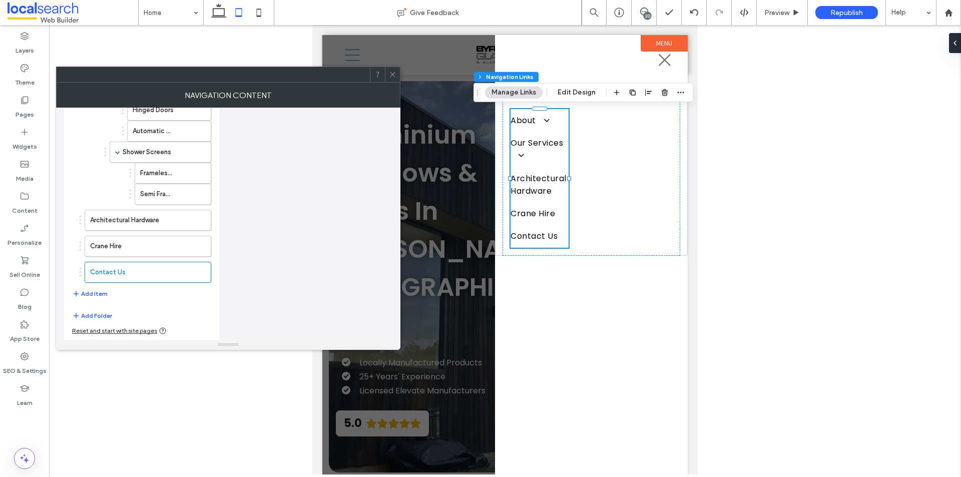
click at [391, 74] on icon at bounding box center [393, 75] width 8 height 8
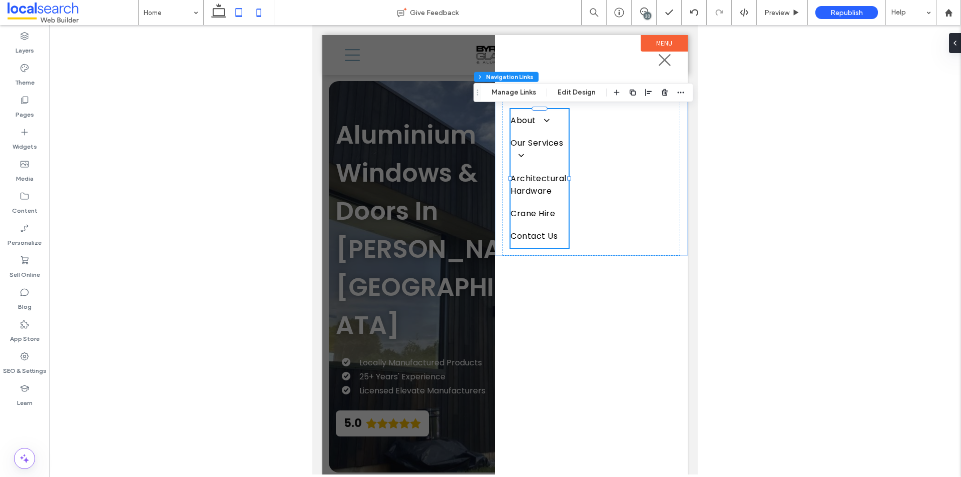
click at [263, 12] on icon at bounding box center [259, 13] width 20 height 20
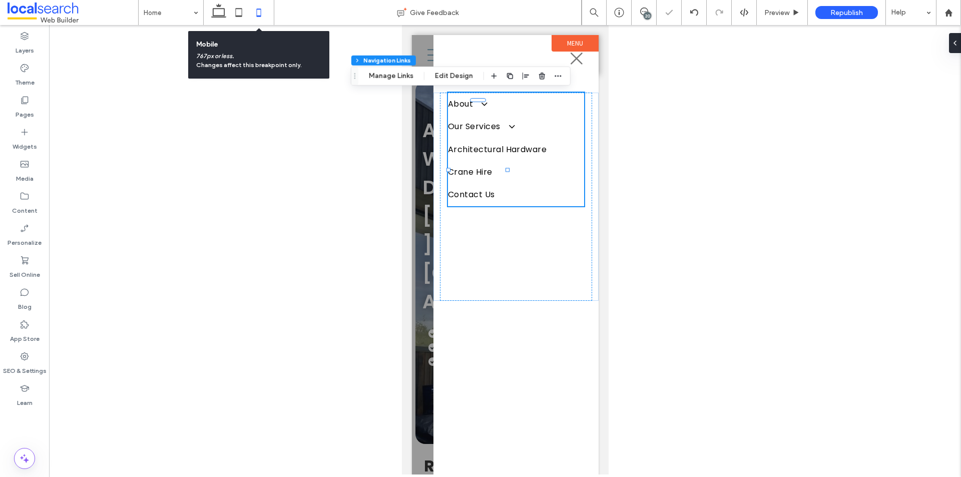
type input "***"
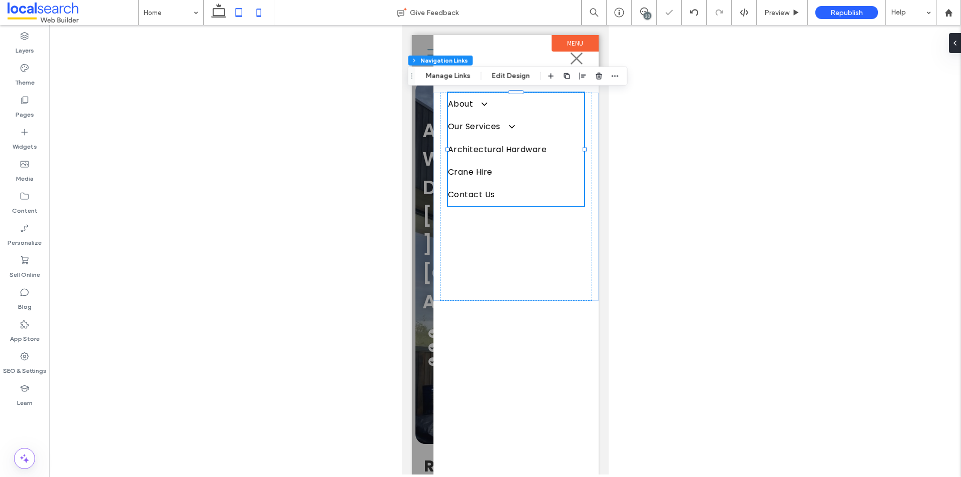
click at [244, 16] on icon at bounding box center [239, 13] width 20 height 20
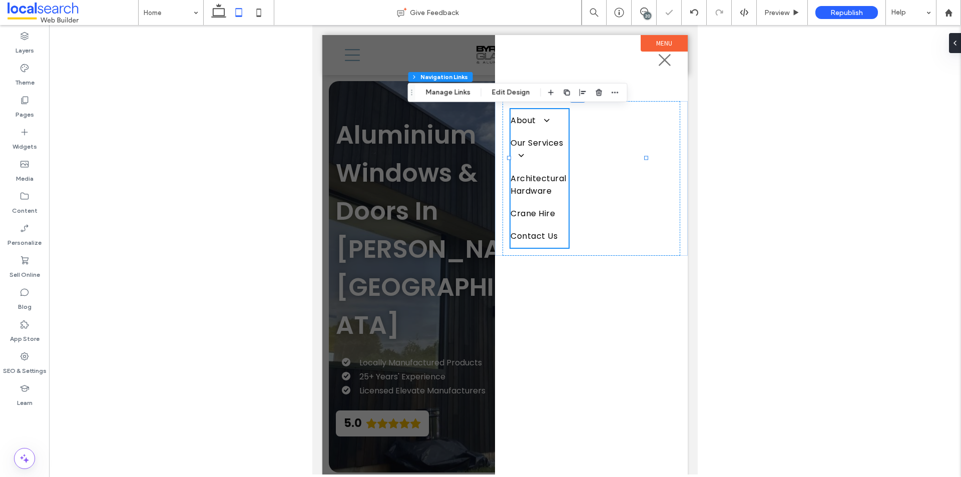
type input "***"
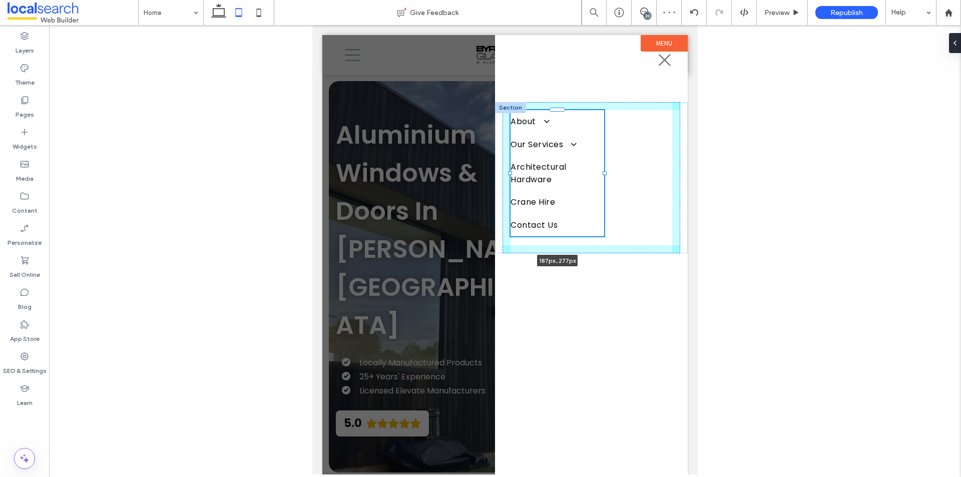
drag, startPoint x: 560, startPoint y: 177, endPoint x: 596, endPoint y: 182, distance: 35.9
click at [511, 111] on div at bounding box center [510, 110] width 1 height 1
type input "***"
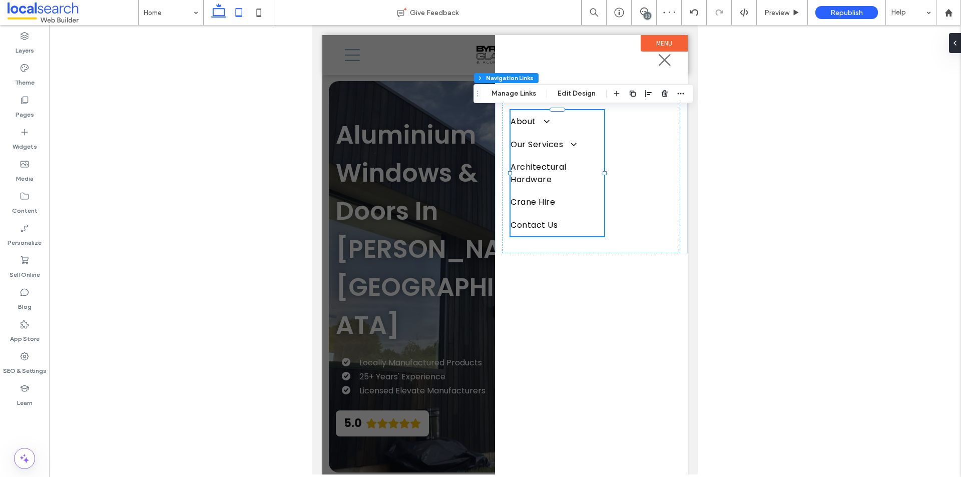
click at [225, 16] on icon at bounding box center [219, 13] width 20 height 20
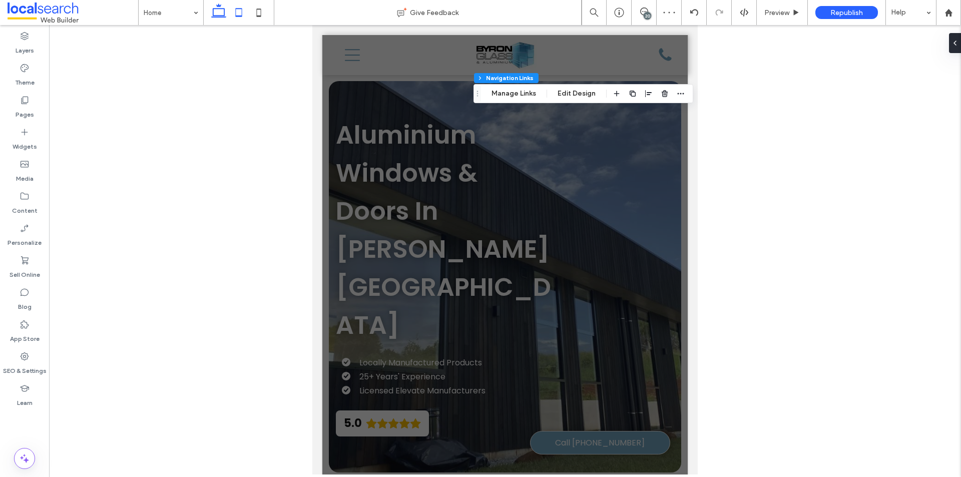
type input "***"
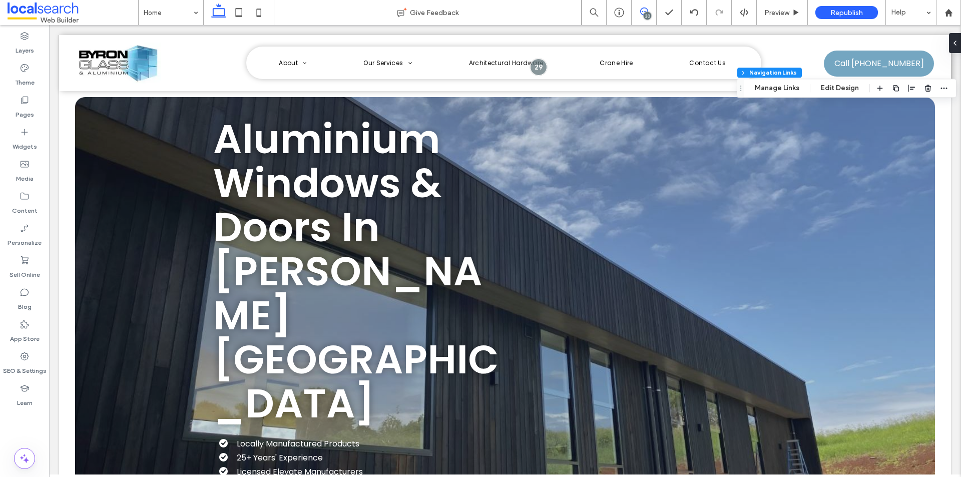
click at [648, 8] on span at bounding box center [643, 12] width 25 height 8
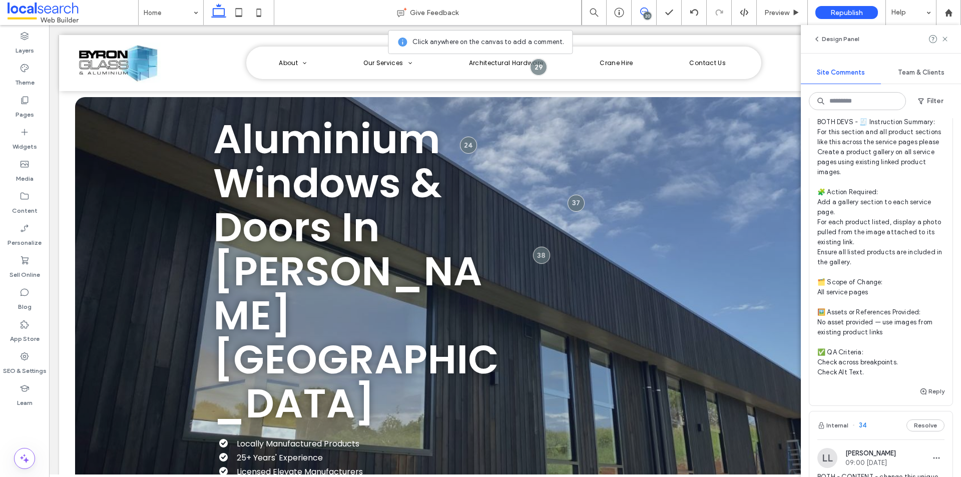
scroll to position [1291, 0]
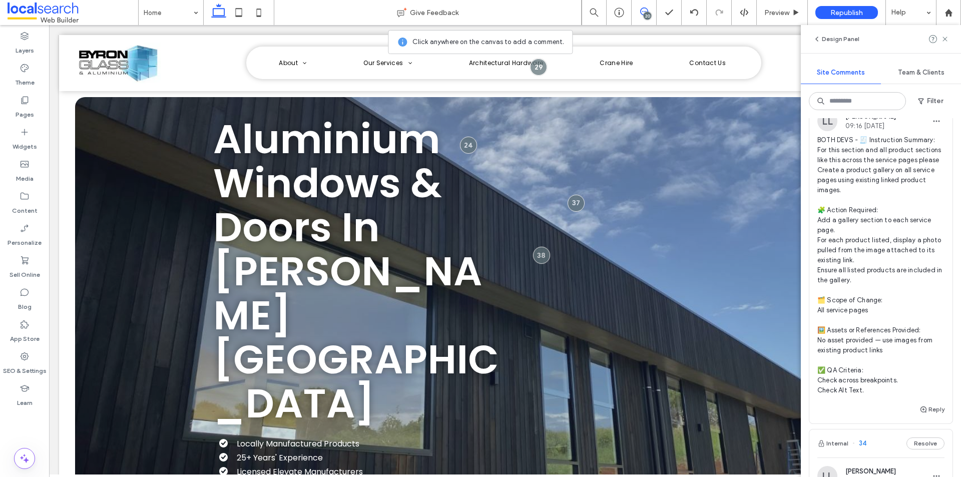
click at [888, 285] on span "BOTH DEVS - 🧾 Instruction Summary: For this section and all product sections li…" at bounding box center [880, 265] width 127 height 260
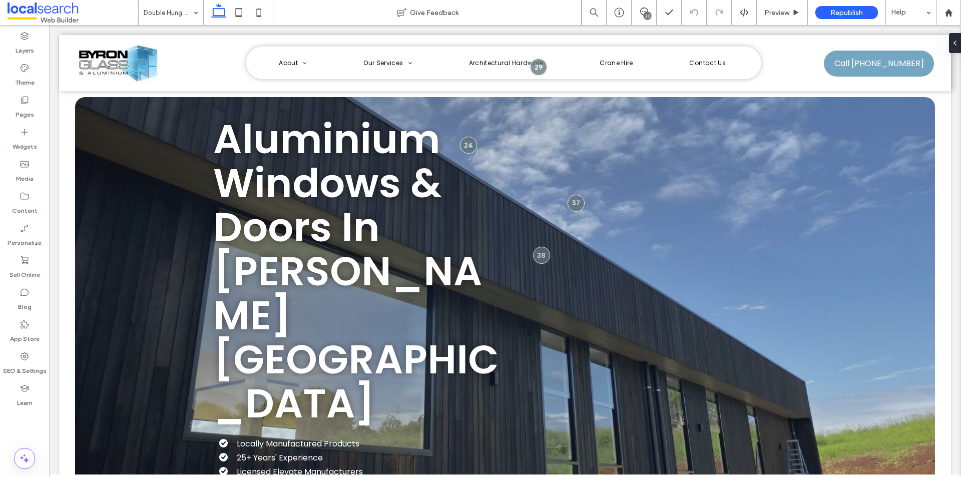
click at [647, 17] on div "20" at bounding box center [647, 16] width 8 height 8
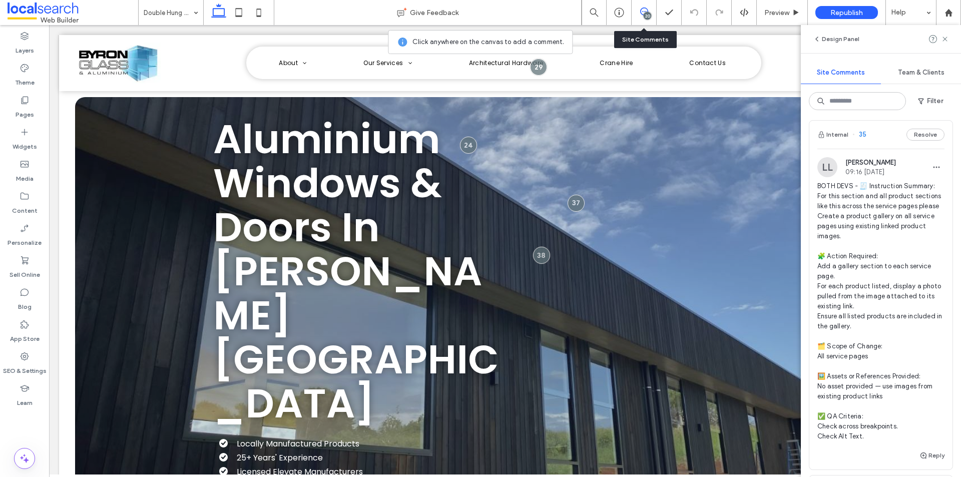
scroll to position [1251, 0]
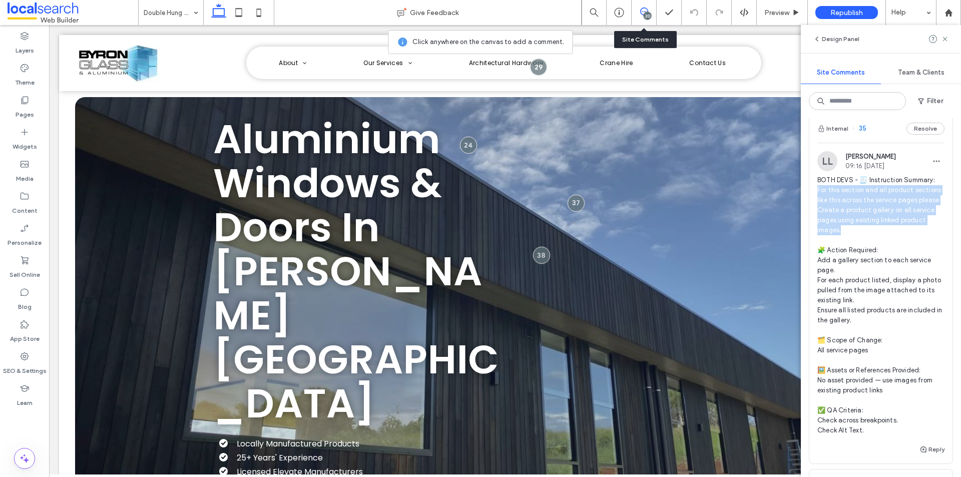
drag, startPoint x: 818, startPoint y: 239, endPoint x: 895, endPoint y: 280, distance: 86.9
click at [895, 280] on span "BOTH DEVS - 🧾 Instruction Summary: For this section and all product sections li…" at bounding box center [880, 305] width 127 height 260
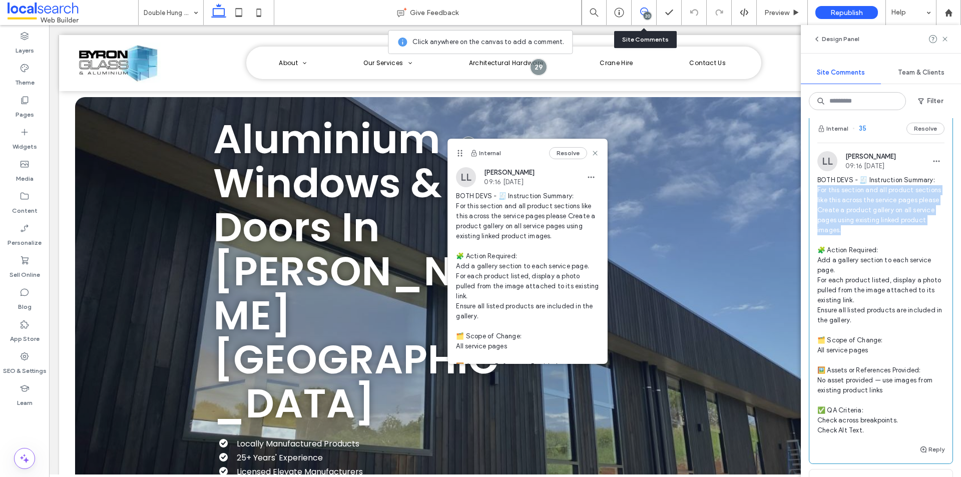
copy span "or this section and all product sections like this across the service pages ple…"
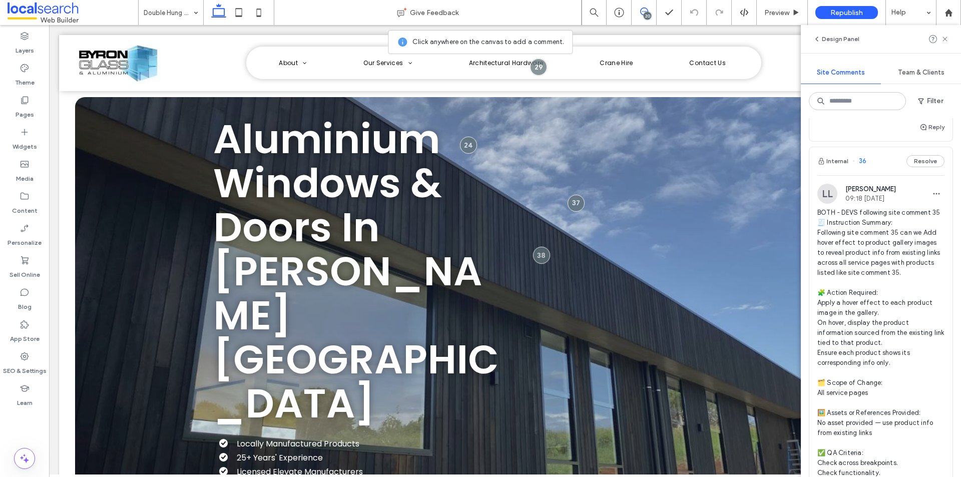
scroll to position [851, 0]
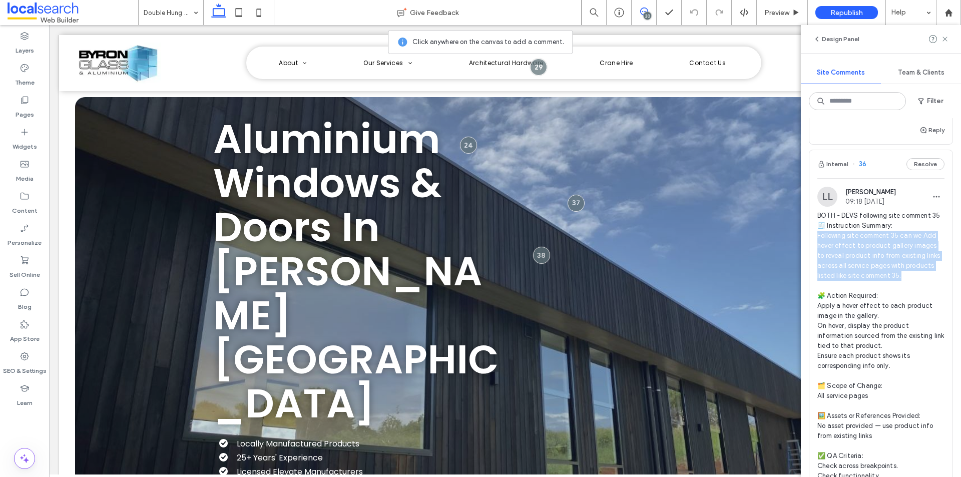
drag, startPoint x: 817, startPoint y: 284, endPoint x: 933, endPoint y: 322, distance: 122.2
click at [933, 322] on div "LL Lucca Lind 09:18 Aug 8 2025 BOTH - DEVS following site comment 35 🧾 Instruct…" at bounding box center [880, 338] width 143 height 302
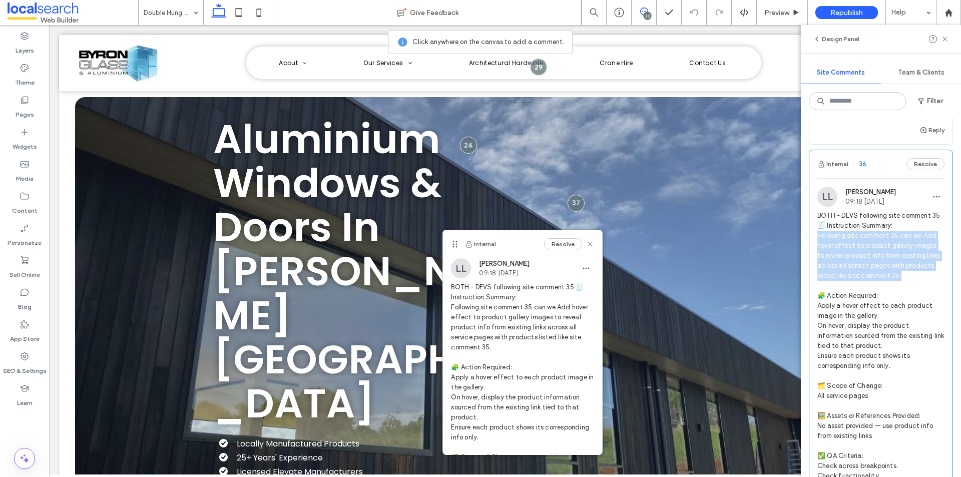
copy span "ollowing site comment 35 can we Add hover effect to product gallery images to r…"
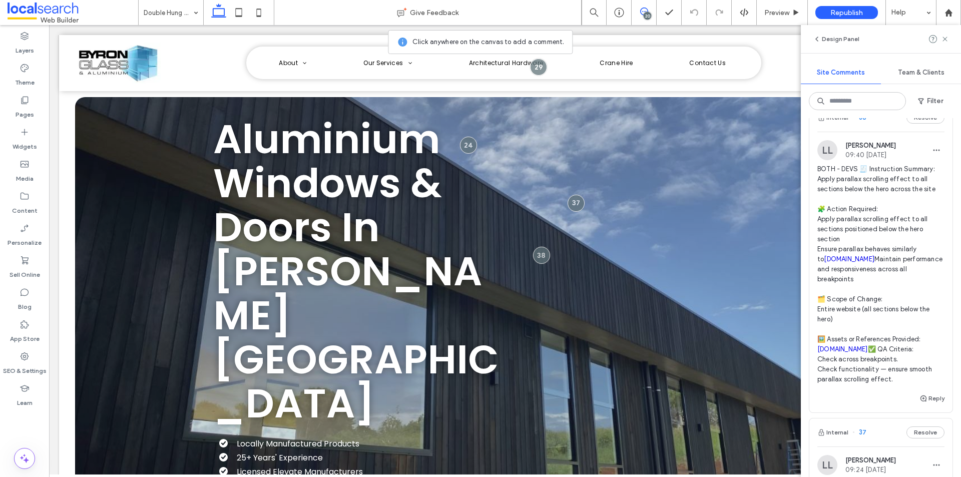
scroll to position [150, 0]
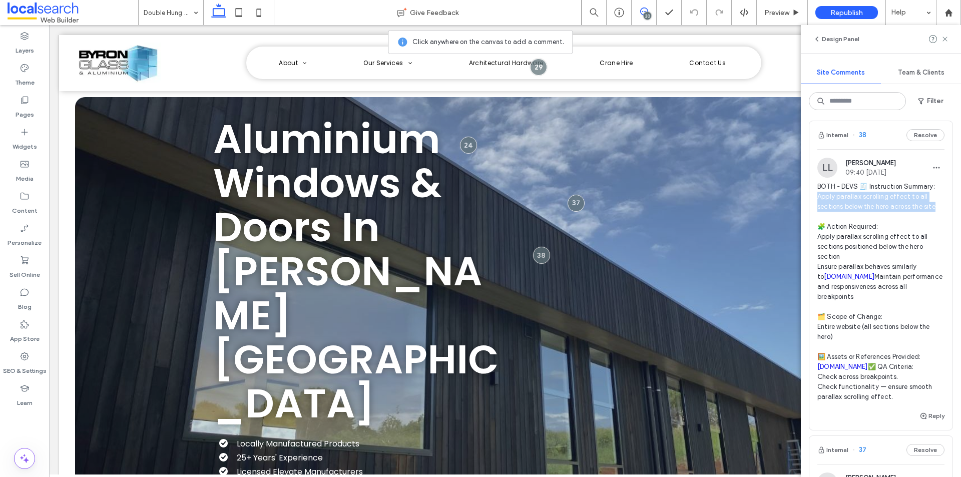
drag, startPoint x: 816, startPoint y: 194, endPoint x: 937, endPoint y: 207, distance: 121.8
click at [937, 207] on div "LL Lucca Lind 09:40 Aug 8 2025 BOTH - DEVS 🧾 Instruction Summary: Apply paralla…" at bounding box center [880, 284] width 143 height 252
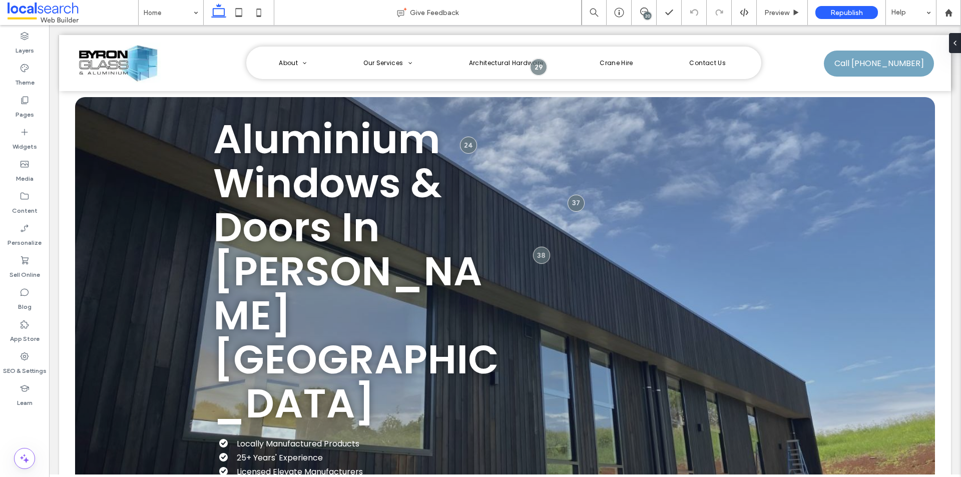
click at [644, 14] on div "20" at bounding box center [647, 16] width 8 height 8
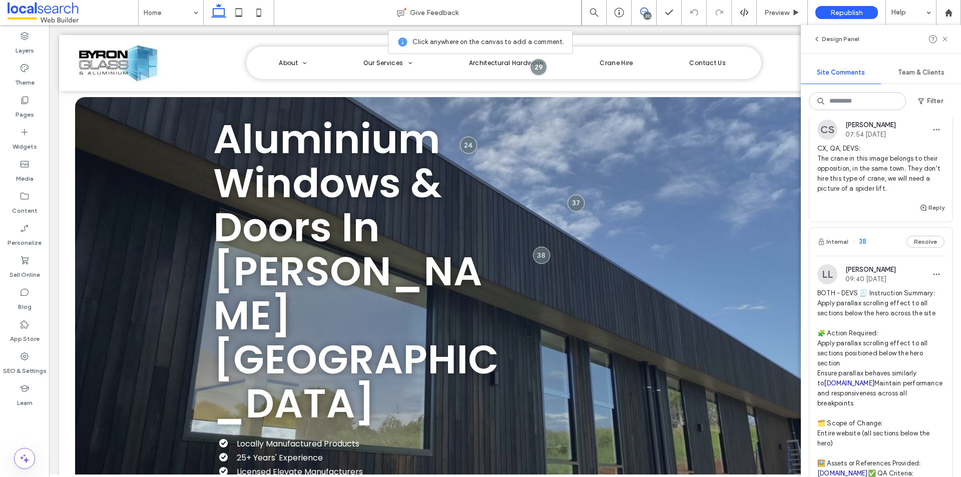
scroll to position [100, 0]
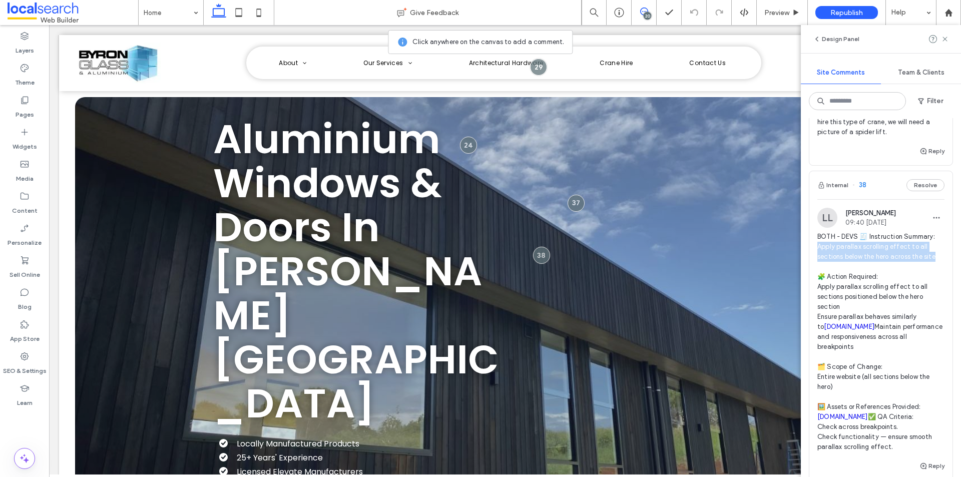
drag, startPoint x: 819, startPoint y: 246, endPoint x: 938, endPoint y: 256, distance: 120.0
click at [938, 256] on div "LL Lucca Lind 09:40 Aug 8 2025 BOTH - DEVS 🧾 Instruction Summary: Apply paralla…" at bounding box center [880, 334] width 143 height 252
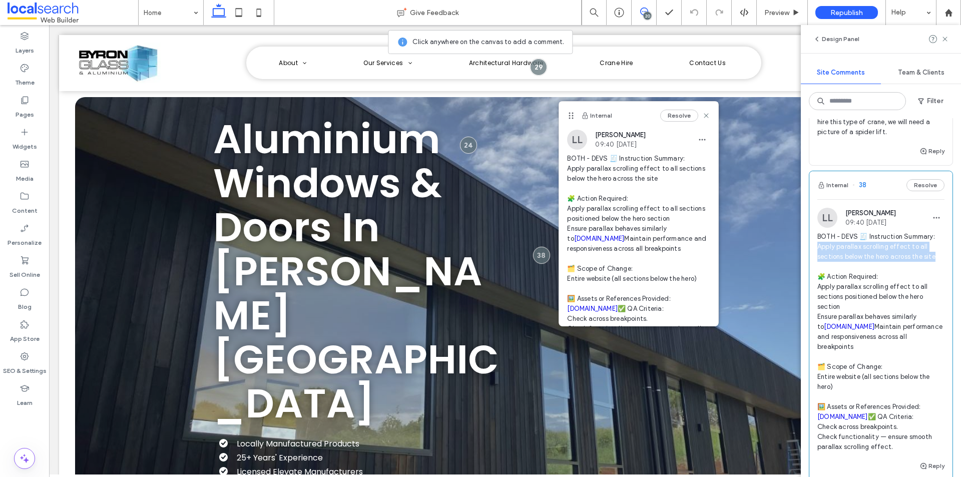
copy span "pply parallax scrolling effect to all sections below the hero across the site"
